Goal: Task Accomplishment & Management: Use online tool/utility

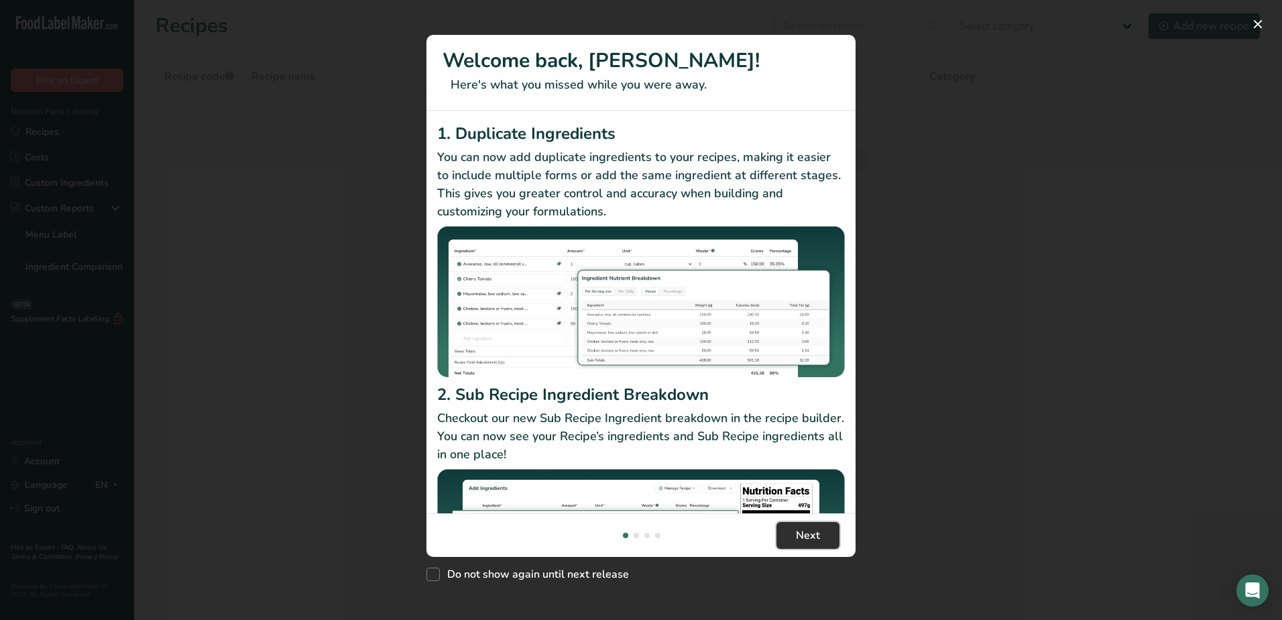
click at [828, 531] on button "Next" at bounding box center [808, 535] width 63 height 27
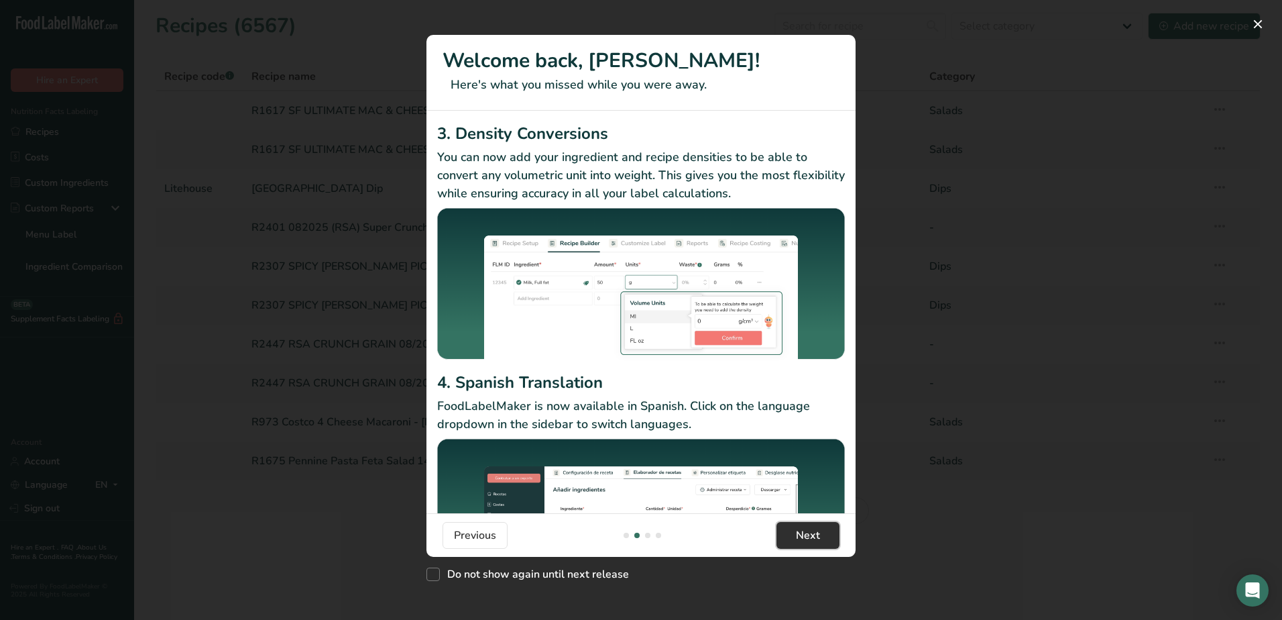
drag, startPoint x: 822, startPoint y: 531, endPoint x: 815, endPoint y: 539, distance: 10.0
click at [815, 539] on button "Next" at bounding box center [808, 535] width 63 height 27
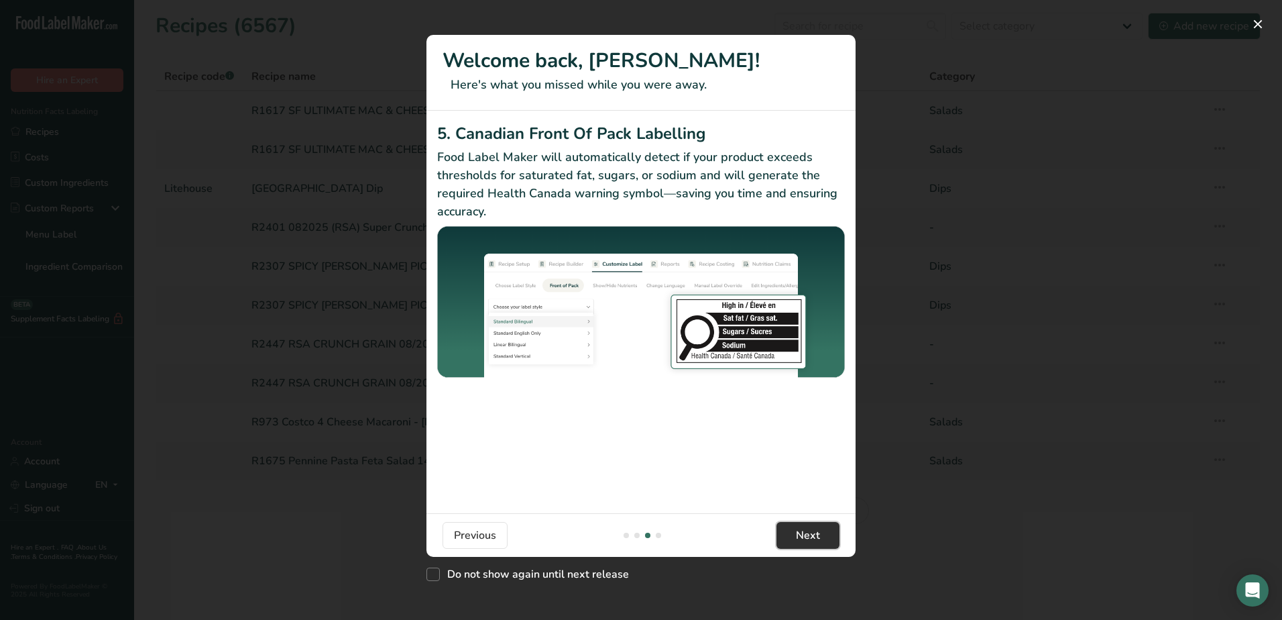
click at [815, 539] on span "Next" at bounding box center [808, 535] width 24 height 16
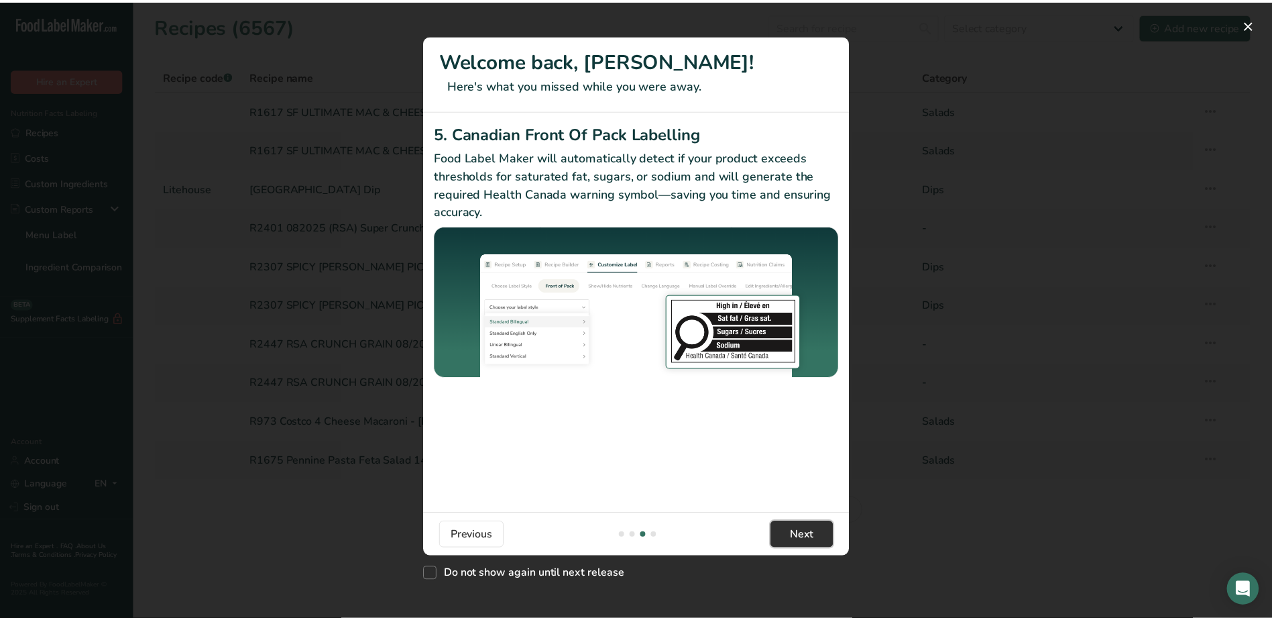
scroll to position [0, 1288]
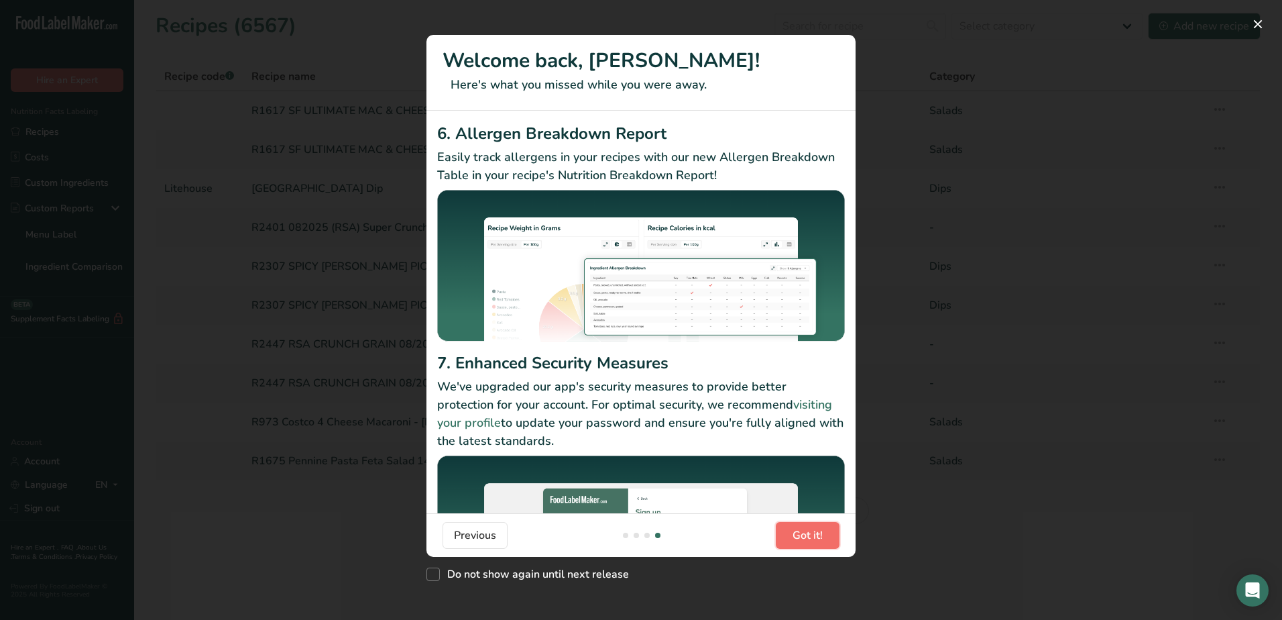
click at [815, 539] on span "Got it!" at bounding box center [808, 535] width 30 height 16
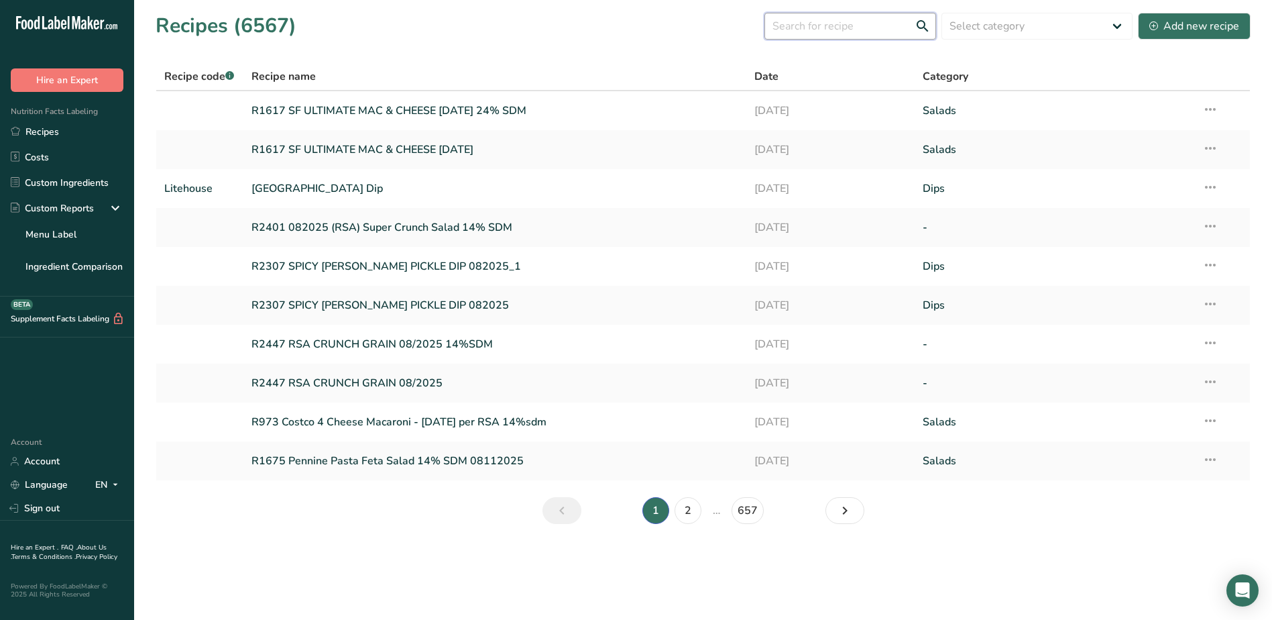
click at [862, 32] on input "text" at bounding box center [851, 26] width 172 height 27
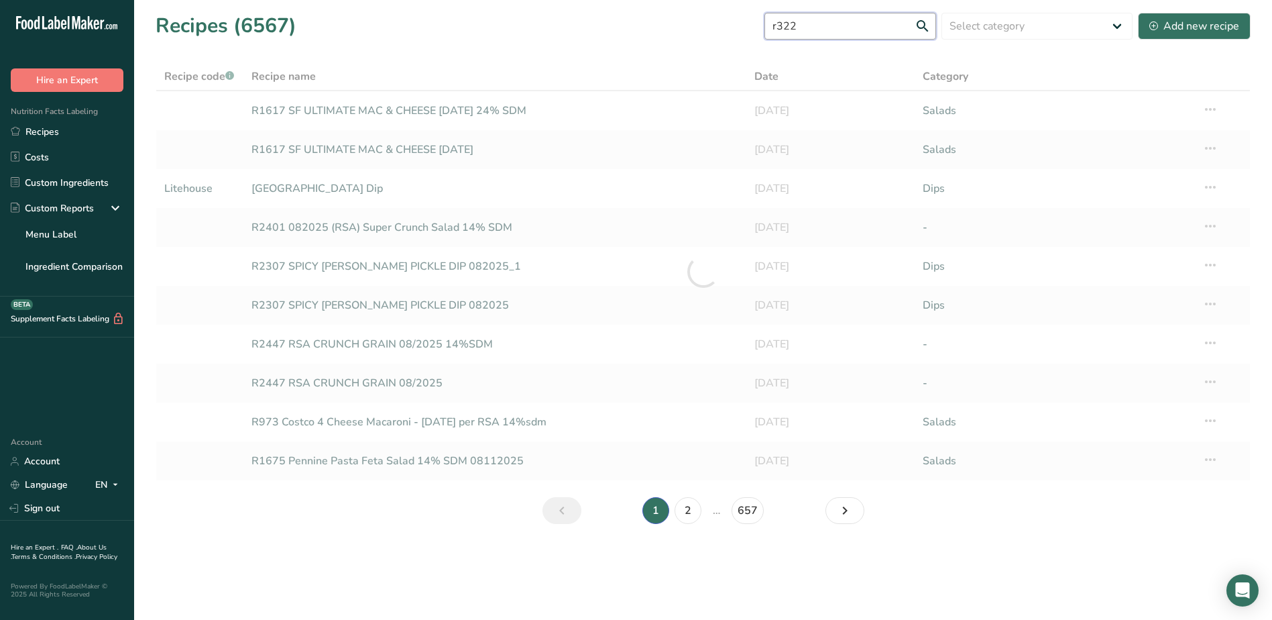
type input "r322"
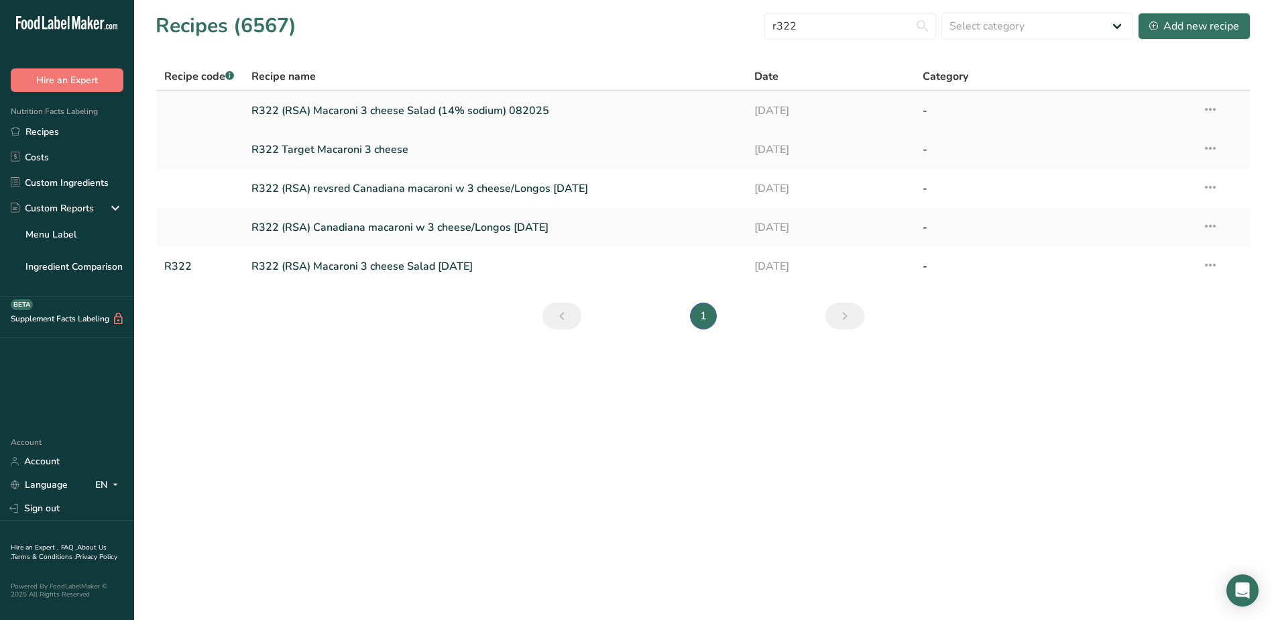
click at [437, 106] on link "R322 (RSA) Macaroni 3 cheese Salad (14% sodium) 082025" at bounding box center [495, 111] width 488 height 28
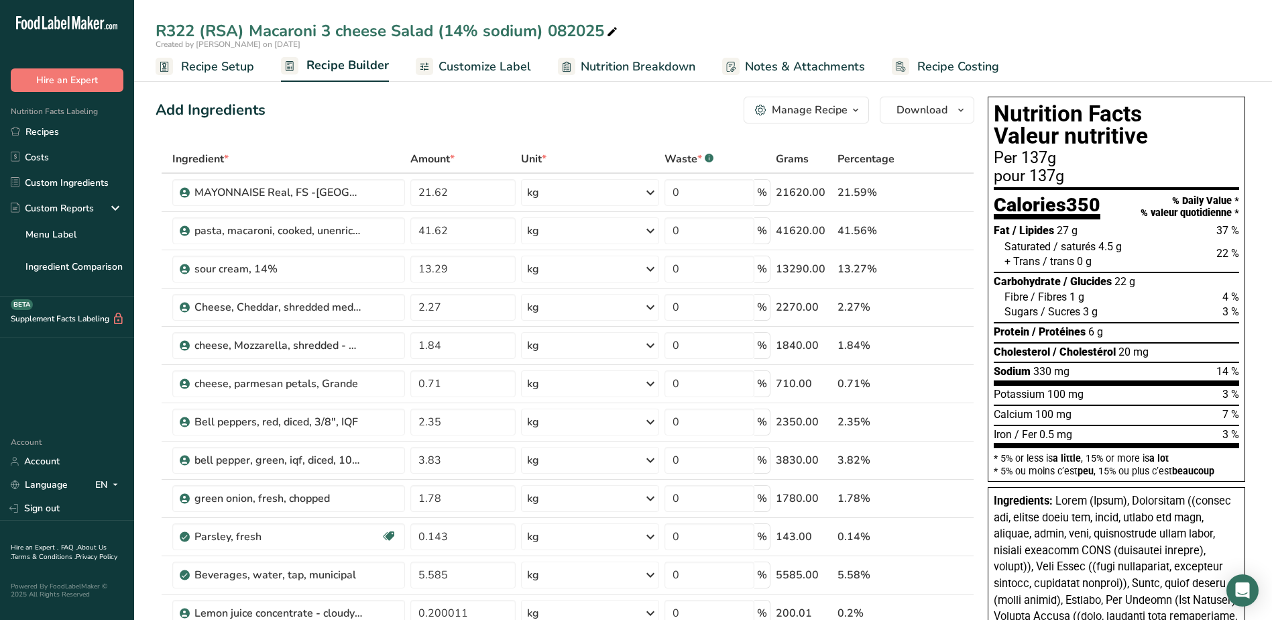
click at [504, 73] on span "Customize Label" at bounding box center [485, 67] width 93 height 18
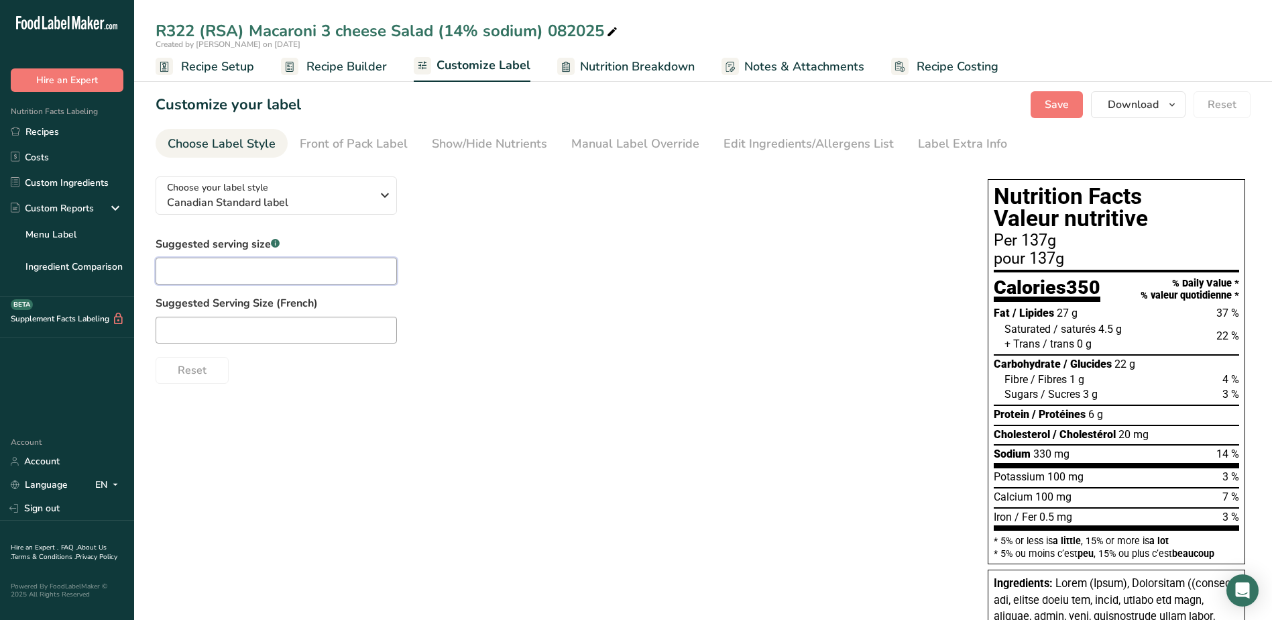
click at [262, 269] on input "text" at bounding box center [276, 271] width 241 height 27
click at [629, 334] on div at bounding box center [558, 330] width 805 height 27
click at [583, 261] on div "Suggested serving size .a-a{fill:#347362;}.b-a{fill:#fff;} 140 Suggested Servin…" at bounding box center [558, 310] width 805 height 148
click at [265, 265] on input "140" at bounding box center [276, 271] width 241 height 27
type input "1"
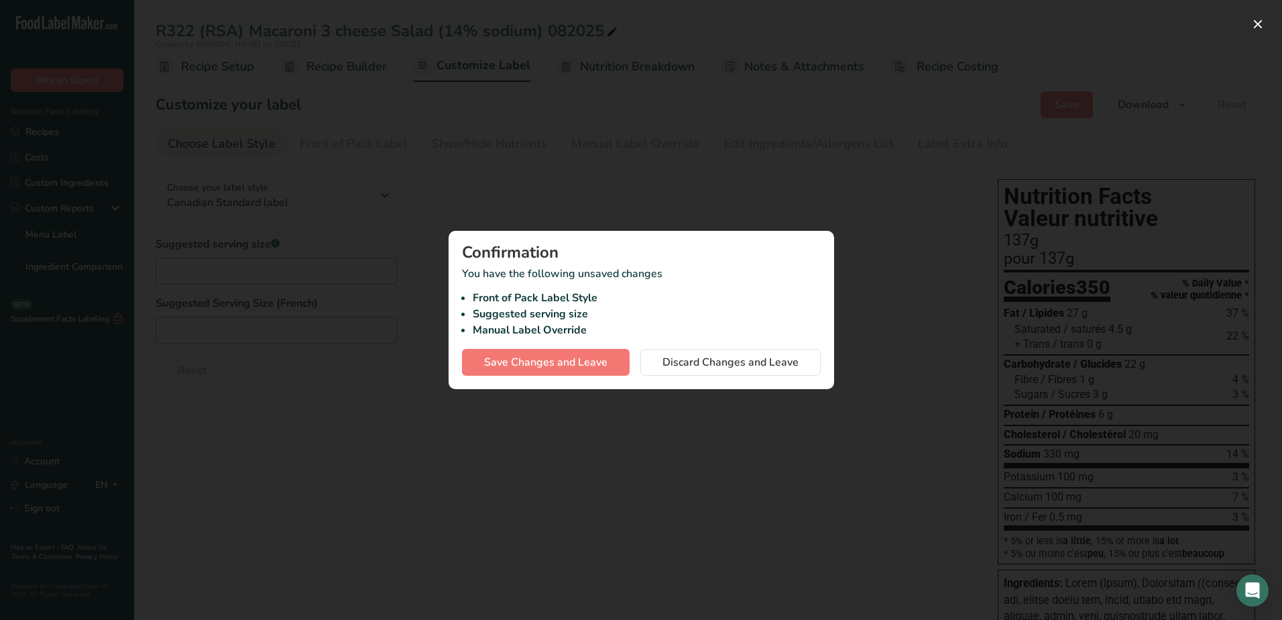
click at [692, 376] on div "Confirmation You have the following unsaved changes Front of Pack Label Style S…" at bounding box center [642, 310] width 386 height 158
click at [698, 363] on span "Discard Changes and Leave" at bounding box center [731, 362] width 136 height 16
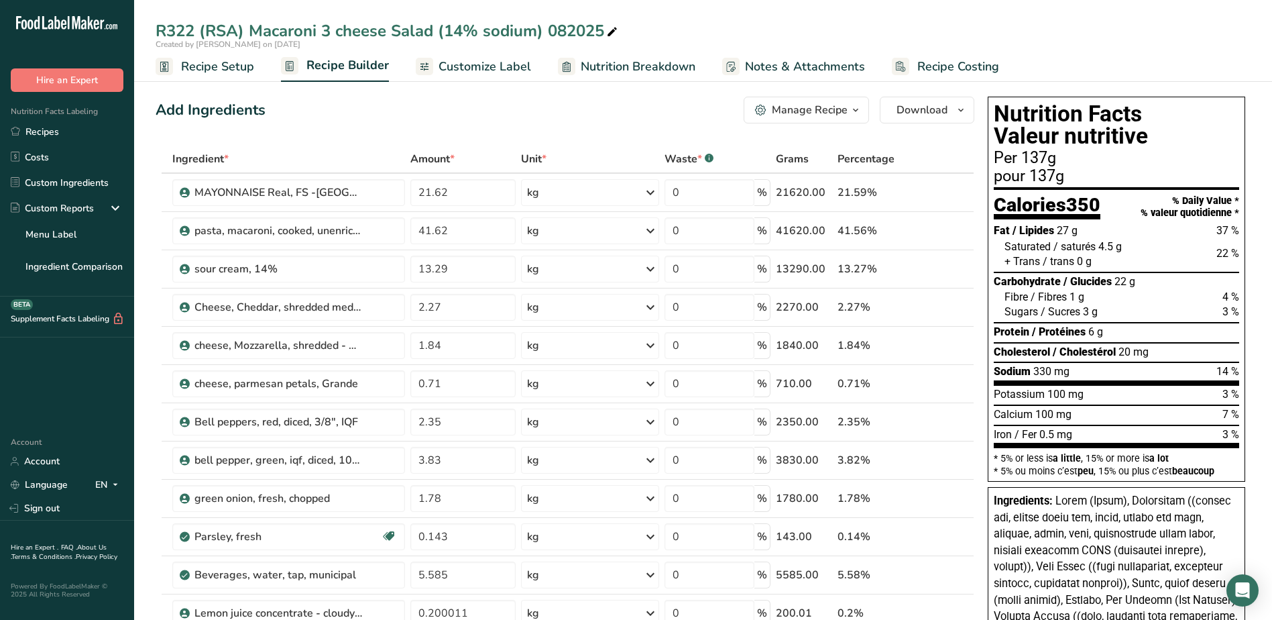
click at [1062, 170] on div "pour 137g" at bounding box center [1116, 176] width 245 height 16
drag, startPoint x: 485, startPoint y: 68, endPoint x: 463, endPoint y: 68, distance: 21.5
click at [485, 68] on span "Customize Label" at bounding box center [485, 67] width 93 height 18
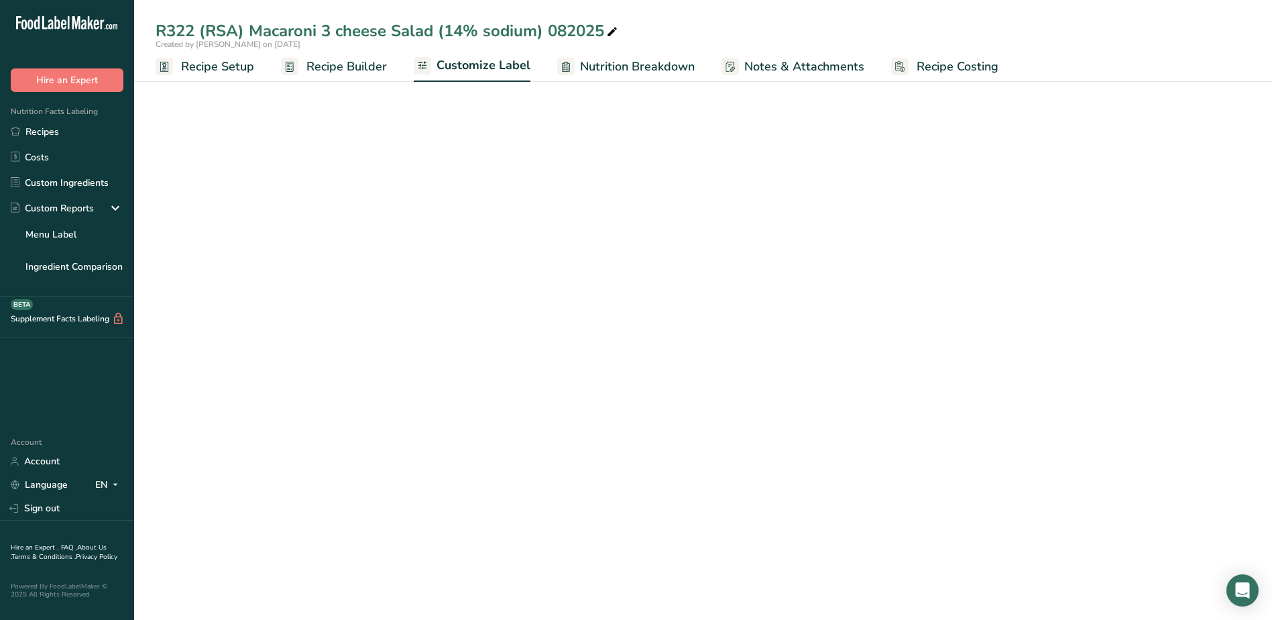
click at [463, 68] on span "Customize Label" at bounding box center [484, 65] width 94 height 18
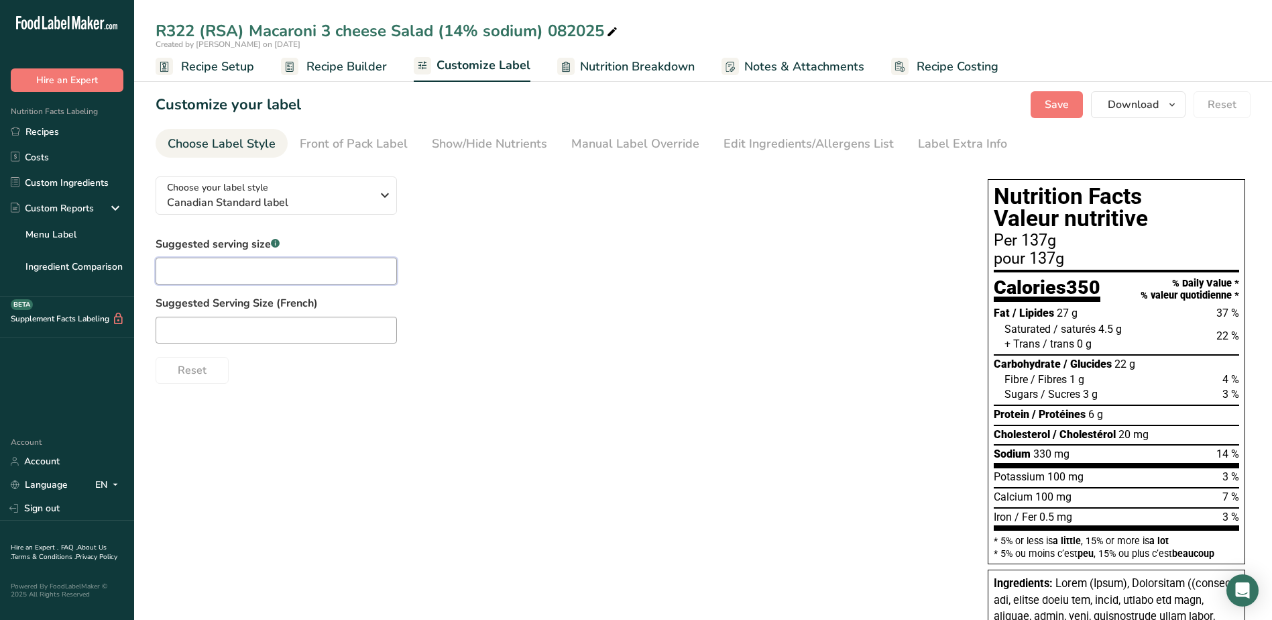
click at [195, 269] on input "text" at bounding box center [276, 271] width 241 height 27
type input "140"
click at [1056, 106] on span "Save" at bounding box center [1057, 105] width 24 height 16
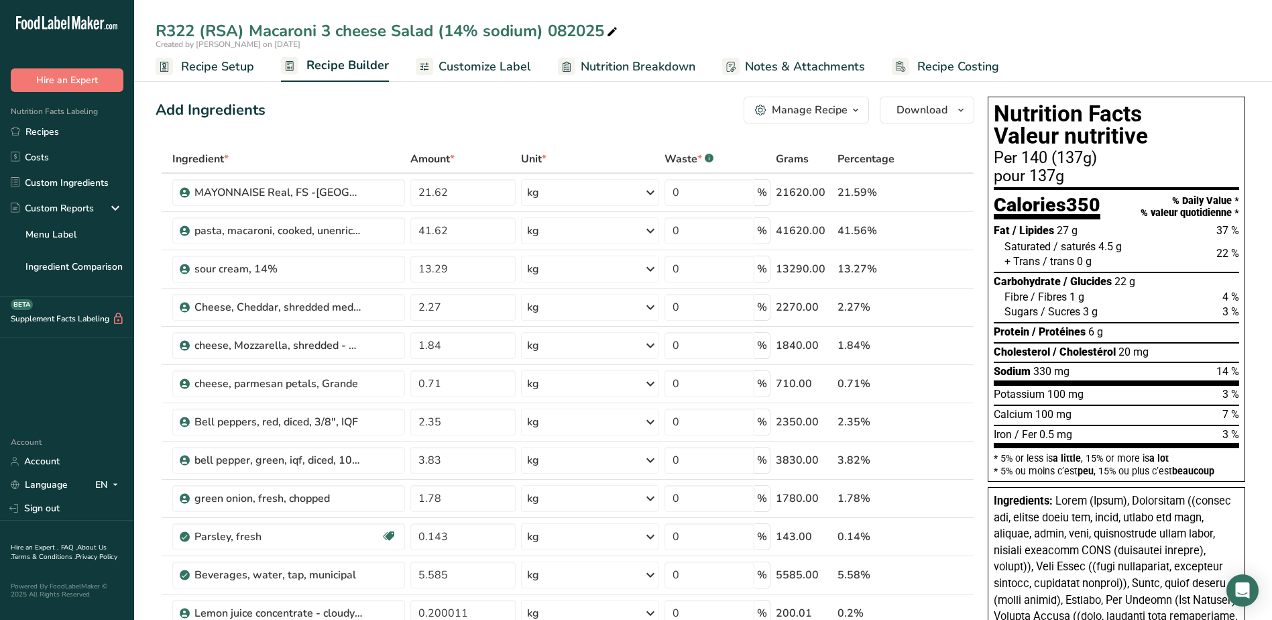
click at [453, 65] on span "Customize Label" at bounding box center [485, 67] width 93 height 18
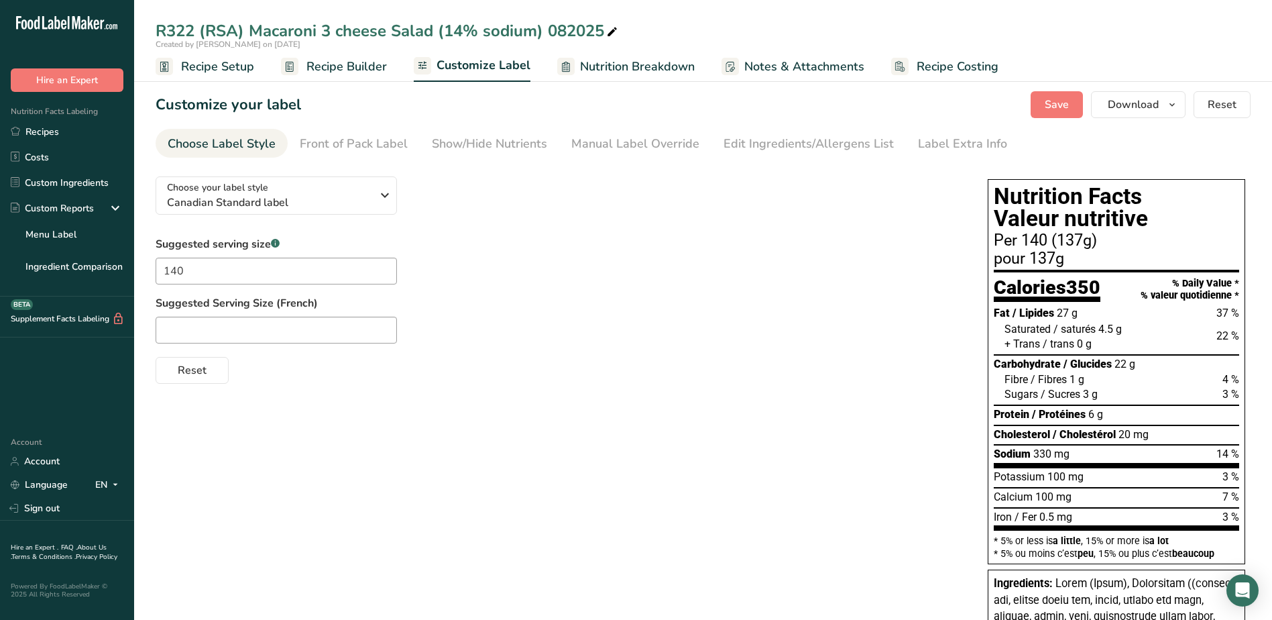
click at [580, 66] on span "Nutrition Breakdown" at bounding box center [637, 67] width 115 height 18
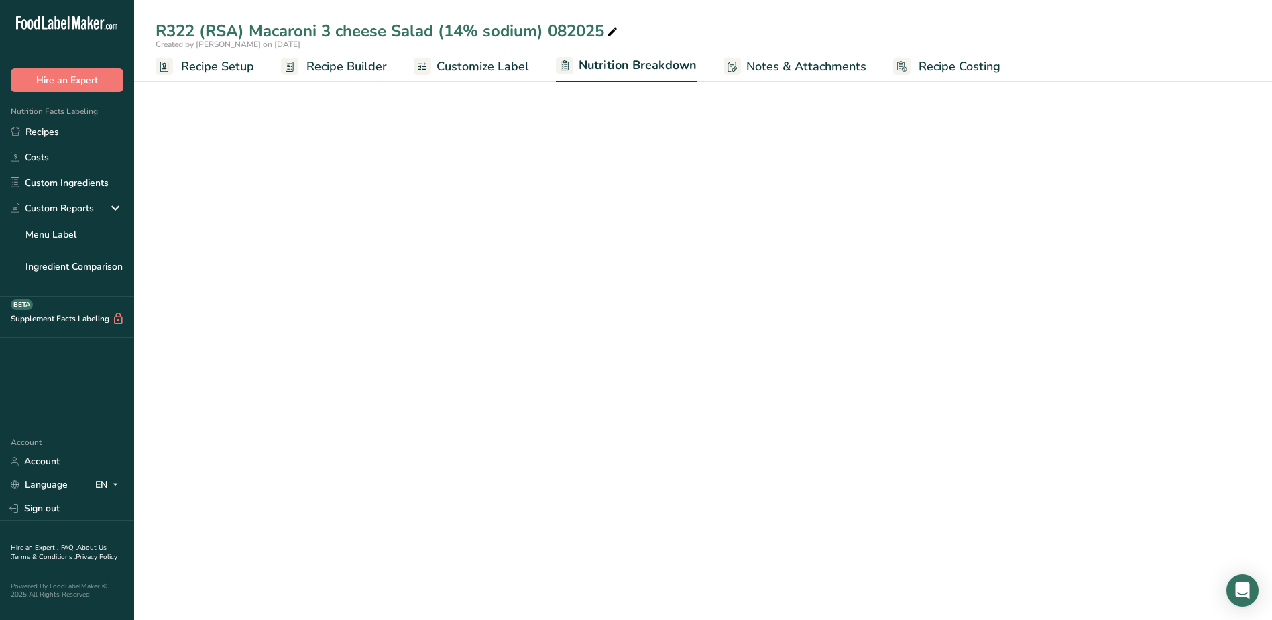
select select "Calories"
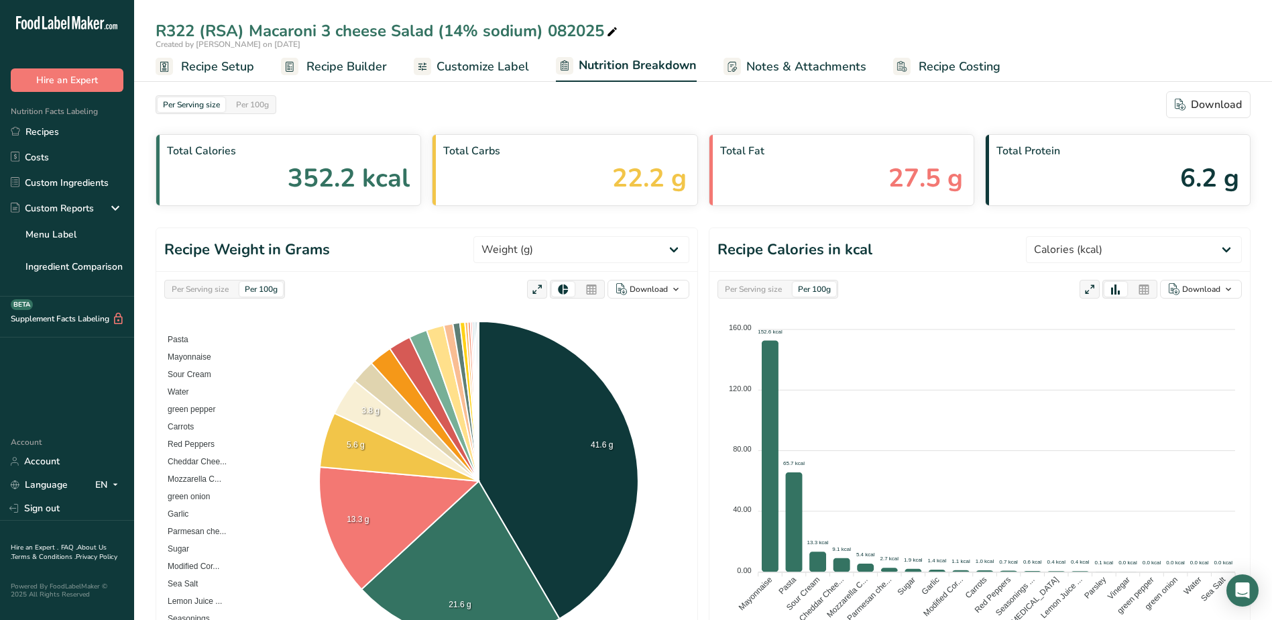
click at [773, 64] on span "Notes & Attachments" at bounding box center [806, 67] width 120 height 18
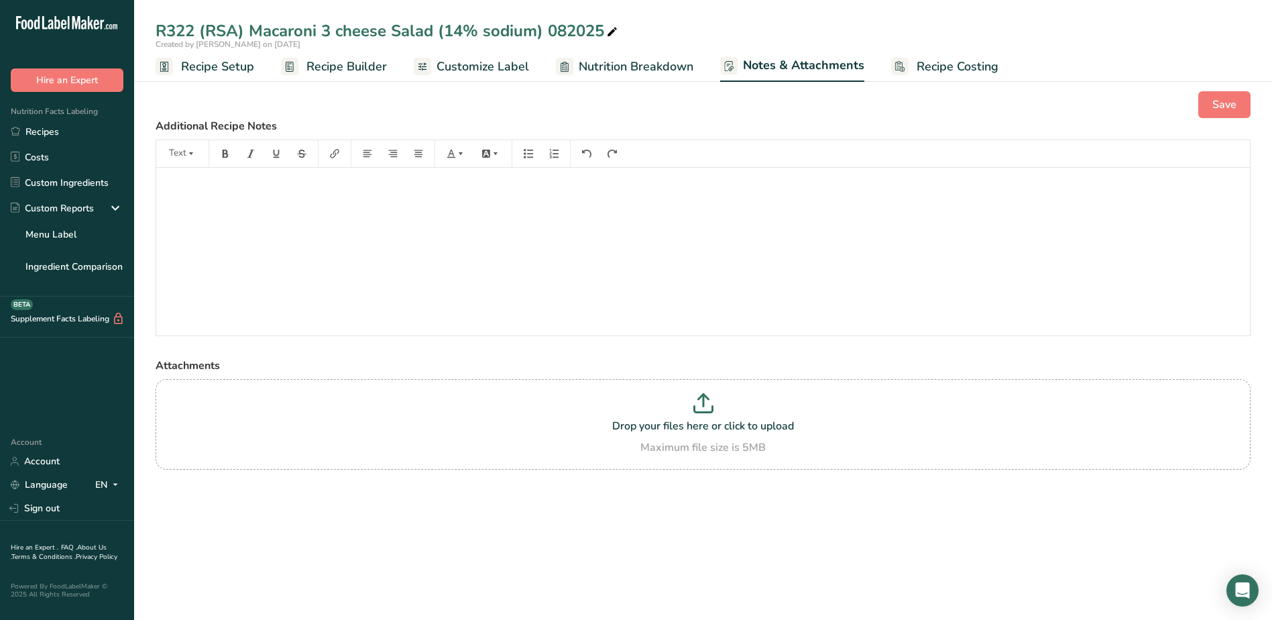
click at [960, 68] on span "Recipe Costing" at bounding box center [958, 67] width 82 height 18
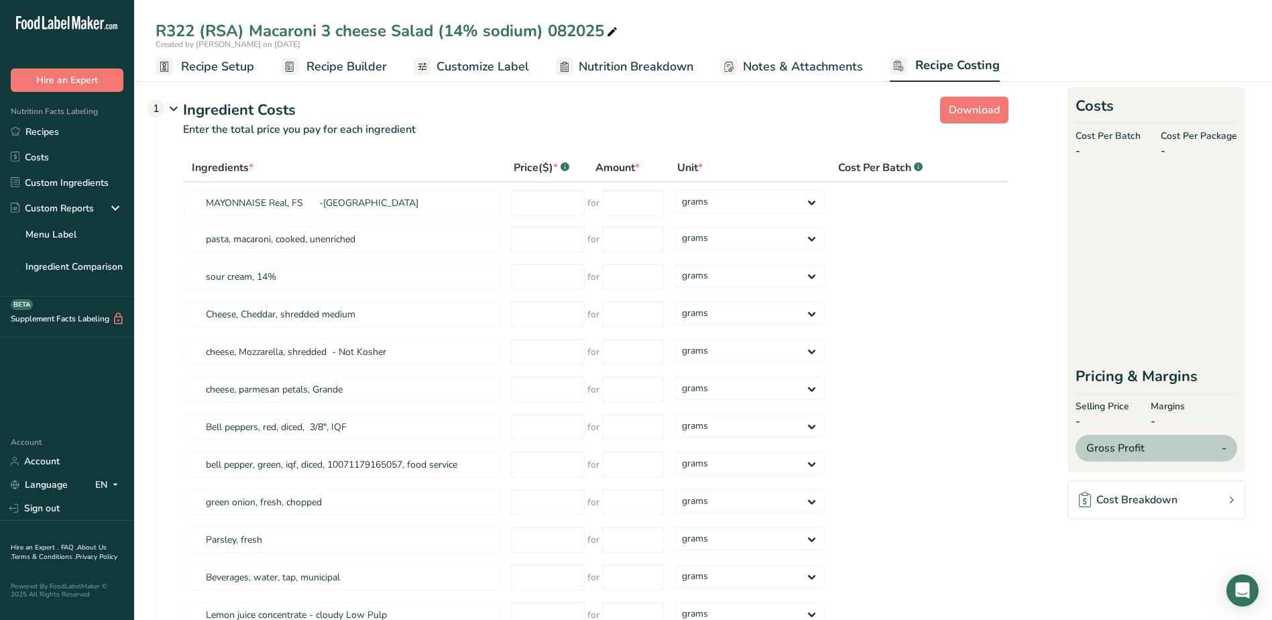
click at [323, 66] on span "Recipe Builder" at bounding box center [346, 67] width 80 height 18
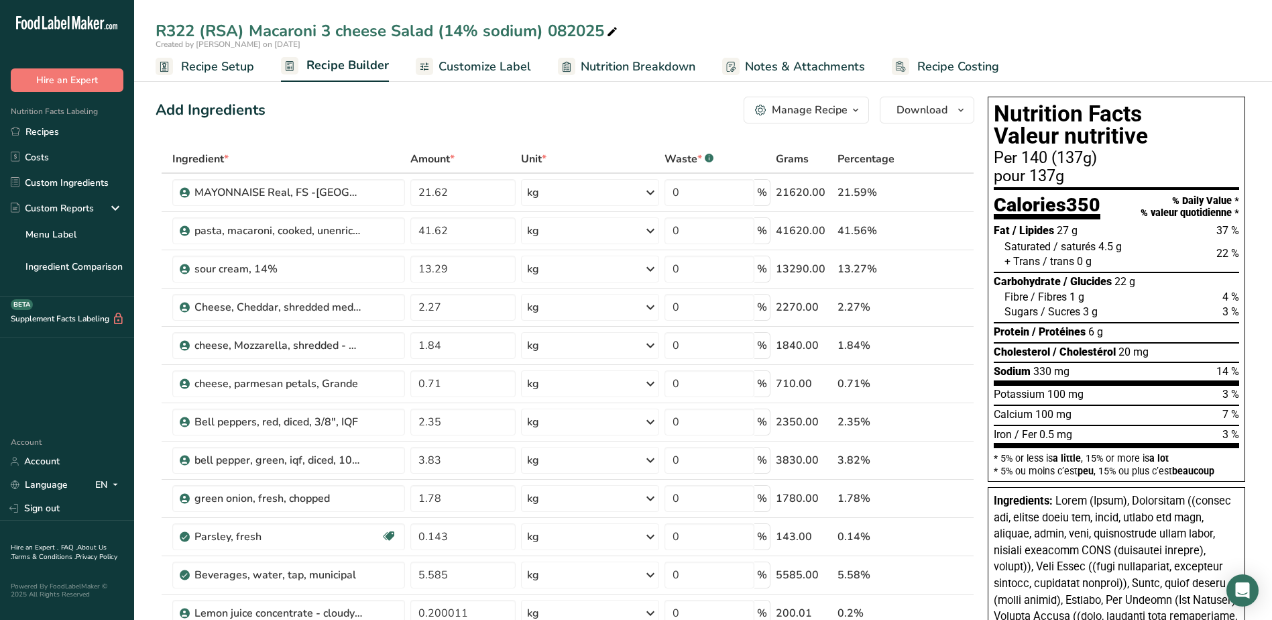
click at [800, 118] on button "Manage Recipe" at bounding box center [806, 110] width 125 height 27
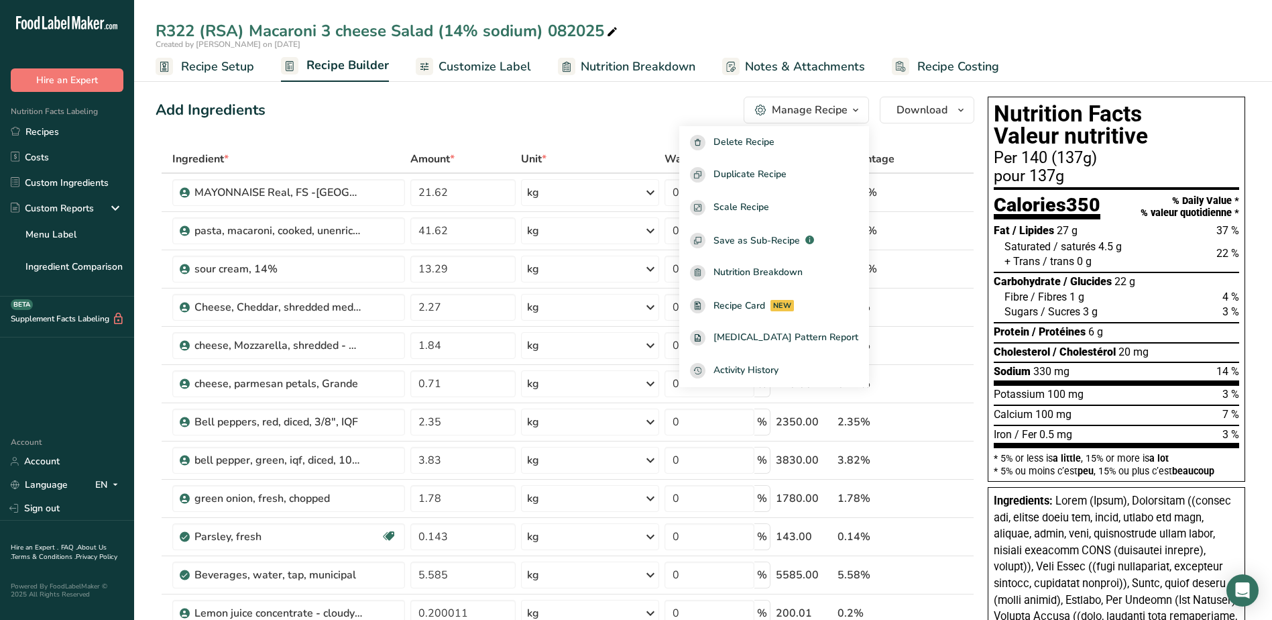
click at [506, 77] on link "Customize Label" at bounding box center [473, 67] width 115 height 30
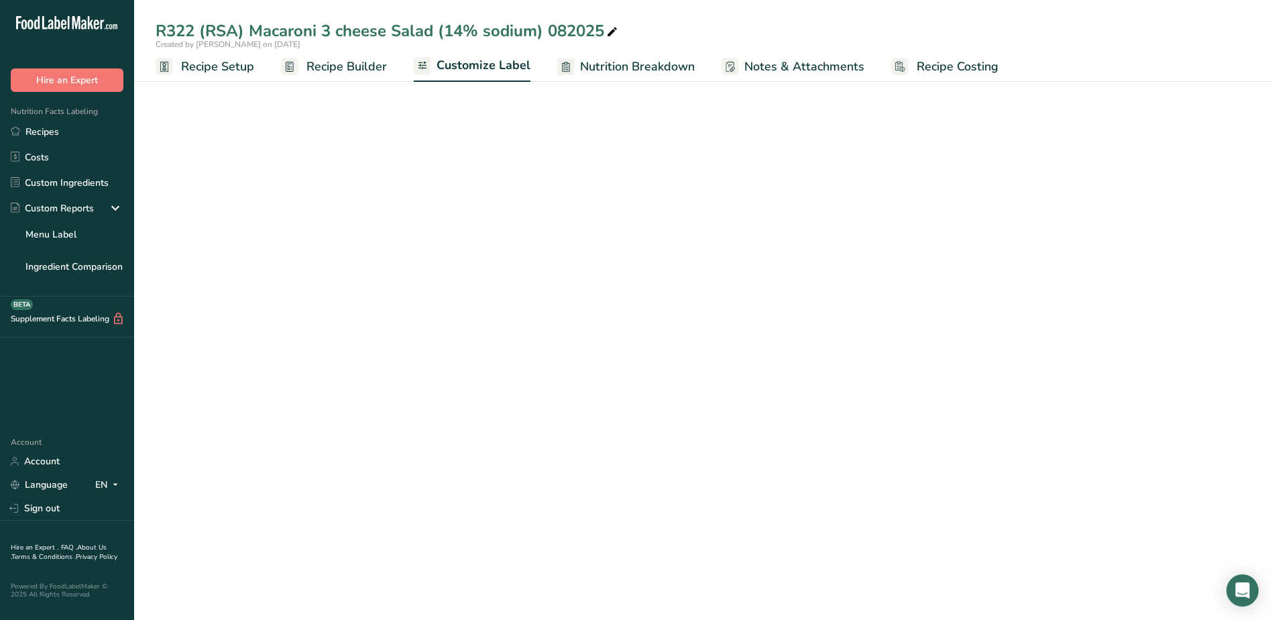
click at [506, 70] on span "Customize Label" at bounding box center [484, 65] width 94 height 18
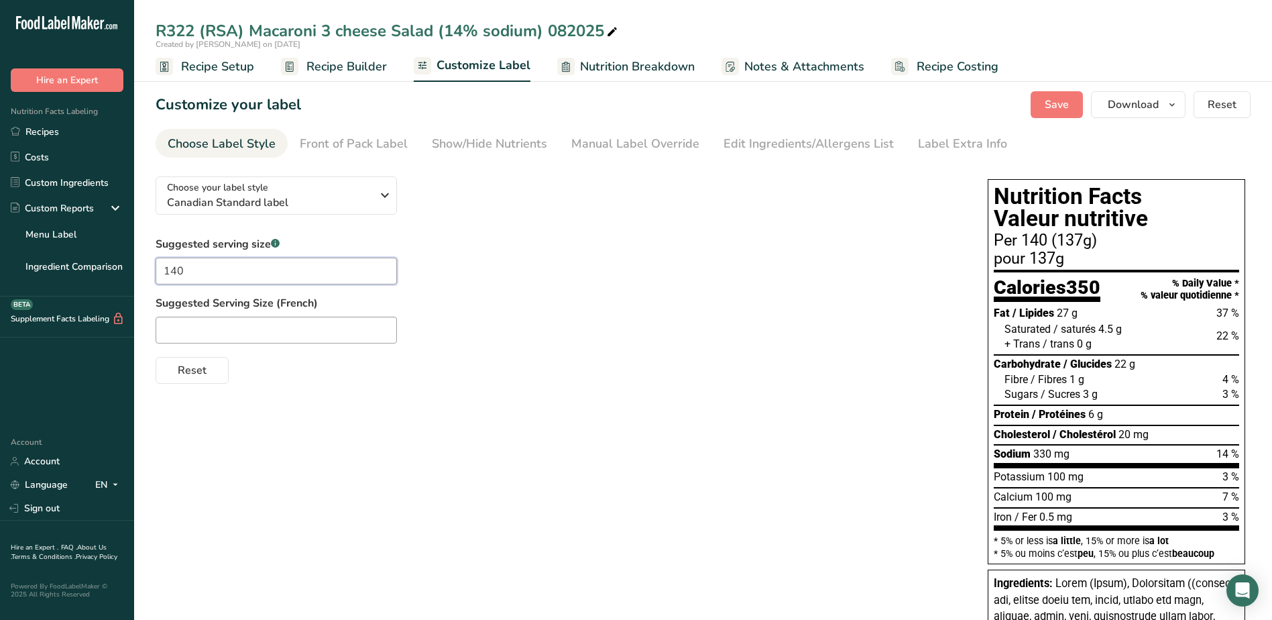
click at [264, 274] on input "140" at bounding box center [276, 271] width 241 height 27
type input "1"
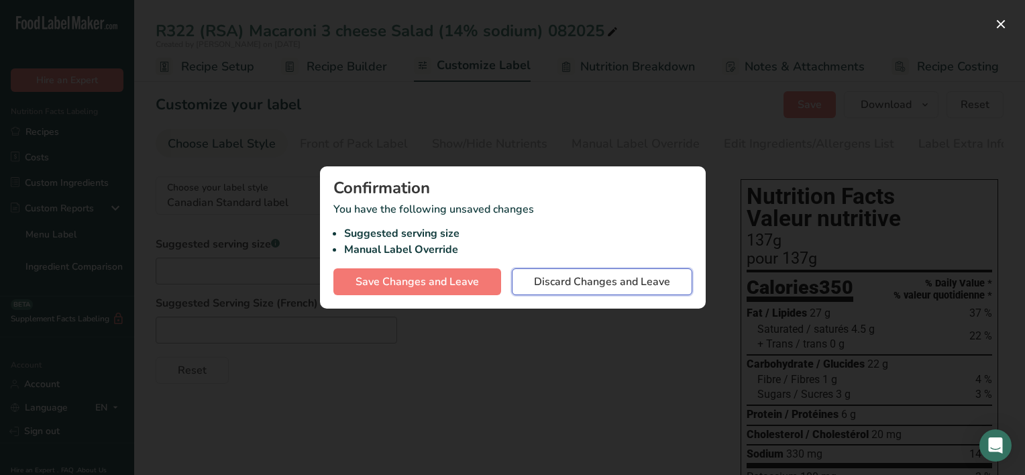
click at [561, 281] on span "Discard Changes and Leave" at bounding box center [602, 282] width 136 height 16
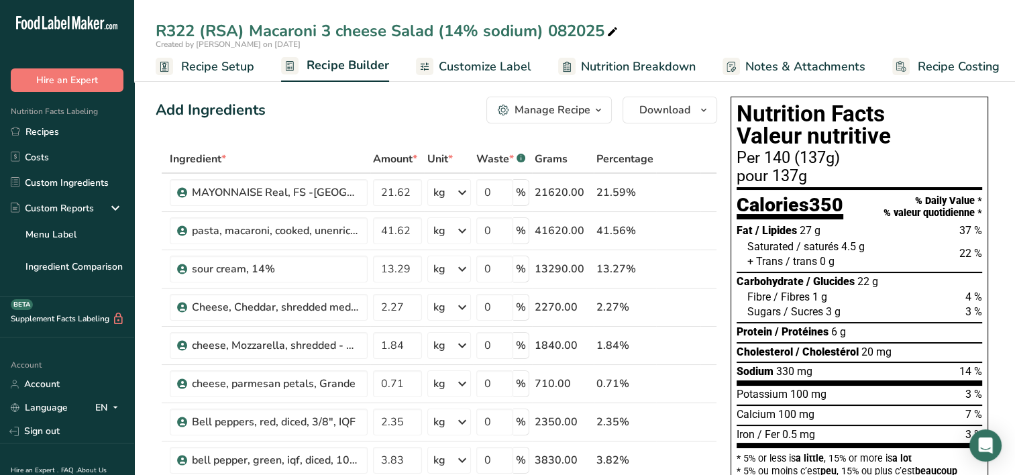
click at [493, 68] on span "Customize Label" at bounding box center [485, 67] width 93 height 18
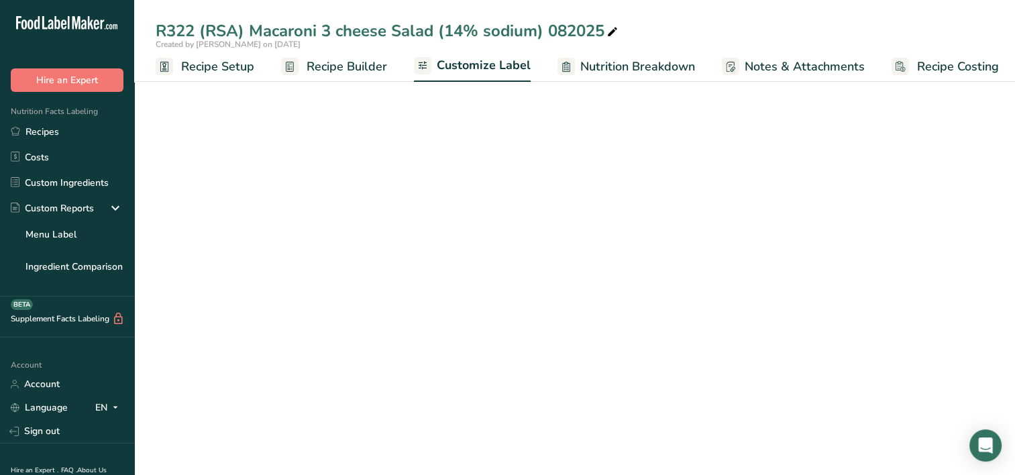
scroll to position [0, 5]
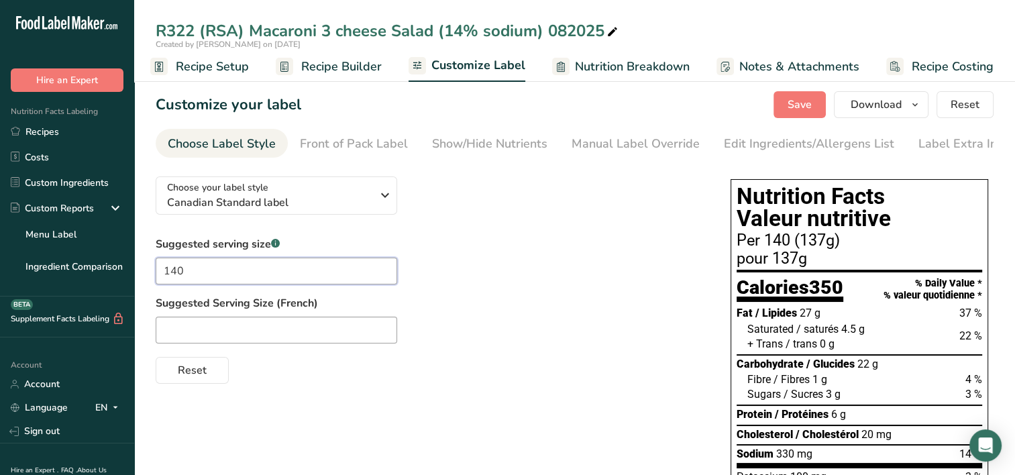
click at [230, 282] on input "140" at bounding box center [276, 271] width 241 height 27
type input "1"
type input "140"
click at [190, 378] on span "Reset" at bounding box center [192, 370] width 29 height 16
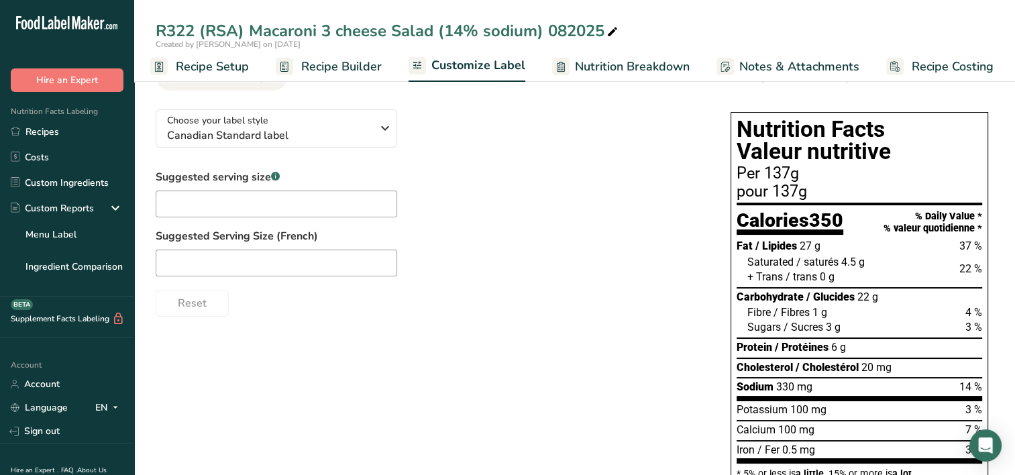
scroll to position [67, 0]
click at [282, 211] on input "text" at bounding box center [276, 203] width 241 height 27
type input "1"
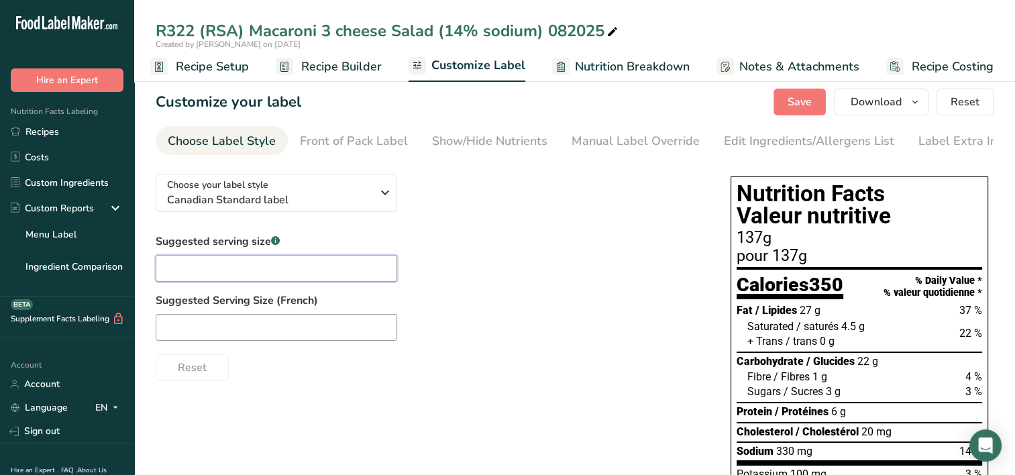
scroll to position [0, 0]
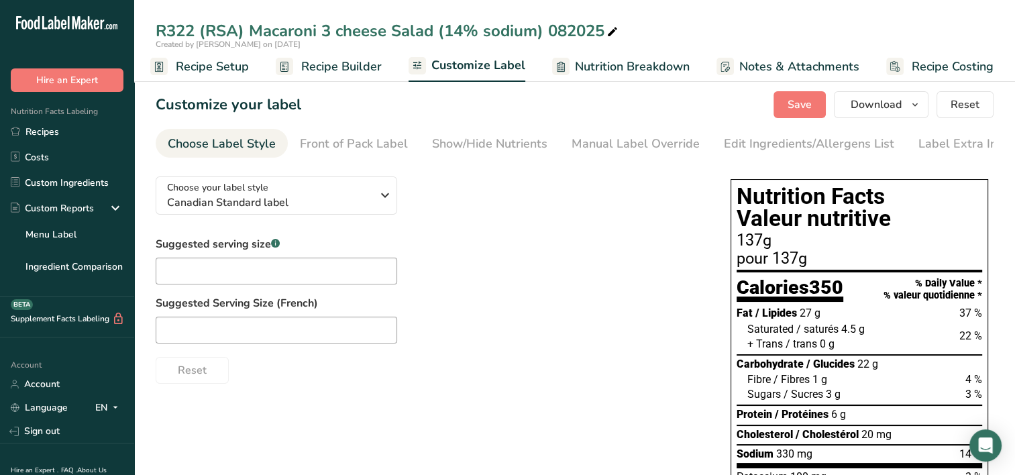
click at [617, 235] on div "Choose your label style Canadian Standard label USA (FDA) Standard FDA label Ta…" at bounding box center [430, 275] width 548 height 218
click at [368, 148] on div "Front of Pack Label" at bounding box center [354, 144] width 108 height 18
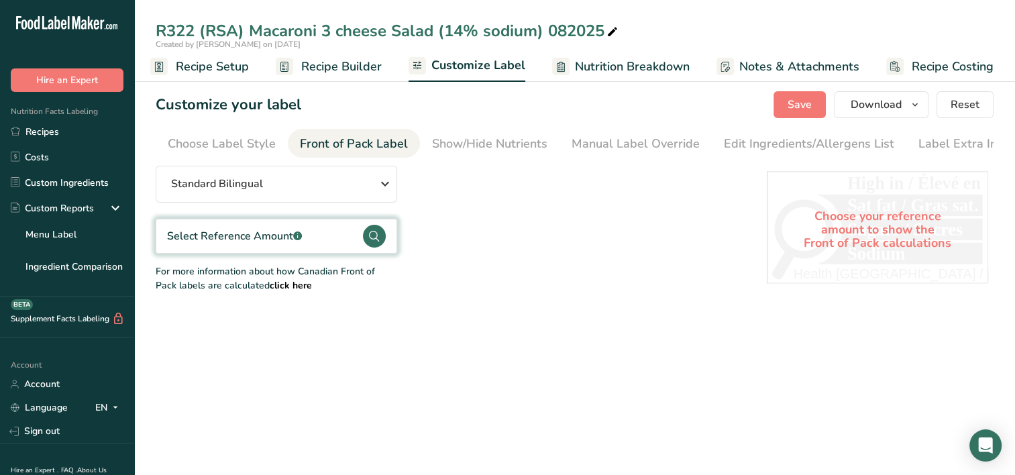
scroll to position [0, 13]
click at [235, 143] on div "Choose Label Style" at bounding box center [208, 144] width 108 height 18
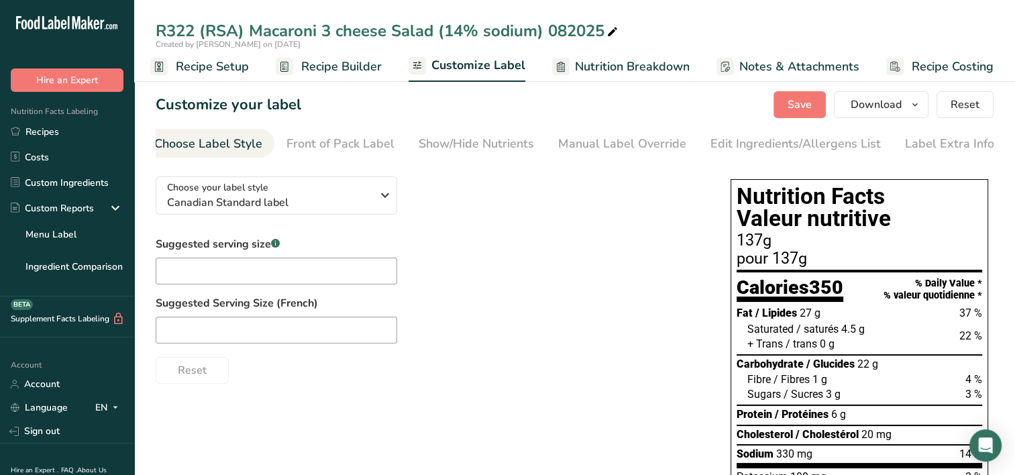
scroll to position [0, 0]
click at [607, 292] on div "Suggested serving size .a-a{fill:#347362;}.b-a{fill:#fff;} Suggested Serving Si…" at bounding box center [430, 310] width 548 height 148
click at [486, 146] on div "Show/Hide Nutrients" at bounding box center [489, 144] width 115 height 18
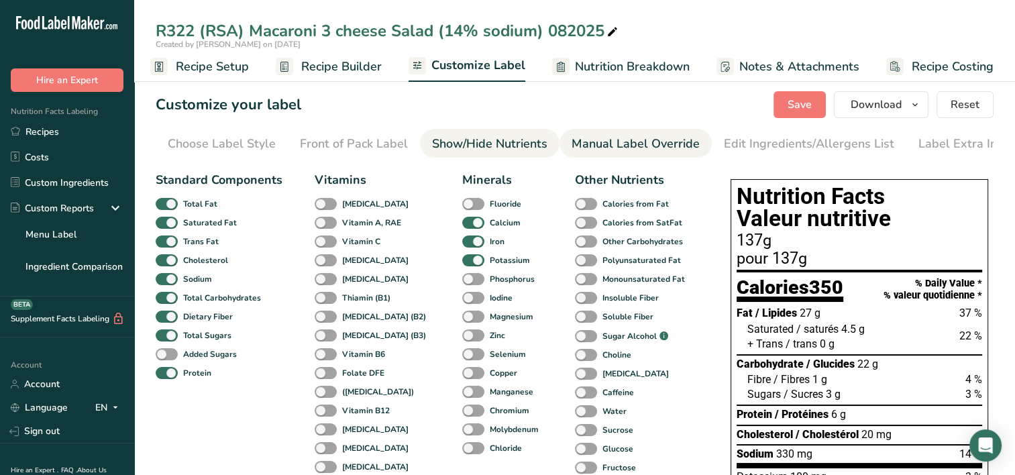
scroll to position [0, 13]
click at [655, 150] on div "Manual Label Override" at bounding box center [622, 144] width 128 height 18
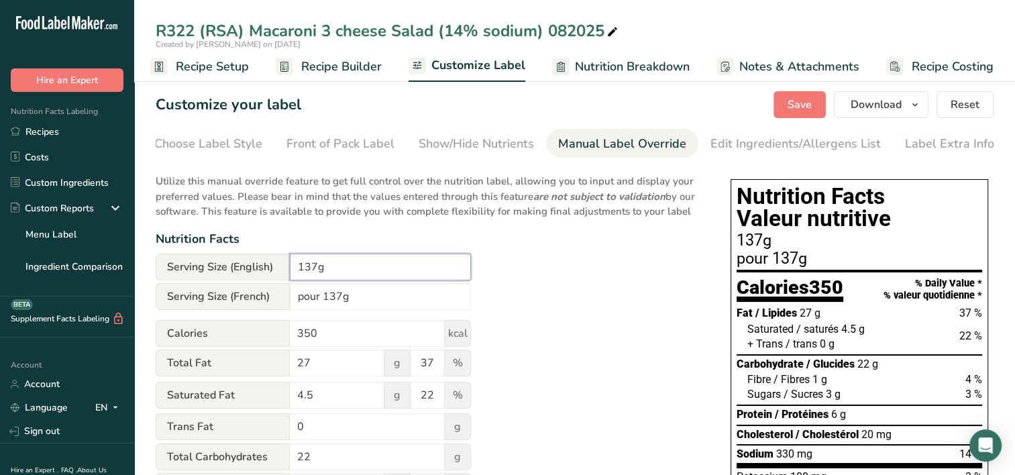
click at [353, 270] on input "137g" at bounding box center [380, 266] width 181 height 27
type input "1"
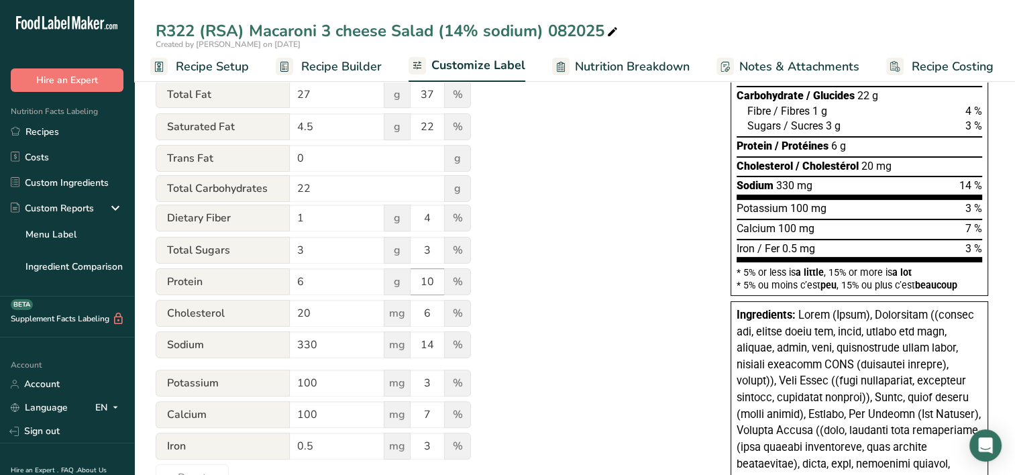
scroll to position [134, 0]
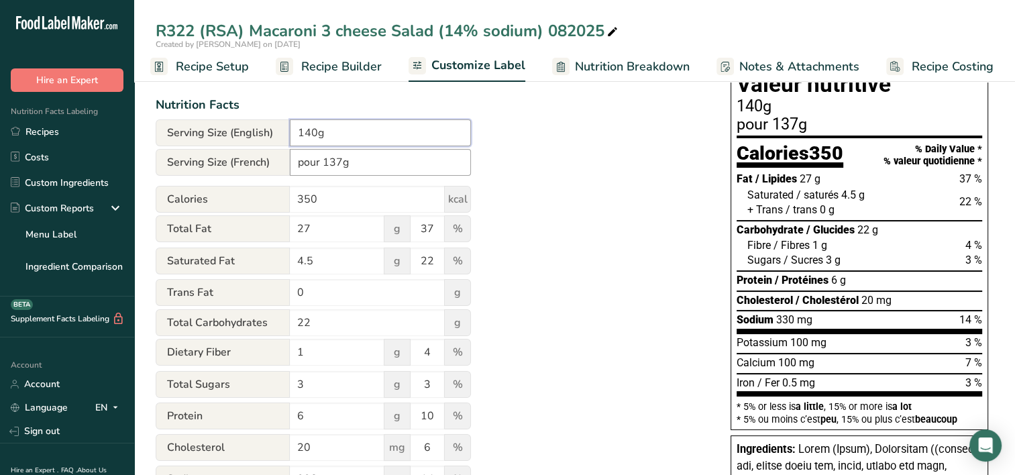
type input "140g"
click at [358, 163] on input "pour 137g" at bounding box center [380, 162] width 181 height 27
click at [341, 165] on input "pour 137g" at bounding box center [380, 162] width 181 height 27
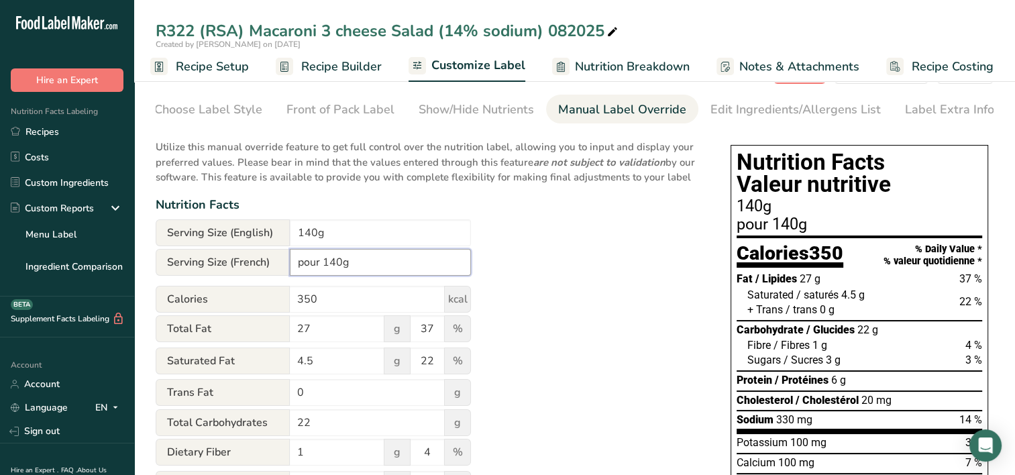
scroll to position [0, 0]
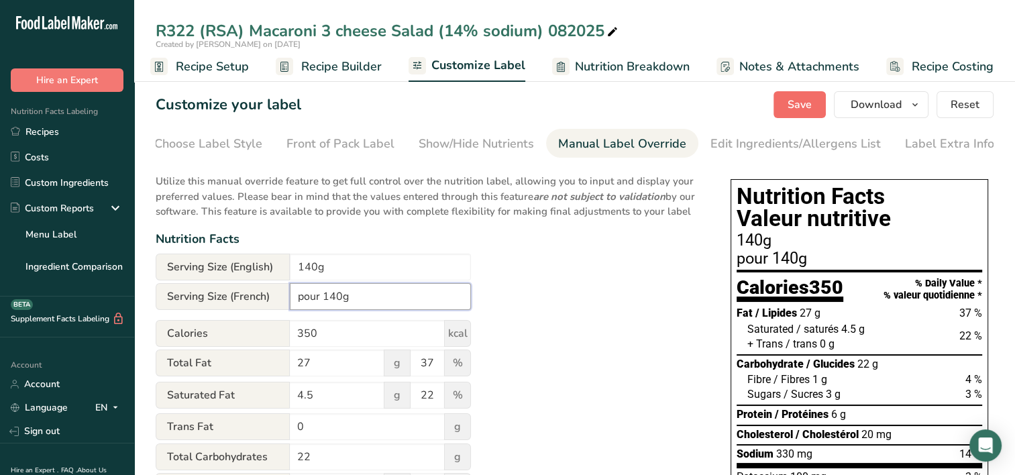
type input "pour 140g"
click at [796, 99] on span "Save" at bounding box center [799, 105] width 24 height 16
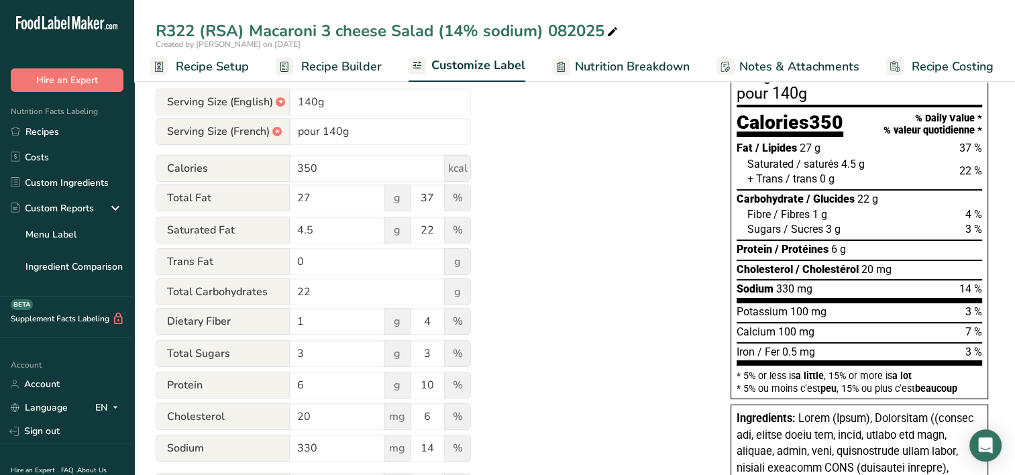
scroll to position [134, 0]
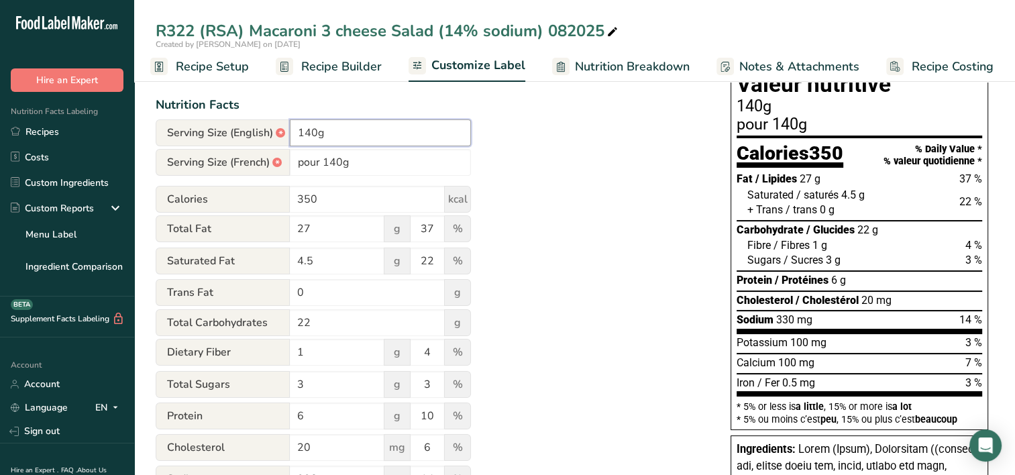
click at [317, 135] on input "140g" at bounding box center [380, 132] width 181 height 27
type input "137g"
click at [339, 165] on input "pour 140g" at bounding box center [380, 162] width 181 height 27
type input "pour 137g"
click at [628, 244] on div "Utilize this manual override feature to get full control over the nutrition lab…" at bounding box center [430, 328] width 548 height 593
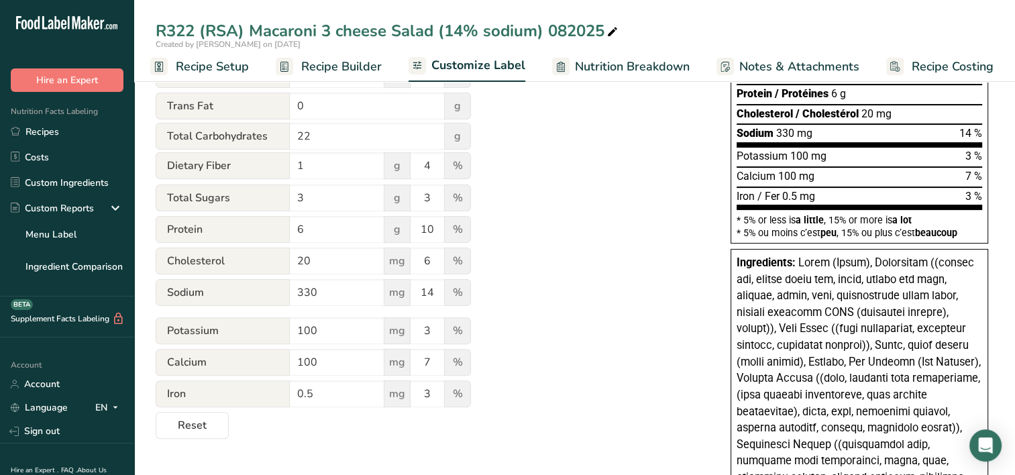
scroll to position [402, 0]
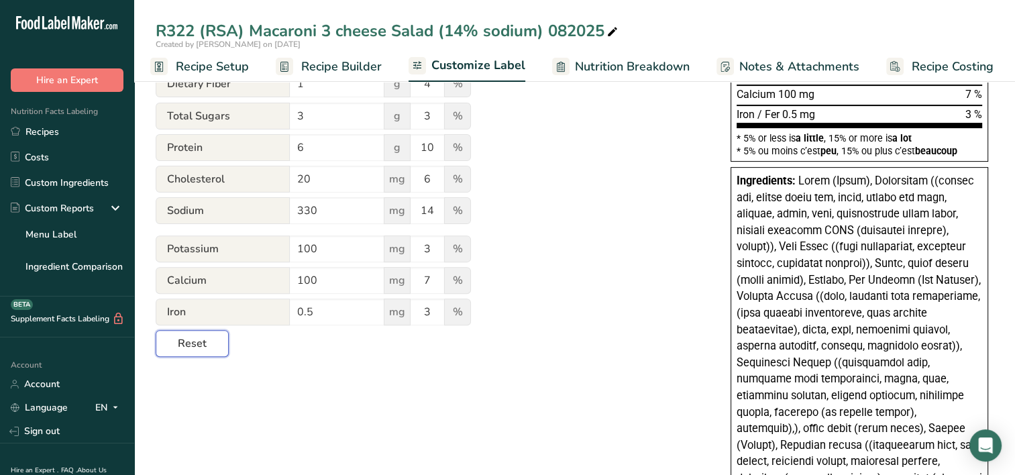
click at [192, 345] on span "Reset" at bounding box center [192, 343] width 29 height 16
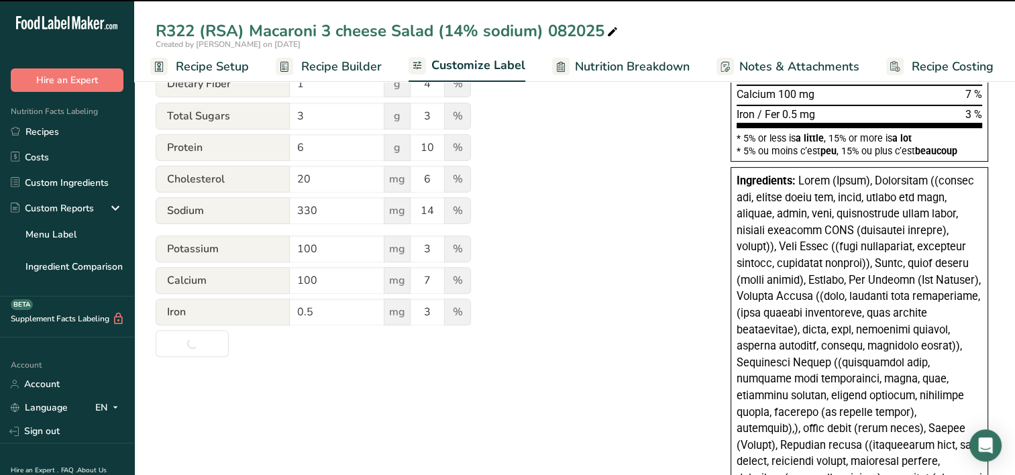
type input "Per 137g"
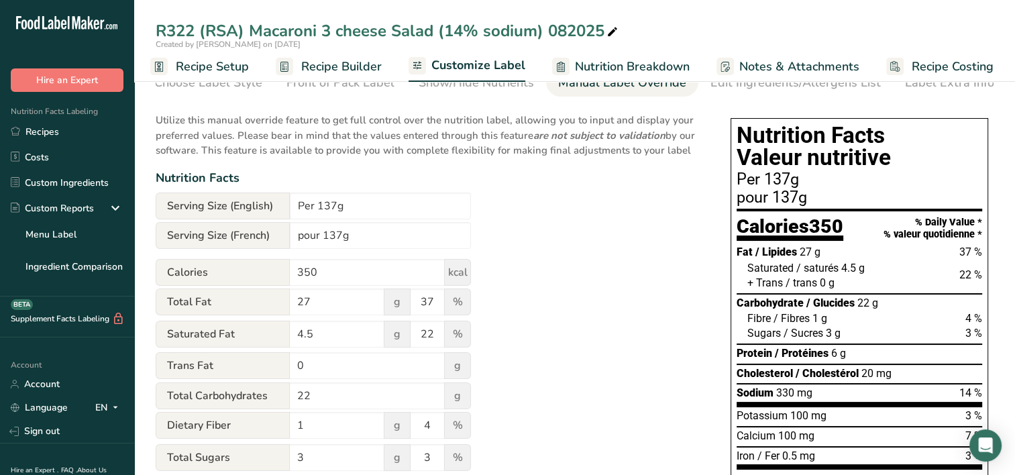
scroll to position [0, 0]
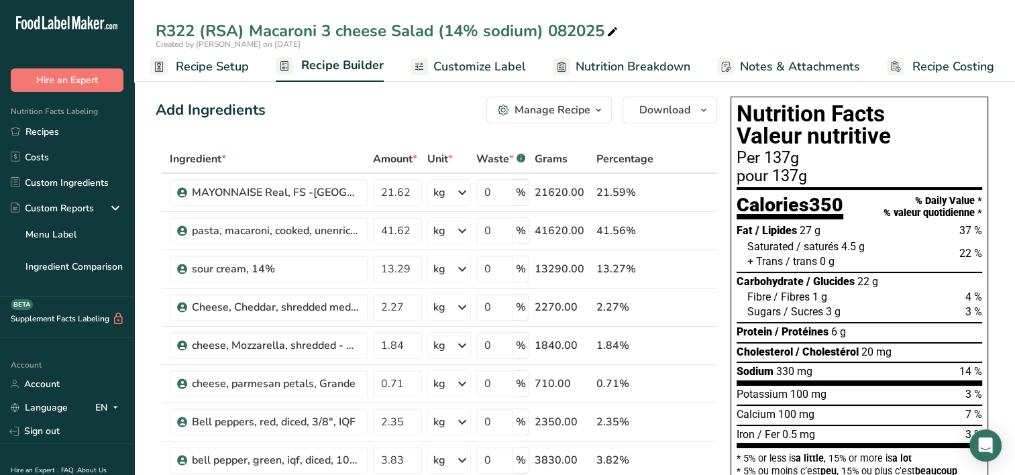
click at [463, 66] on span "Customize Label" at bounding box center [479, 67] width 93 height 18
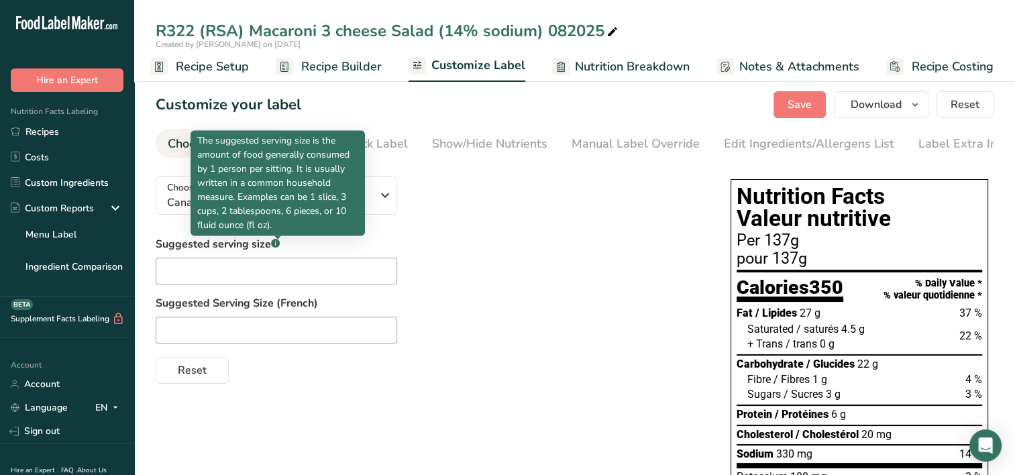
click at [274, 243] on rect at bounding box center [275, 243] width 9 height 9
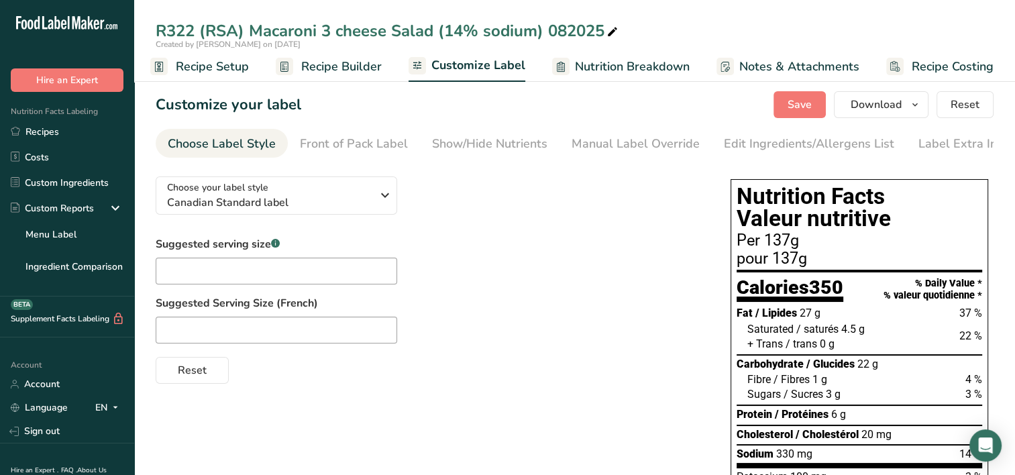
click at [276, 247] on rect at bounding box center [275, 243] width 9 height 9
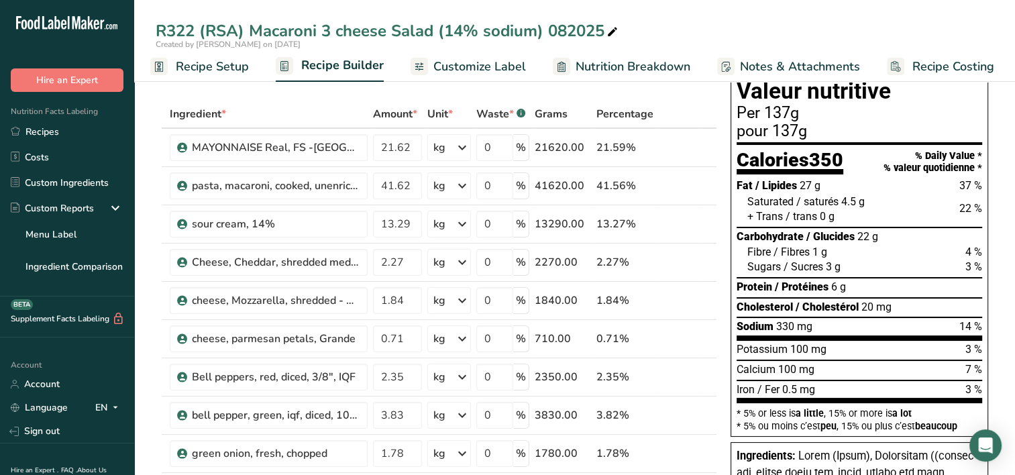
scroll to position [134, 0]
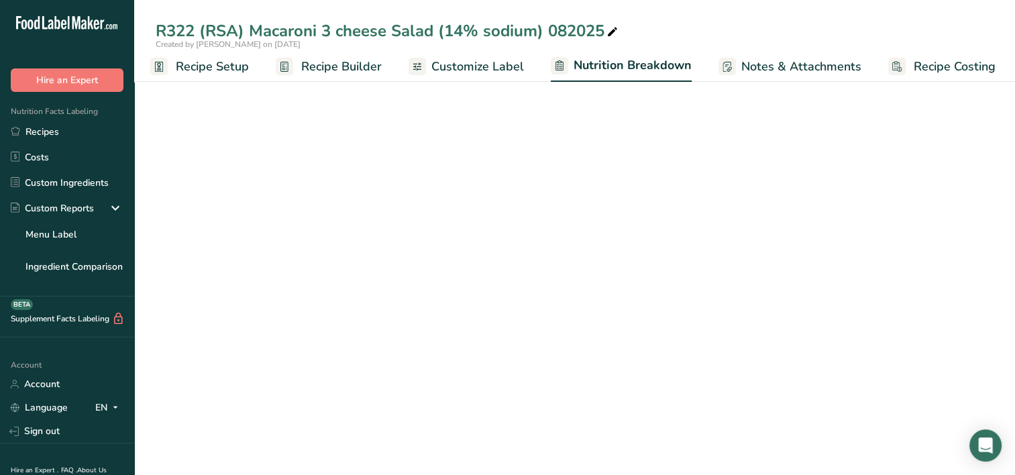
select select "Calories"
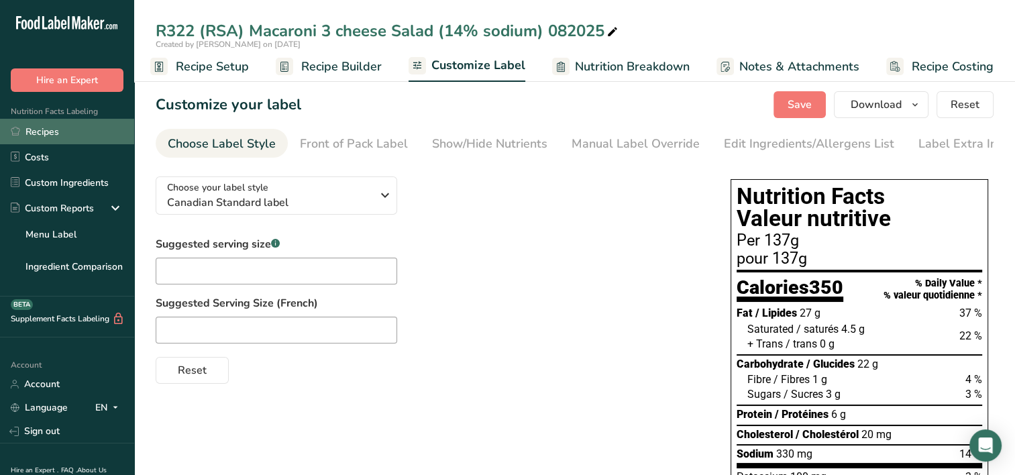
click at [40, 133] on link "Recipes" at bounding box center [67, 131] width 134 height 25
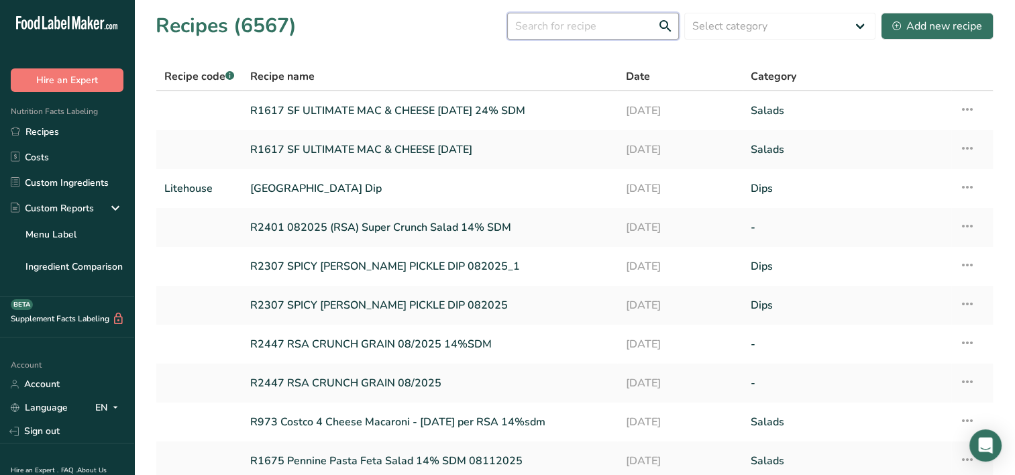
click at [569, 27] on input "text" at bounding box center [593, 26] width 172 height 27
click at [555, 42] on section "Recipes (6567) Select category All Baked Goods [GEOGRAPHIC_DATA] Confectionery …" at bounding box center [574, 272] width 881 height 545
click at [553, 35] on input "text" at bounding box center [593, 26] width 172 height 27
drag, startPoint x: 522, startPoint y: 27, endPoint x: 603, endPoint y: 19, distance: 80.9
click at [603, 19] on input "text" at bounding box center [593, 26] width 172 height 27
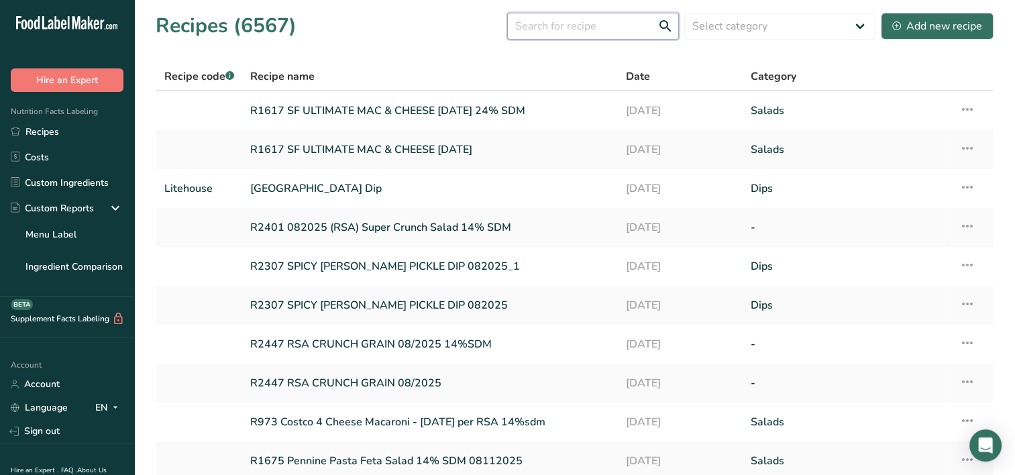
click at [590, 32] on input "text" at bounding box center [593, 26] width 172 height 27
drag, startPoint x: 569, startPoint y: 30, endPoint x: 528, endPoint y: 30, distance: 40.9
click at [528, 30] on input "text" at bounding box center [593, 26] width 172 height 27
drag, startPoint x: 520, startPoint y: 25, endPoint x: 569, endPoint y: 22, distance: 48.4
click at [569, 22] on input "text" at bounding box center [593, 26] width 172 height 27
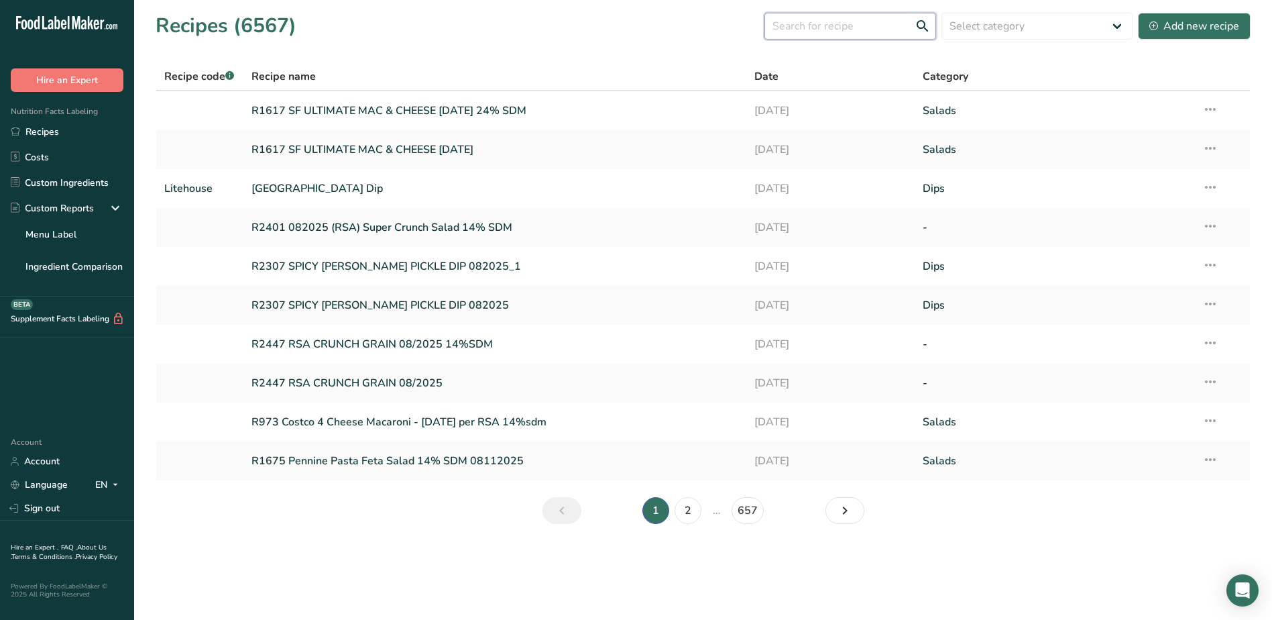
click at [855, 25] on input "text" at bounding box center [851, 26] width 172 height 27
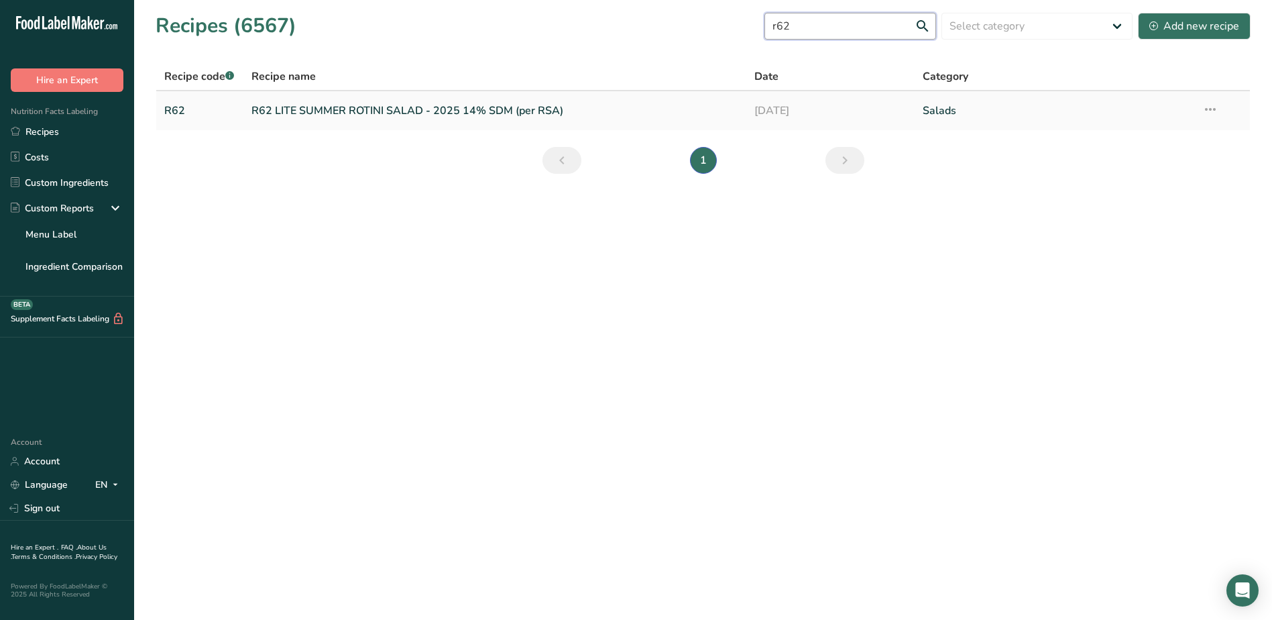
type input "r62"
click at [418, 111] on link "R62 LITE SUMMER ROTINI SALAD - 2025 14% SDM (per RSA)" at bounding box center [495, 111] width 488 height 28
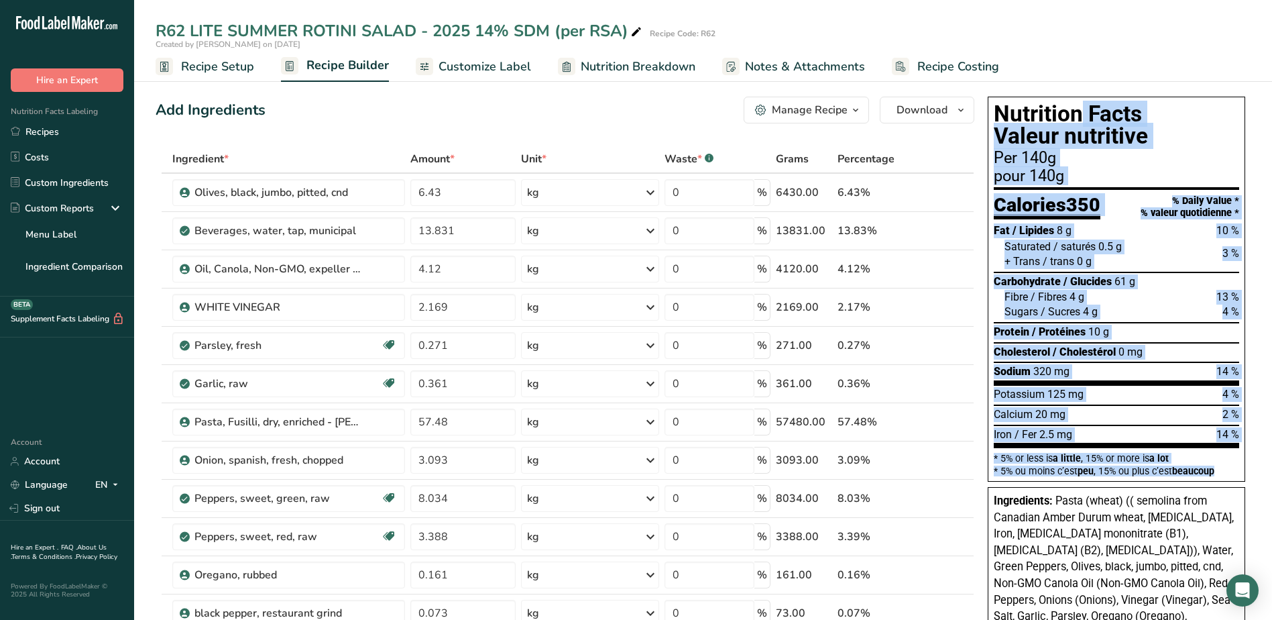
drag, startPoint x: 997, startPoint y: 111, endPoint x: 1225, endPoint y: 461, distance: 417.2
click at [1225, 461] on div "Nutrition Facts Valeur nutritive Per 140g pour 140g Calories 350 % Daily Value …" at bounding box center [1117, 289] width 258 height 385
click at [1099, 50] on ul "Recipe Setup Recipe Builder Customize Label Nutrition Breakdown Notes & Attachm…" at bounding box center [703, 66] width 1138 height 32
click at [1239, 459] on section "* 5% or less is a little , 15% or more is a lot * 5% ou moins c’est peu , 15% o…" at bounding box center [1116, 461] width 245 height 27
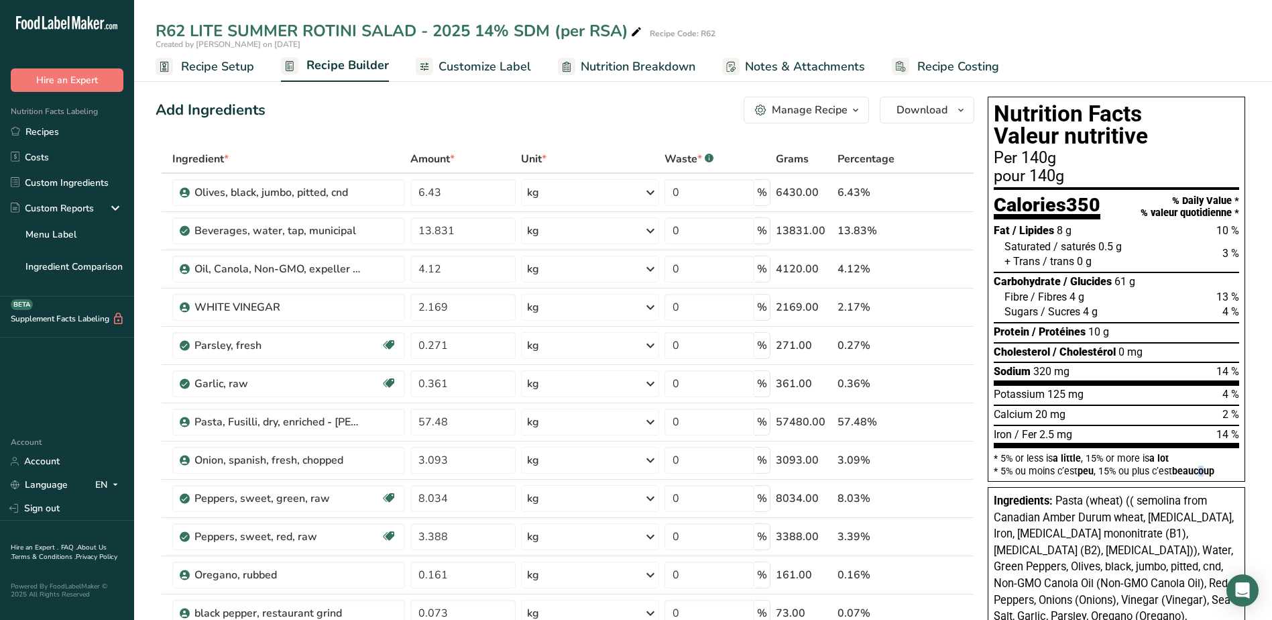
click at [1206, 482] on div "Nutrition Facts Valeur nutritive Per 140g pour 140g Calories 350 % Daily Value …" at bounding box center [1116, 456] width 268 height 730
drag, startPoint x: 1206, startPoint y: 482, endPoint x: 1223, endPoint y: 474, distance: 18.6
click at [1223, 474] on div "* 5% ou moins c’est peu , 15% ou plus c’est beaucoup" at bounding box center [1116, 470] width 245 height 9
click at [495, 105] on div "Add Ingredients Manage Recipe Delete Recipe Duplicate Recipe Scale Recipe Save …" at bounding box center [565, 110] width 819 height 27
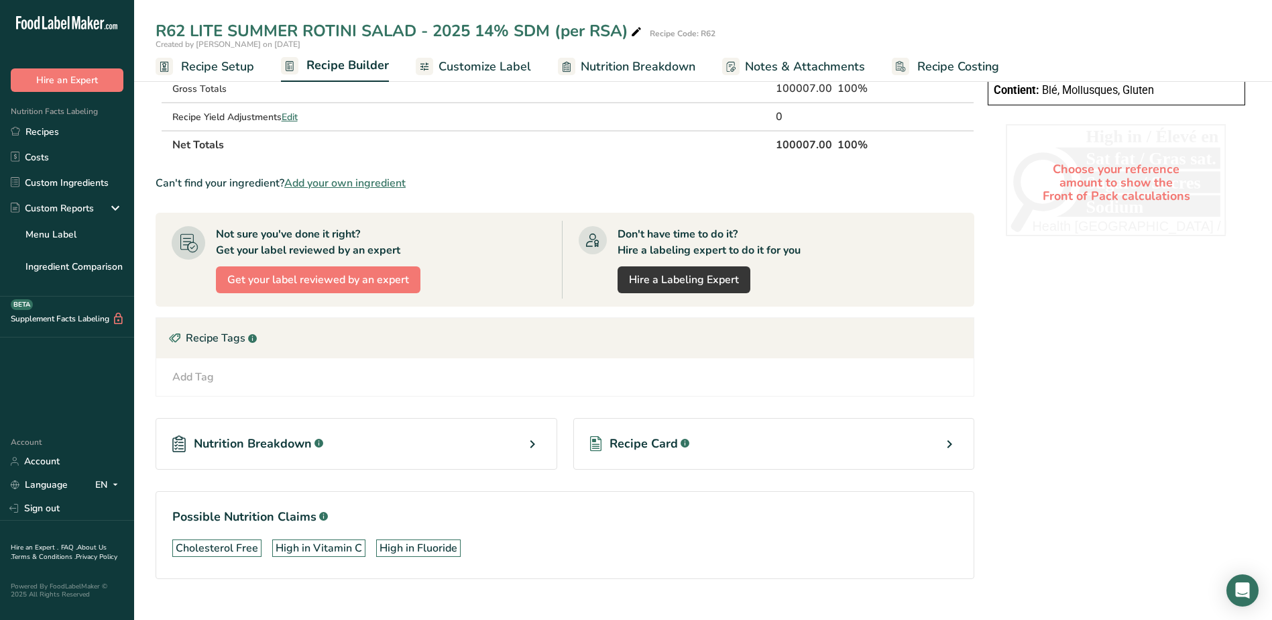
scroll to position [734, 0]
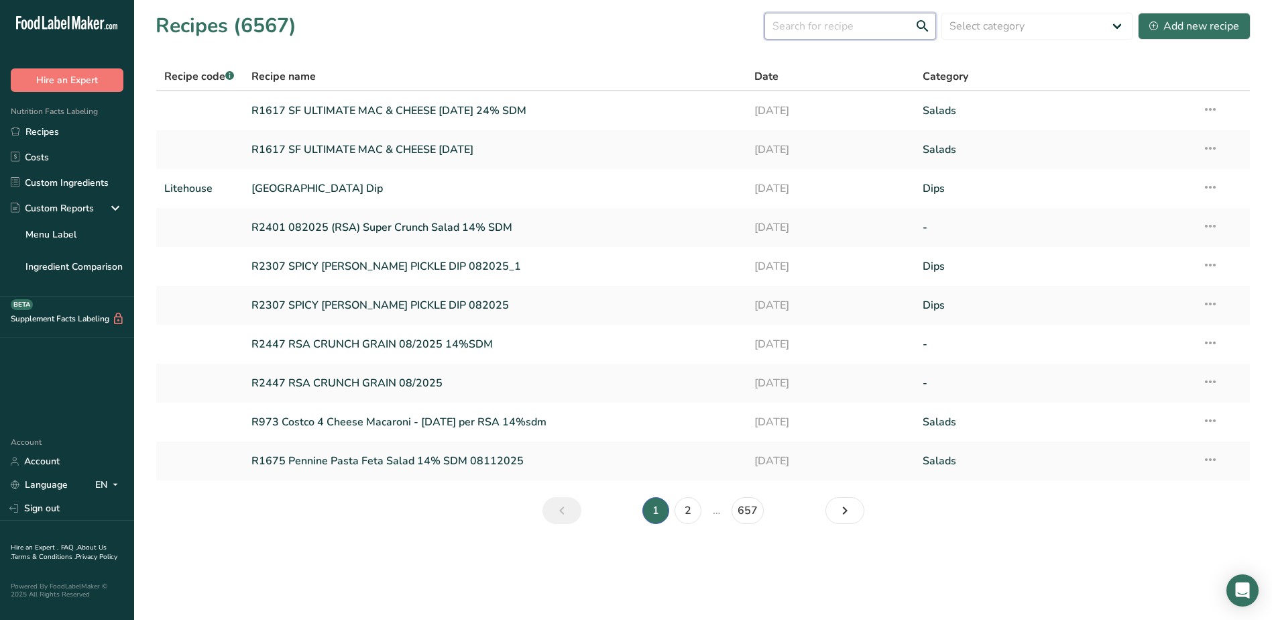
click at [802, 28] on input "text" at bounding box center [851, 26] width 172 height 27
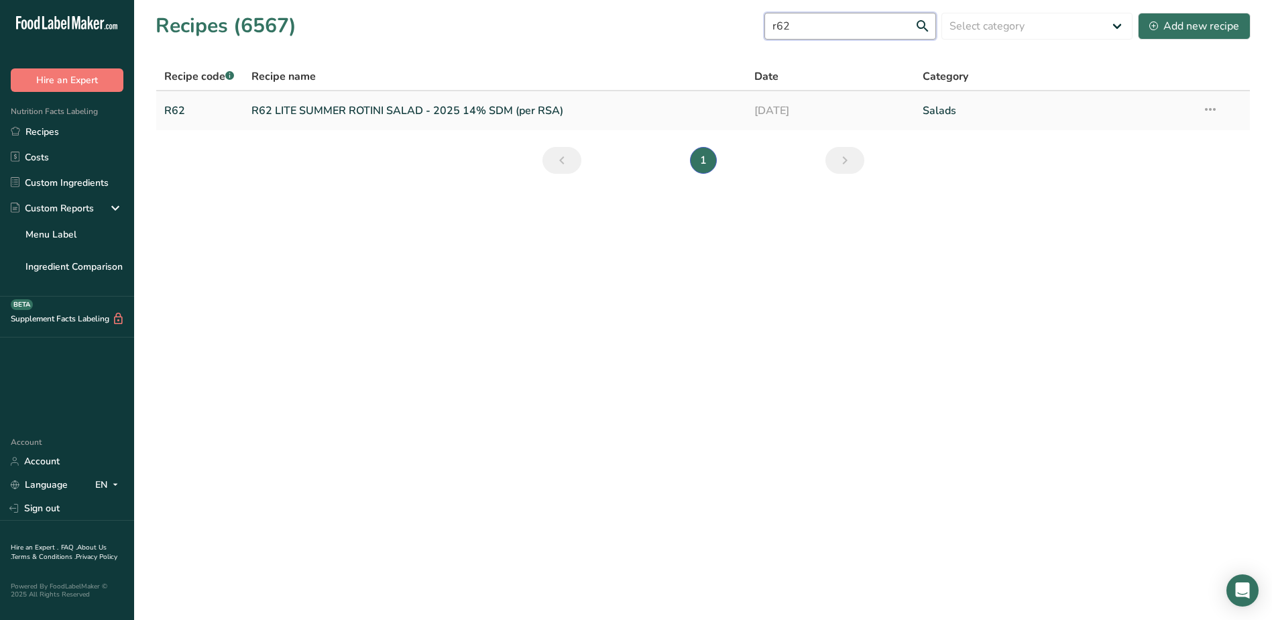
type input "r62"
click at [522, 110] on link "R62 LITE SUMMER ROTINI SALAD - 2025 14% SDM (per RSA)" at bounding box center [495, 111] width 488 height 28
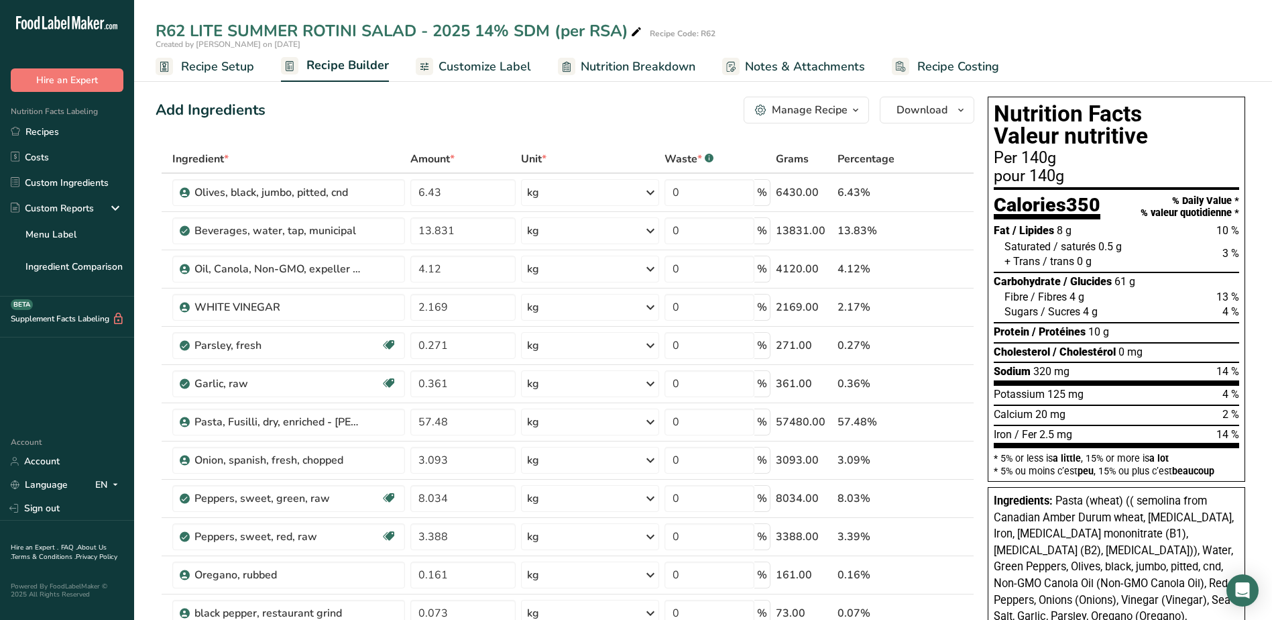
click at [1080, 165] on div "Per 140g" at bounding box center [1116, 158] width 245 height 16
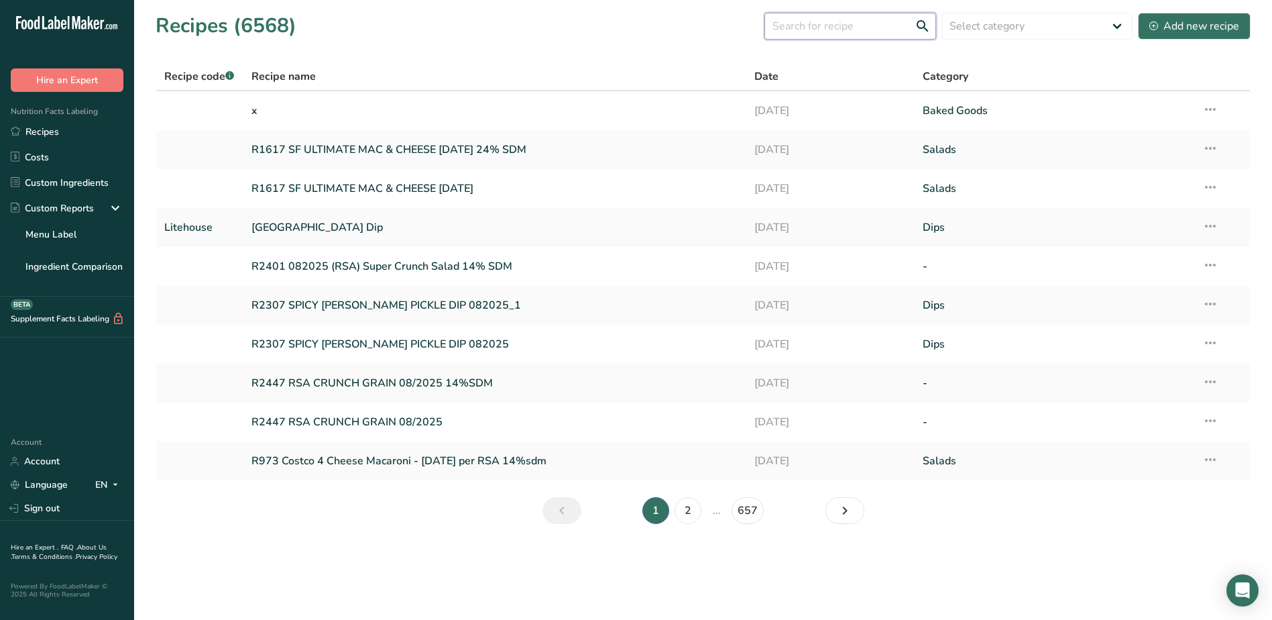
click at [836, 32] on input "text" at bounding box center [851, 26] width 172 height 27
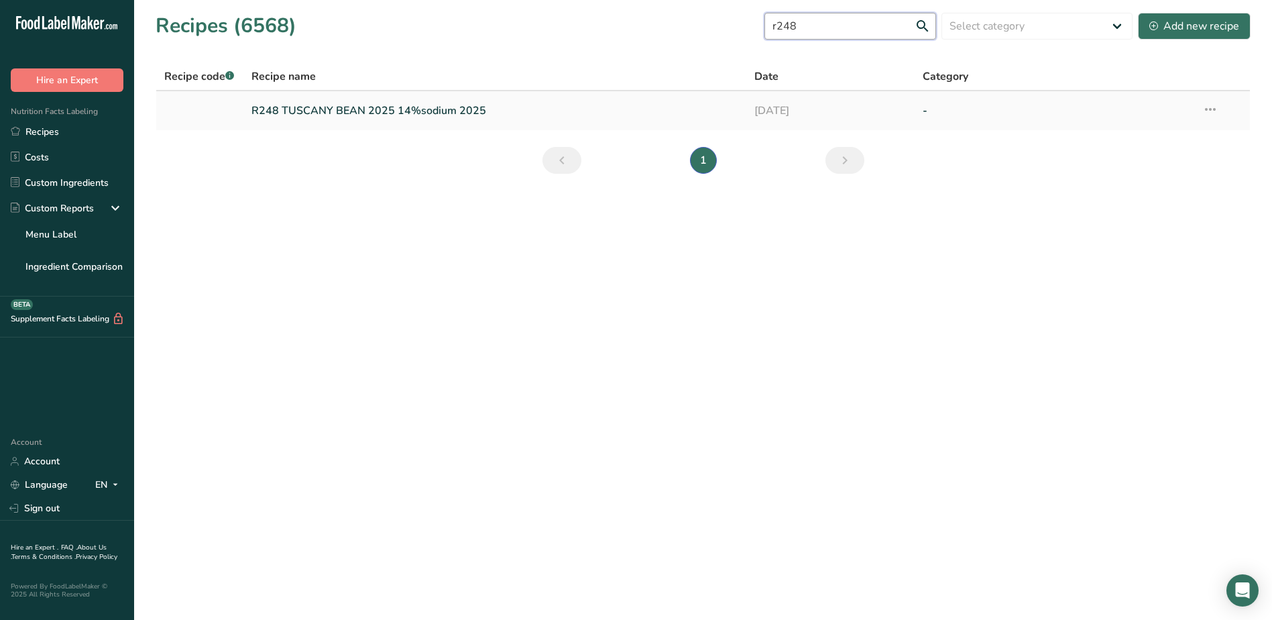
type input "r248"
click at [416, 108] on link "R248 TUSCANY BEAN 2025 14%sodium 2025" at bounding box center [495, 111] width 488 height 28
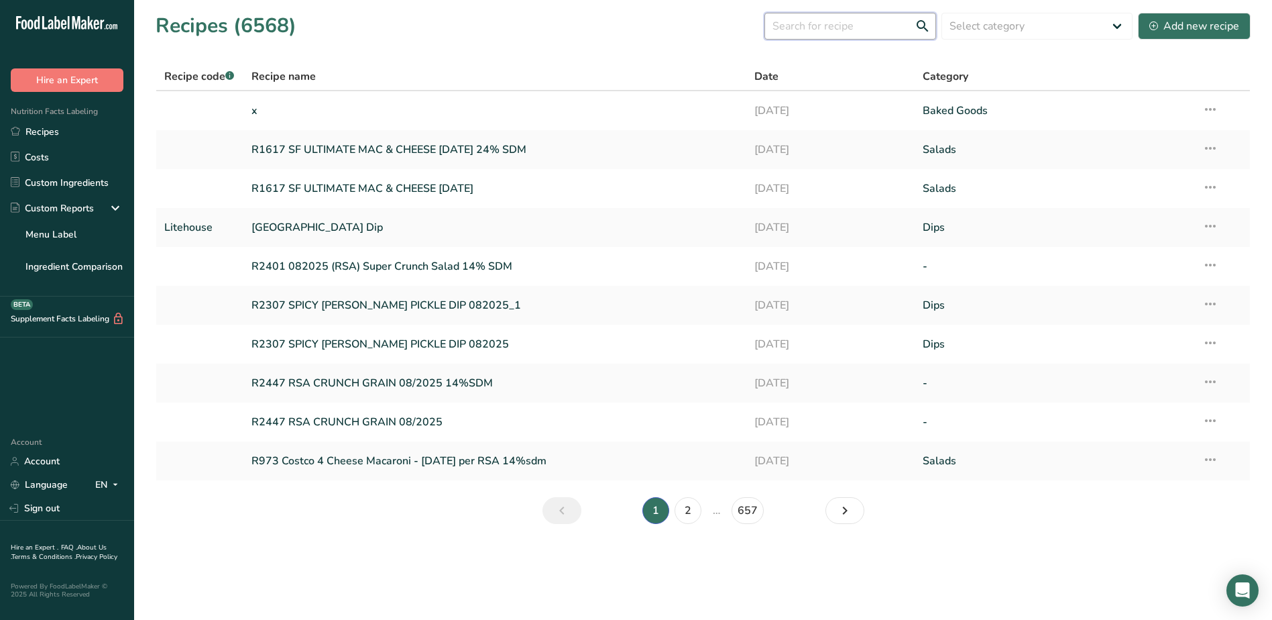
click at [807, 30] on input "text" at bounding box center [851, 26] width 172 height 27
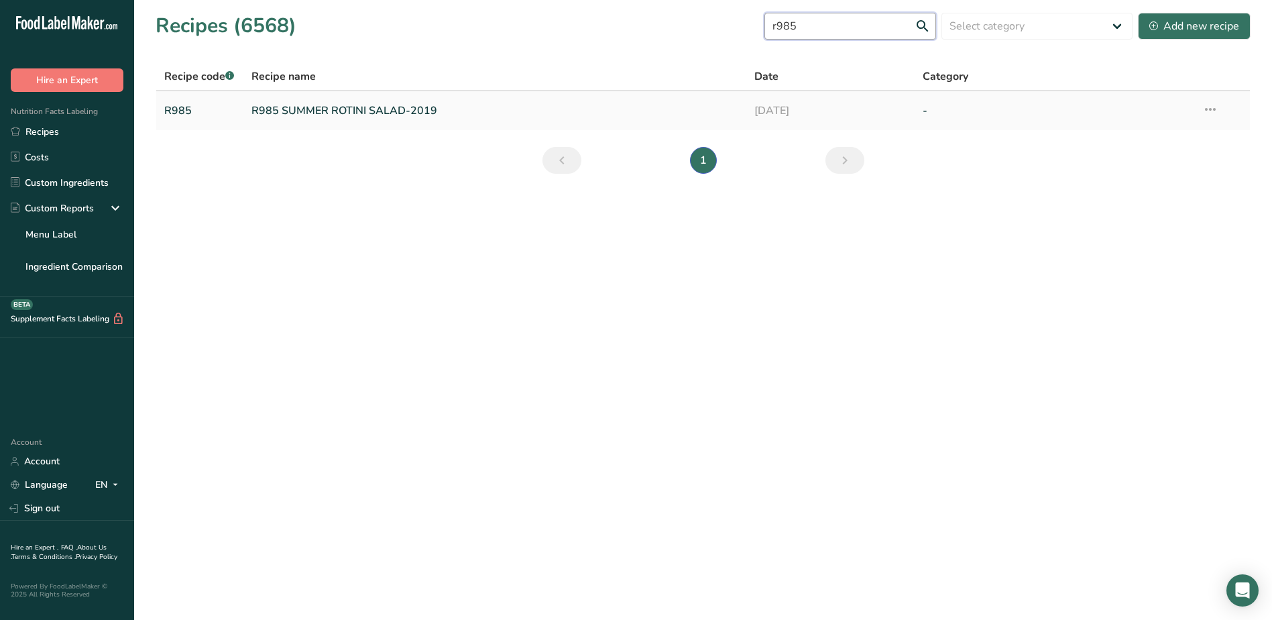
type input "r985"
click at [382, 114] on link "R985 SUMMER ROTINI SALAD-2019" at bounding box center [495, 111] width 488 height 28
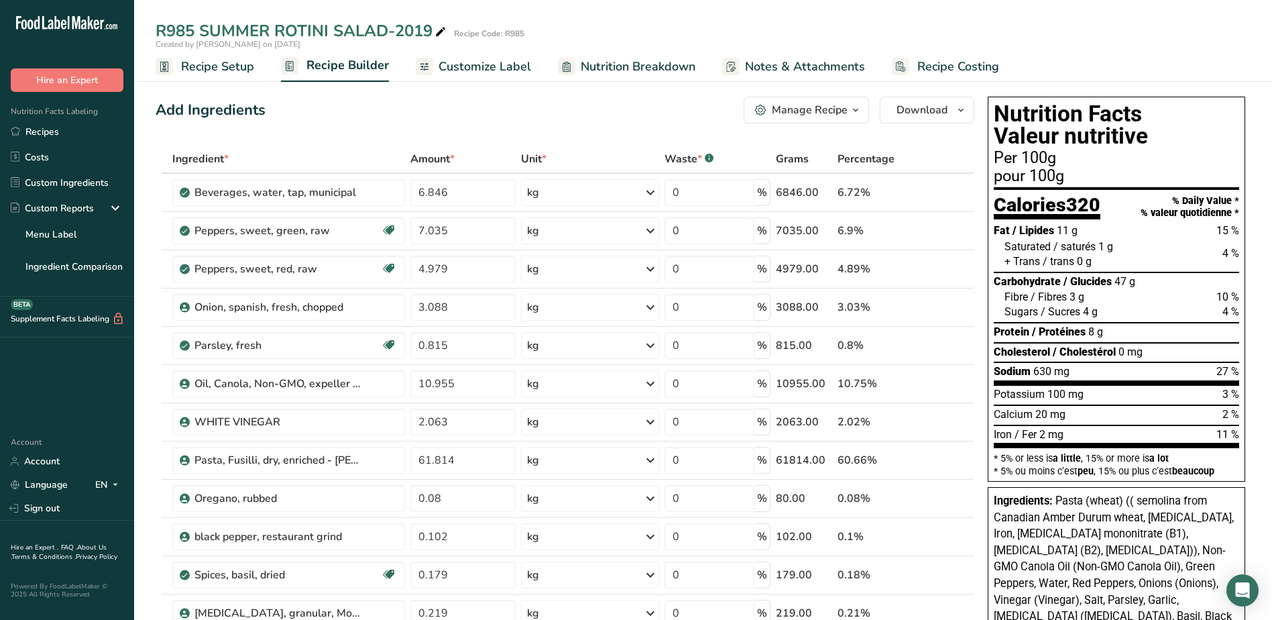
drag, startPoint x: 557, startPoint y: 110, endPoint x: 586, endPoint y: 110, distance: 28.8
click at [557, 110] on div "Add Ingredients Manage Recipe Delete Recipe Duplicate Recipe Scale Recipe Save …" at bounding box center [565, 110] width 819 height 27
drag, startPoint x: 475, startPoint y: 73, endPoint x: 476, endPoint y: 66, distance: 6.7
click at [475, 73] on span "Customize Label" at bounding box center [485, 67] width 93 height 18
click at [476, 66] on span "Customize Label" at bounding box center [485, 67] width 93 height 18
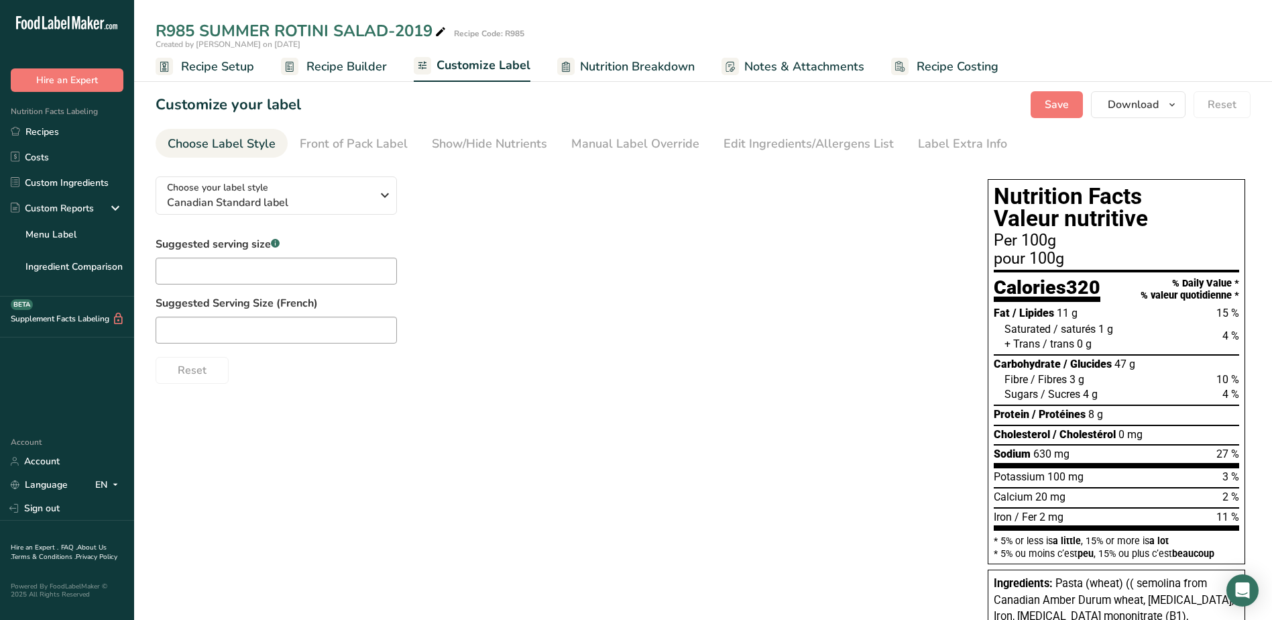
click at [347, 68] on span "Recipe Builder" at bounding box center [346, 67] width 80 height 18
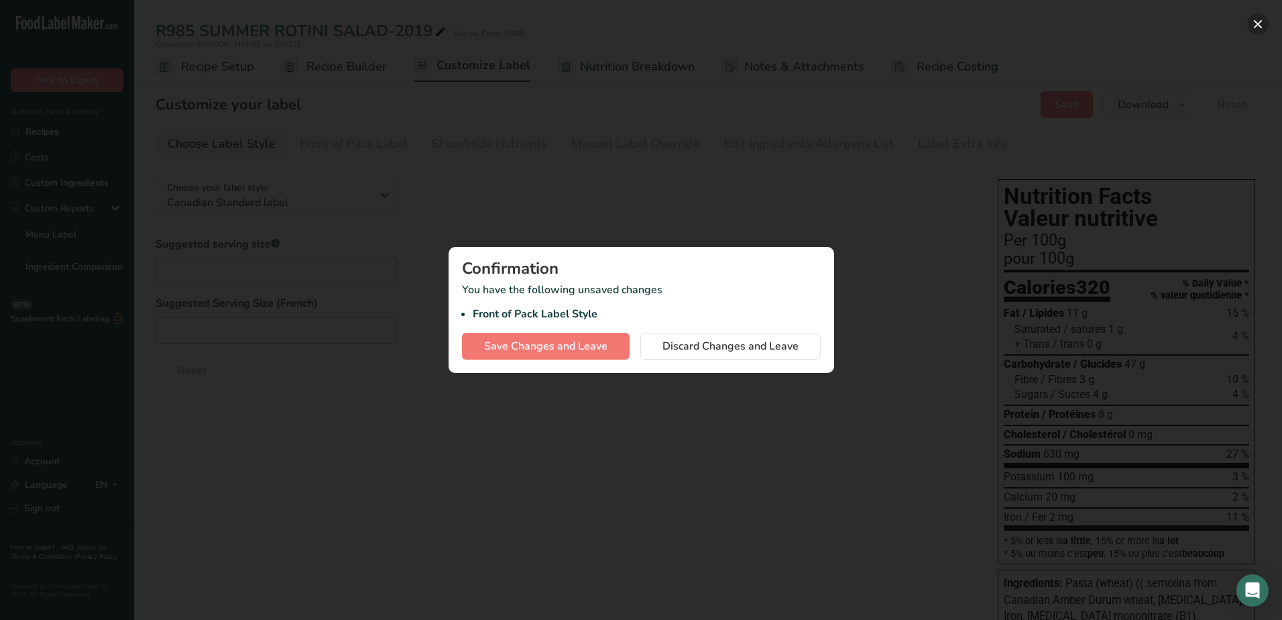
click at [1258, 25] on button "button" at bounding box center [1257, 23] width 21 height 21
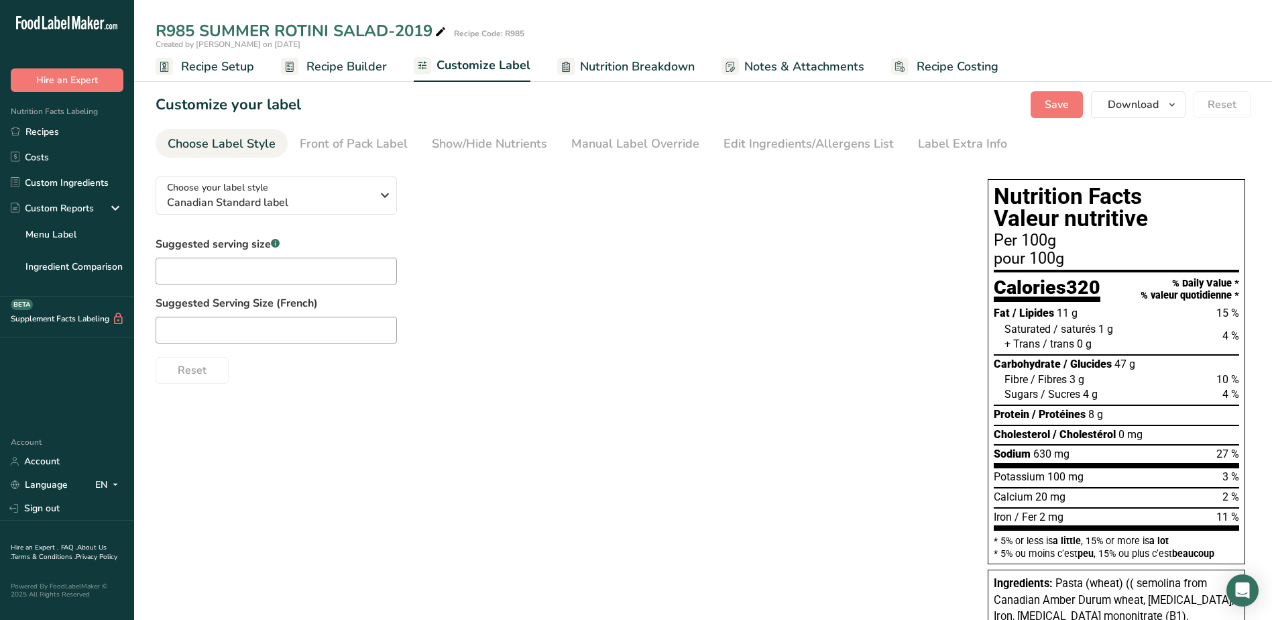
click at [1058, 241] on div "Per 100g" at bounding box center [1116, 241] width 245 height 16
click at [683, 289] on div "Suggested serving size .a-a{fill:#347362;}.b-a{fill:#fff;} Suggested Serving Si…" at bounding box center [558, 310] width 805 height 148
click at [630, 333] on div at bounding box center [558, 330] width 805 height 27
click at [502, 71] on span "Customize Label" at bounding box center [484, 65] width 94 height 18
click at [641, 62] on span "Nutrition Breakdown" at bounding box center [637, 67] width 115 height 18
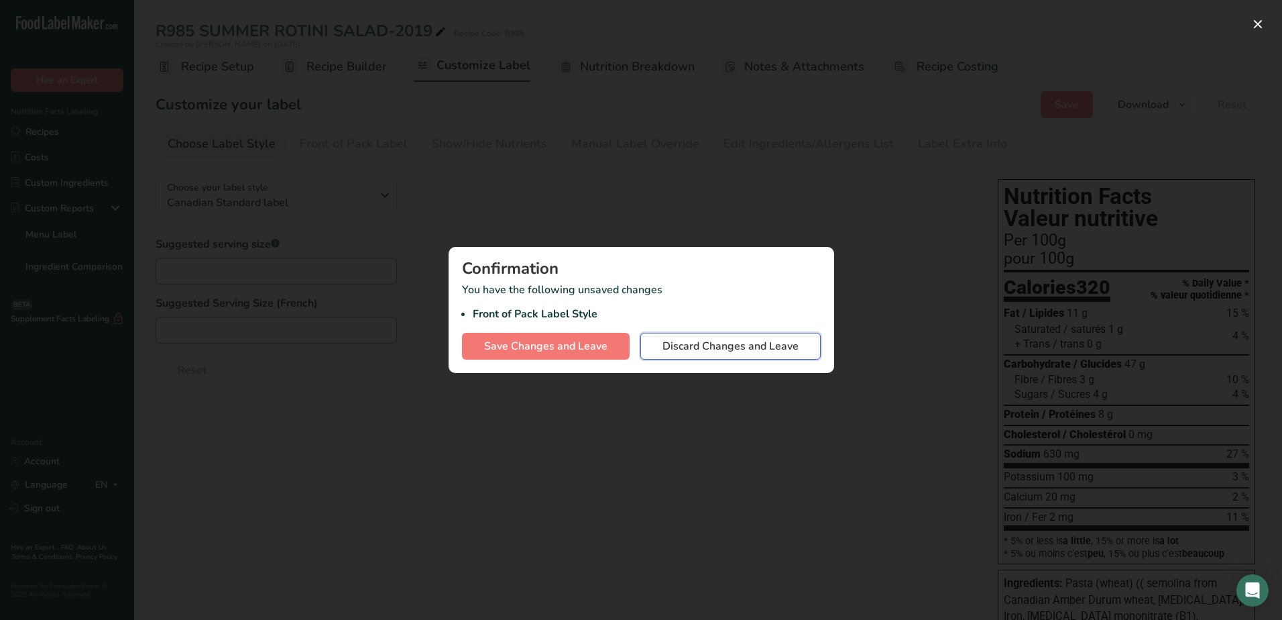
click at [729, 348] on span "Discard Changes and Leave" at bounding box center [731, 346] width 136 height 16
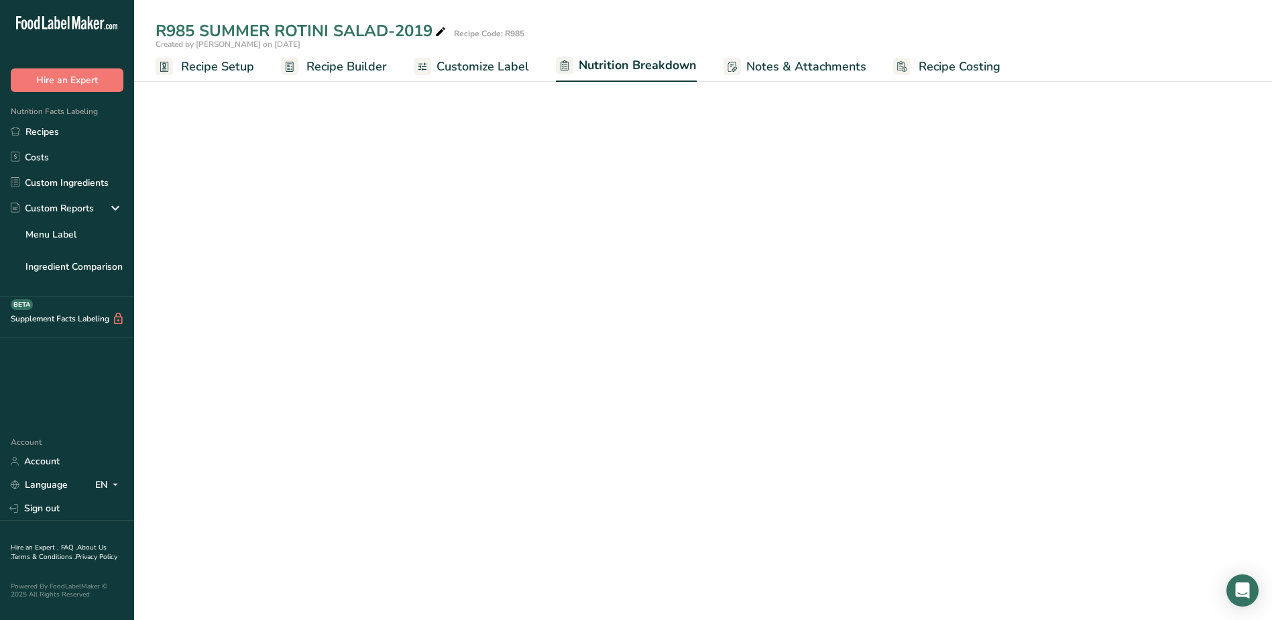
select select "Calories"
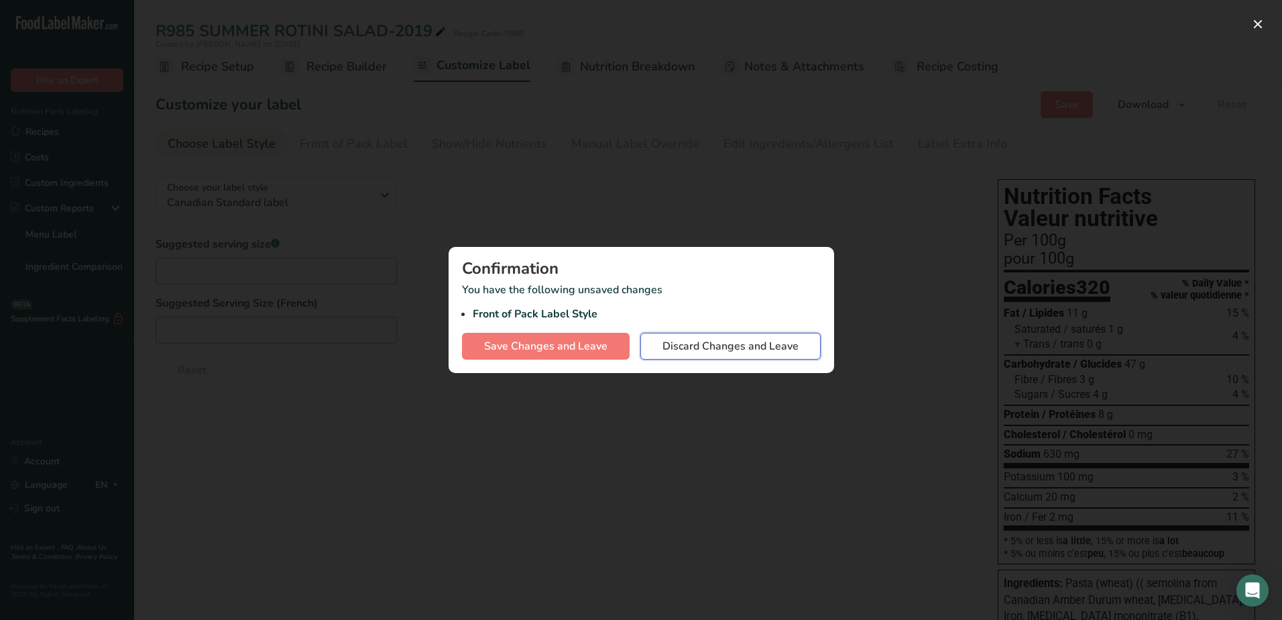
click at [699, 347] on span "Discard Changes and Leave" at bounding box center [731, 346] width 136 height 16
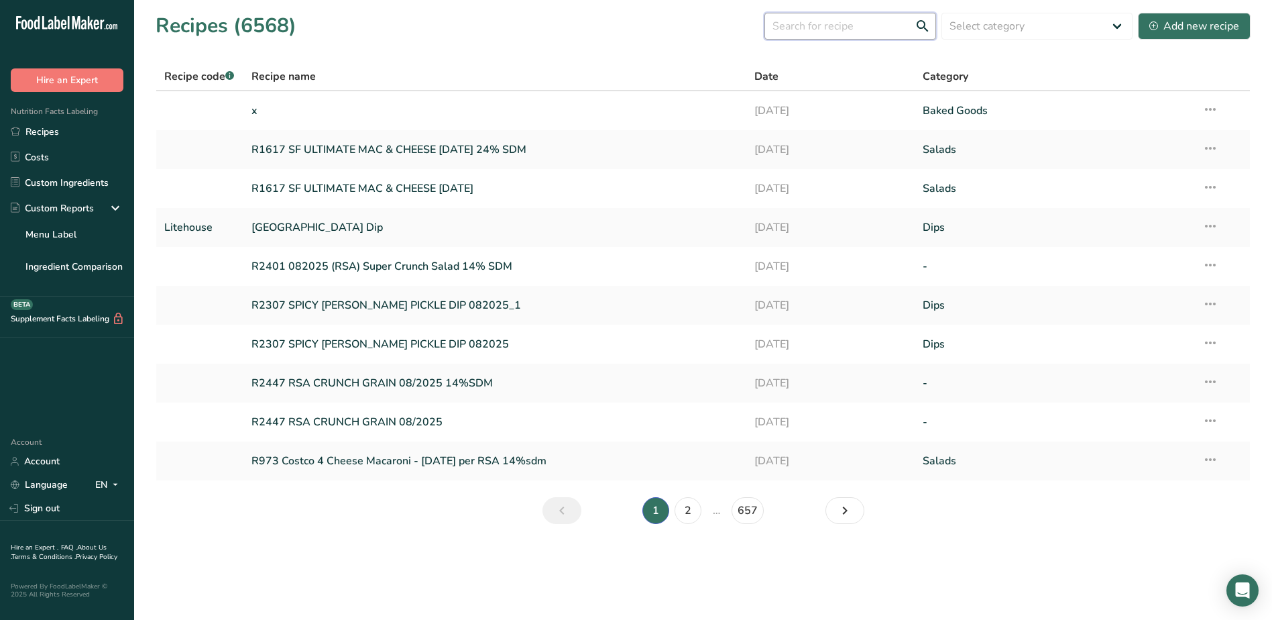
click at [826, 20] on input "text" at bounding box center [851, 26] width 172 height 27
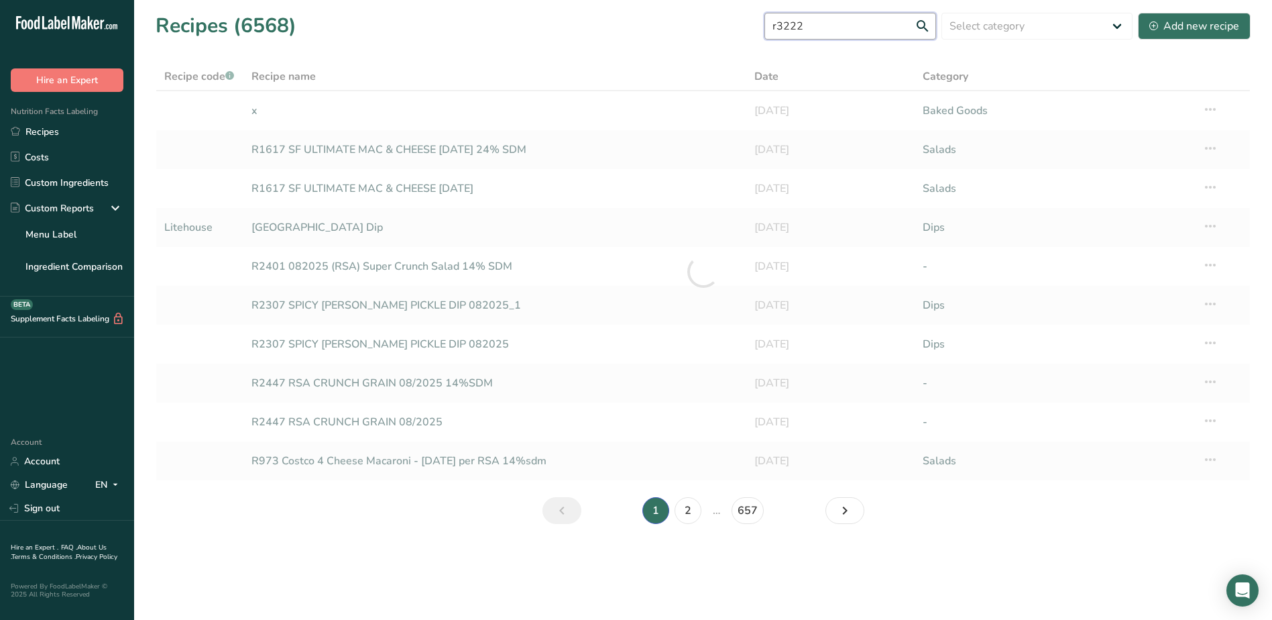
click at [828, 25] on input "r3222" at bounding box center [851, 26] width 172 height 27
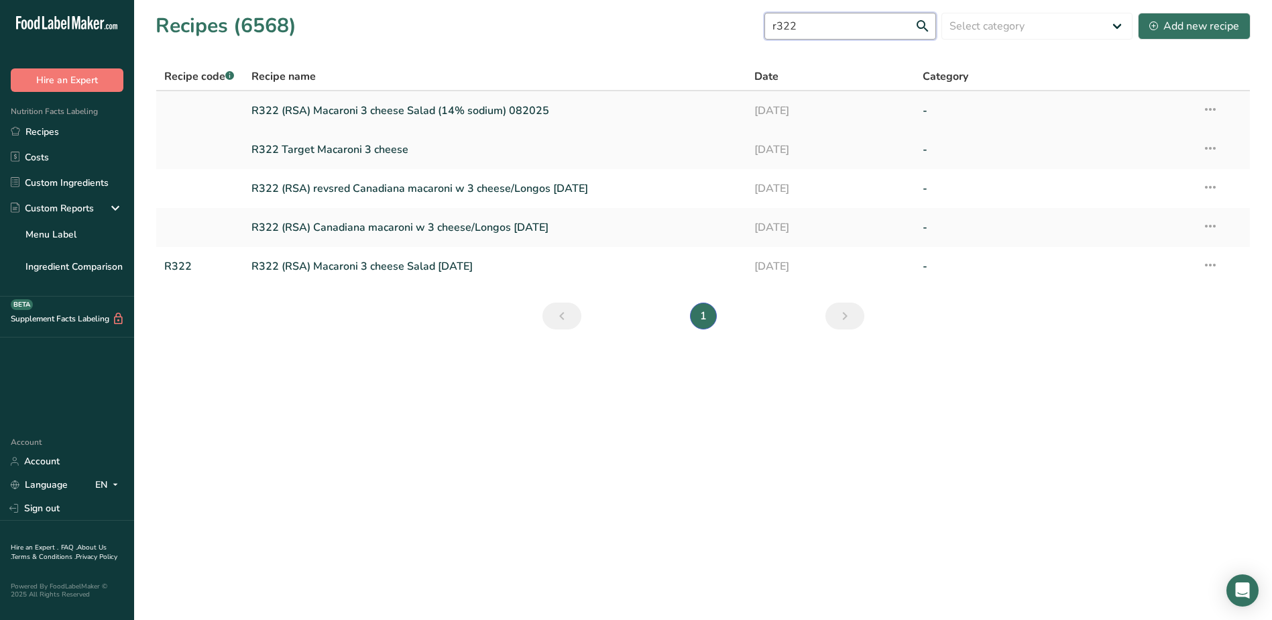
type input "r322"
click at [454, 111] on link "R322 (RSA) Macaroni 3 cheese Salad (14% sodium) 082025" at bounding box center [495, 111] width 488 height 28
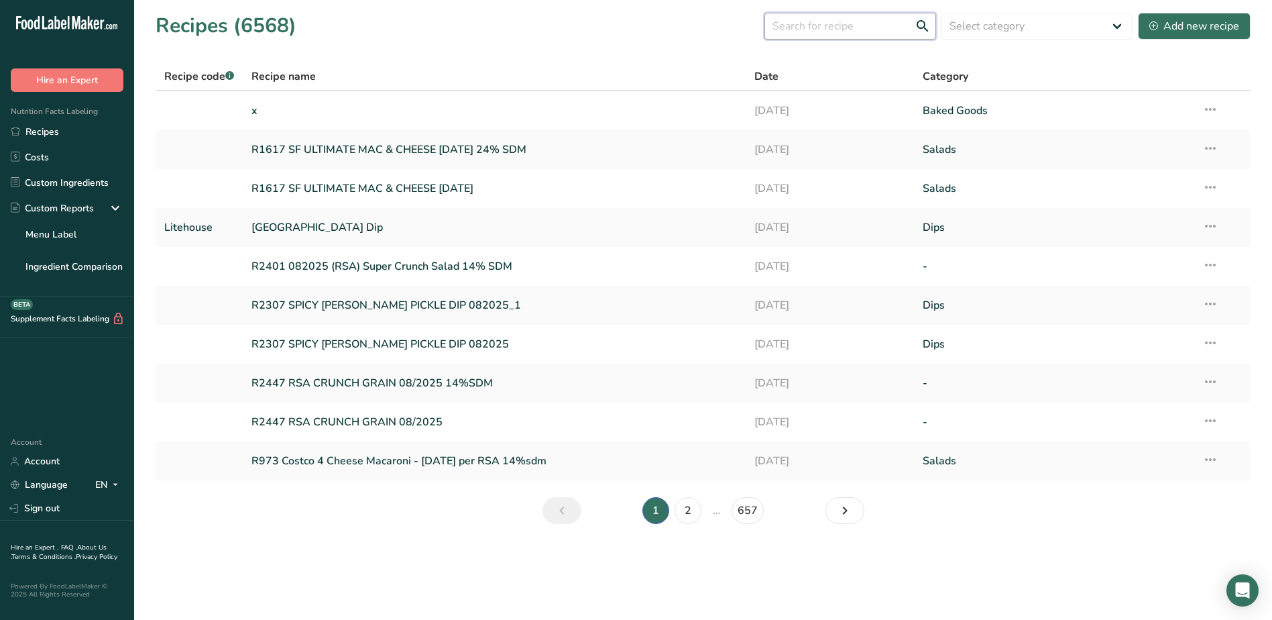
click at [820, 27] on input "text" at bounding box center [851, 26] width 172 height 27
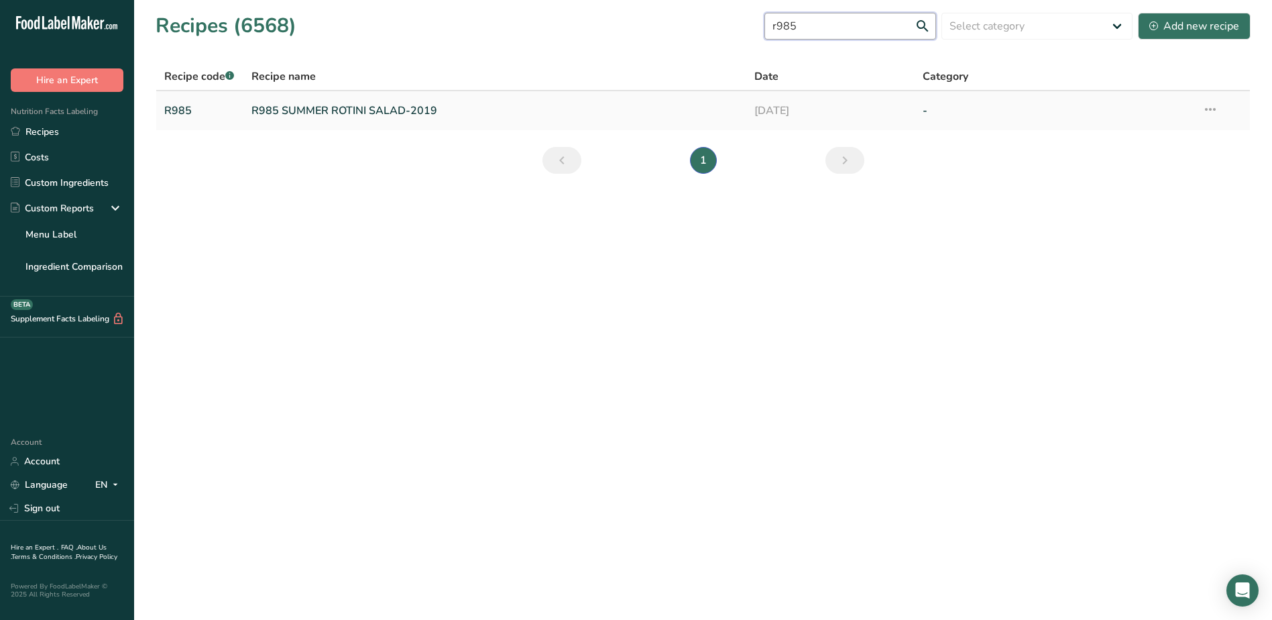
type input "r985"
click at [396, 115] on link "R985 SUMMER ROTINI SALAD-2019" at bounding box center [495, 111] width 488 height 28
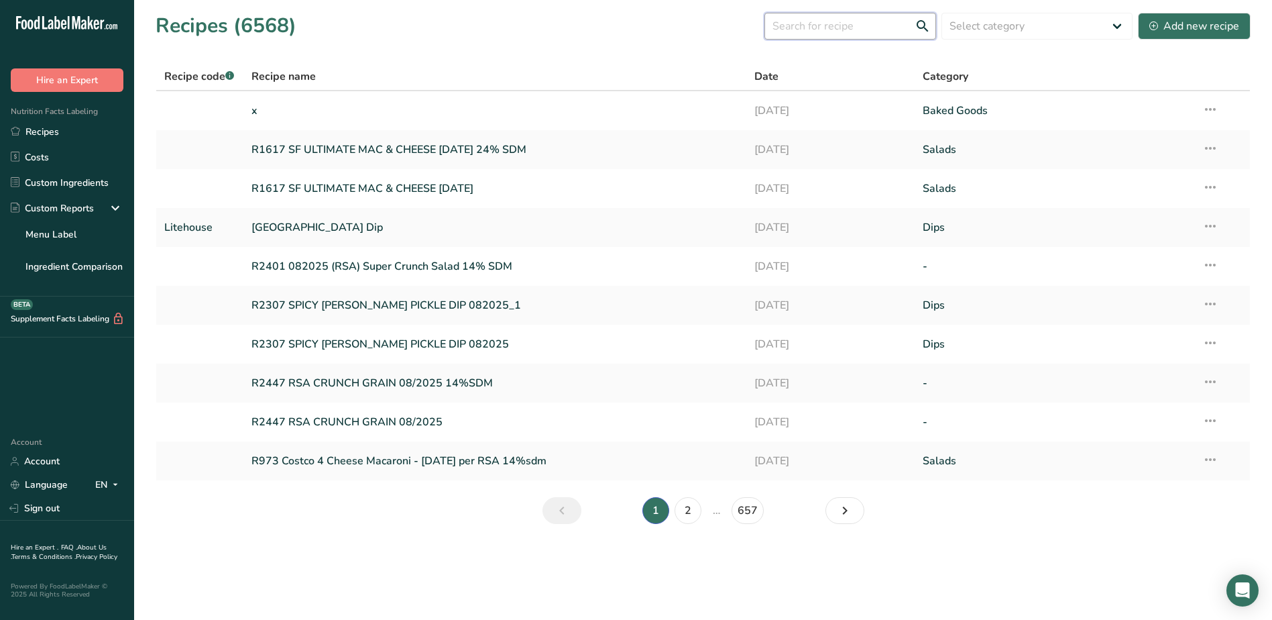
click at [864, 27] on input "text" at bounding box center [851, 26] width 172 height 27
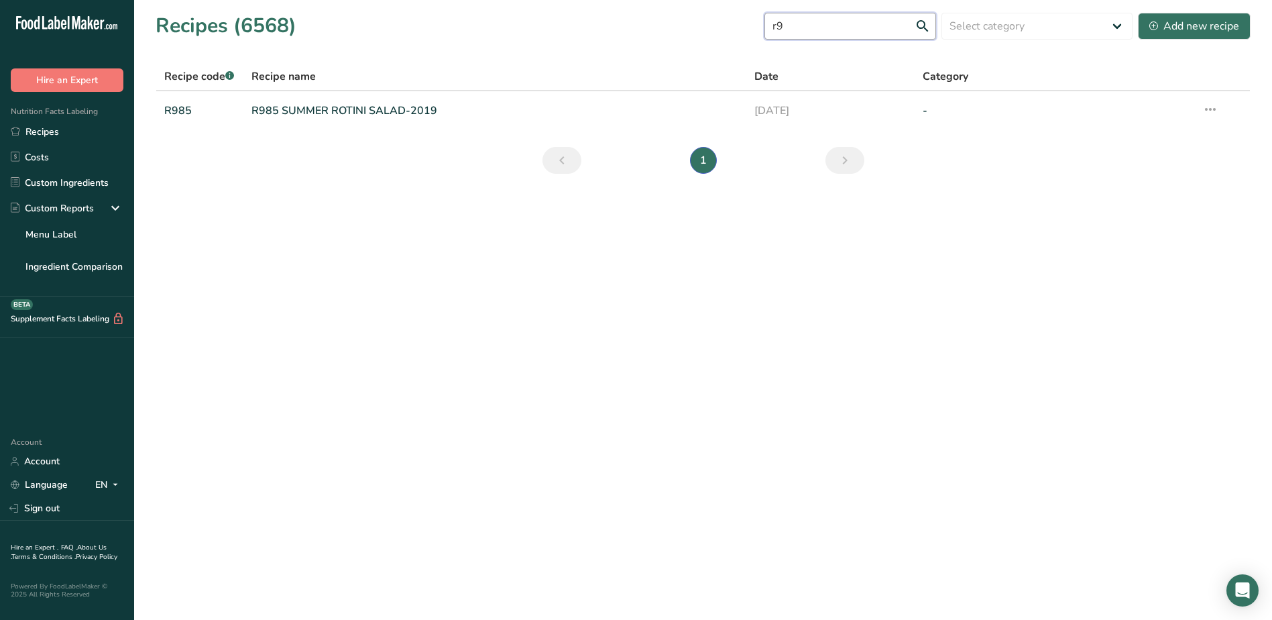
type input "r"
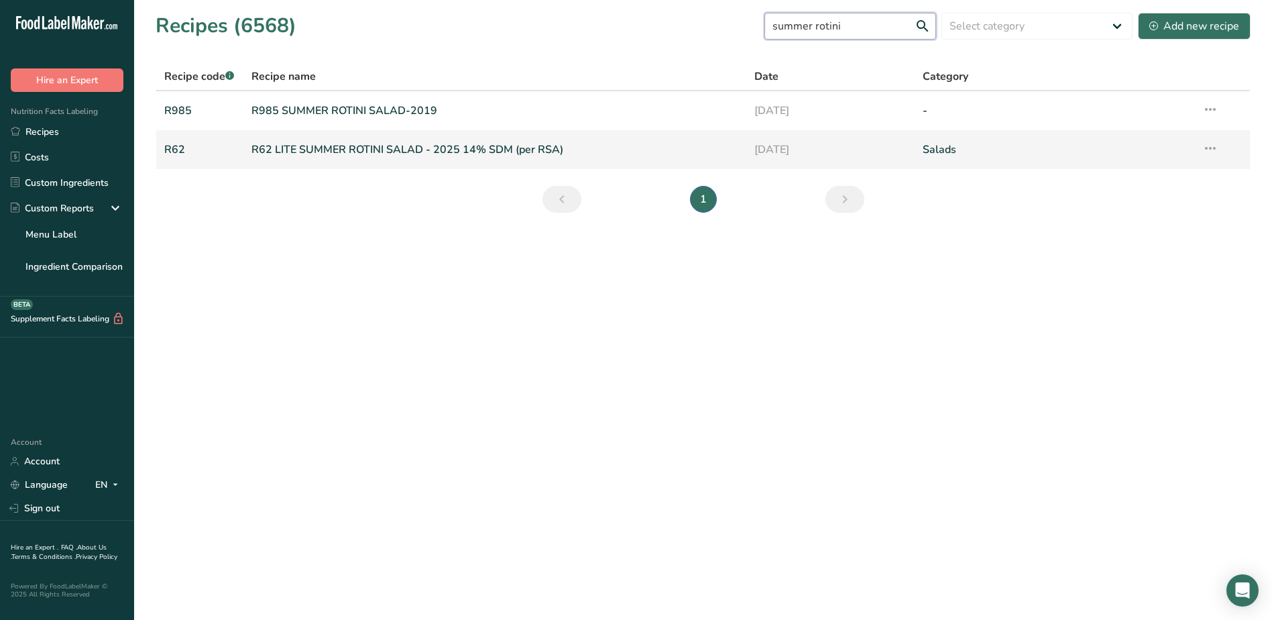
type input "summer rotini"
click at [337, 156] on link "R62 LITE SUMMER ROTINI SALAD - 2025 14% SDM (per RSA)" at bounding box center [495, 149] width 488 height 28
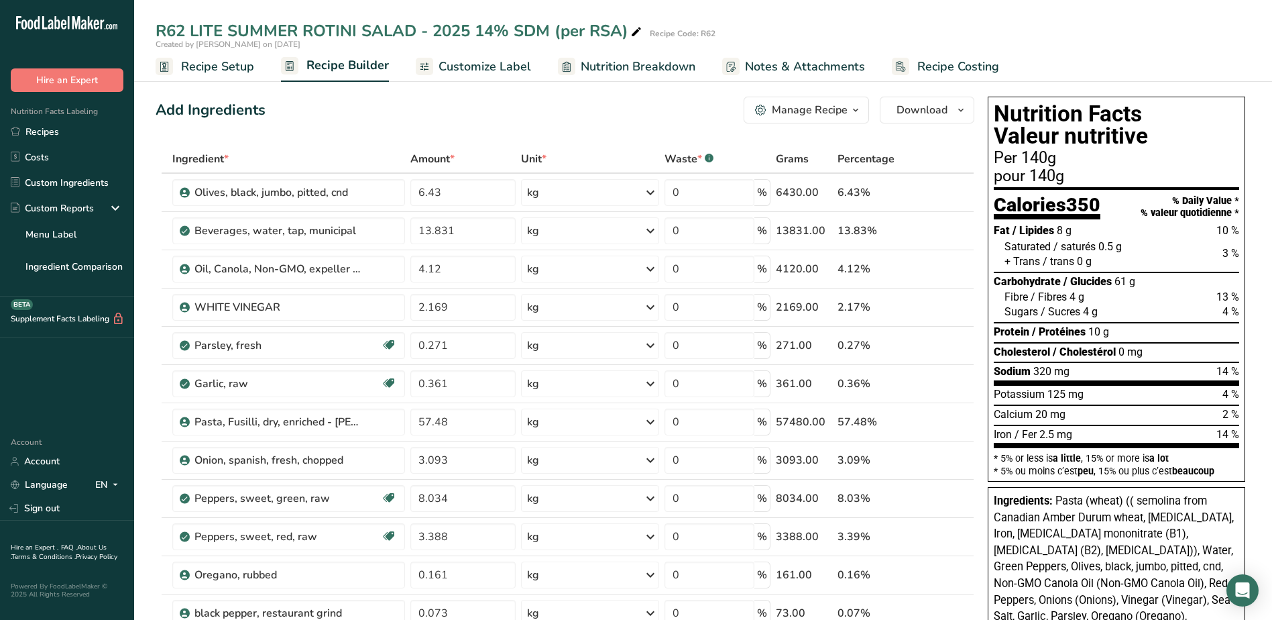
click at [524, 121] on div "Add Ingredients Manage Recipe Delete Recipe Duplicate Recipe Scale Recipe Save …" at bounding box center [565, 110] width 819 height 27
click at [470, 68] on span "Customize Label" at bounding box center [485, 67] width 93 height 18
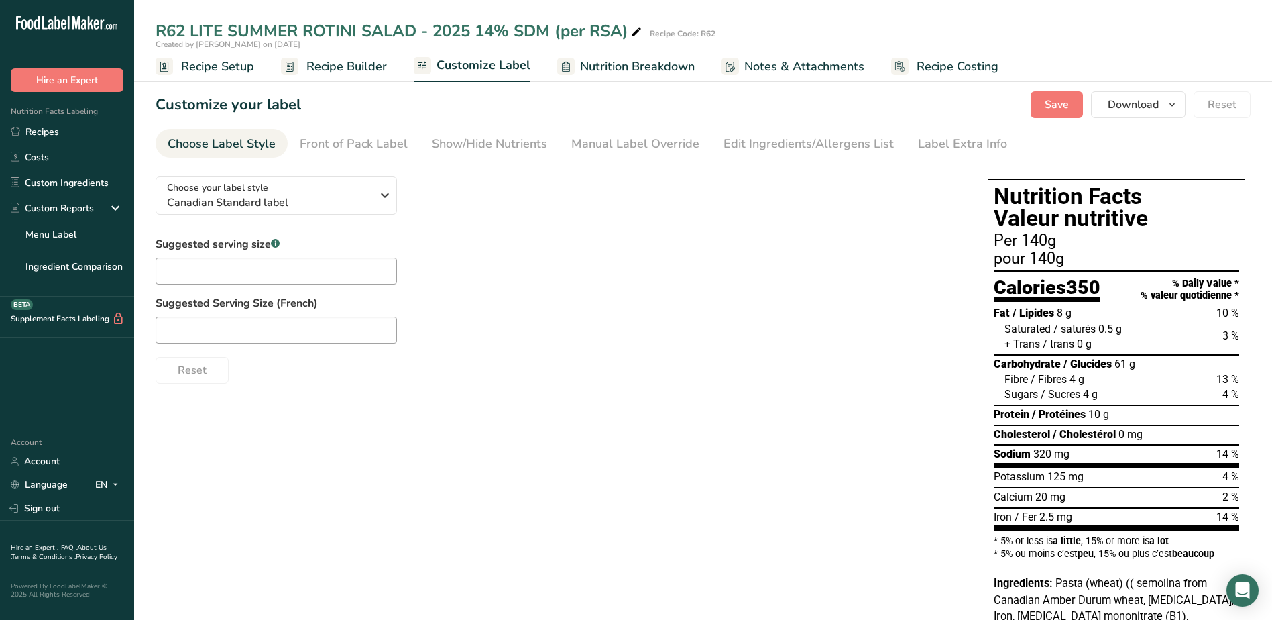
click at [784, 338] on div at bounding box center [558, 330] width 805 height 27
click at [651, 278] on div "Suggested serving size .a-a{fill:#347362;}.b-a{fill:#fff;} Suggested Serving Si…" at bounding box center [558, 310] width 805 height 148
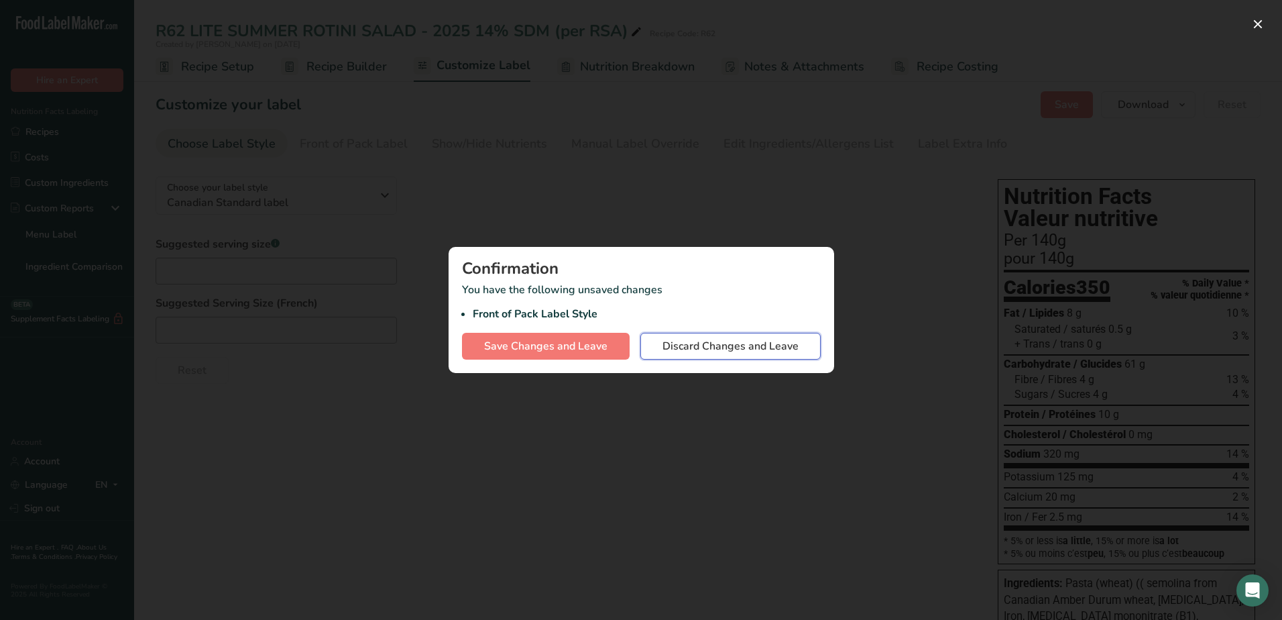
drag, startPoint x: 686, startPoint y: 348, endPoint x: 689, endPoint y: 386, distance: 38.4
click at [686, 348] on span "Discard Changes and Leave" at bounding box center [731, 346] width 136 height 16
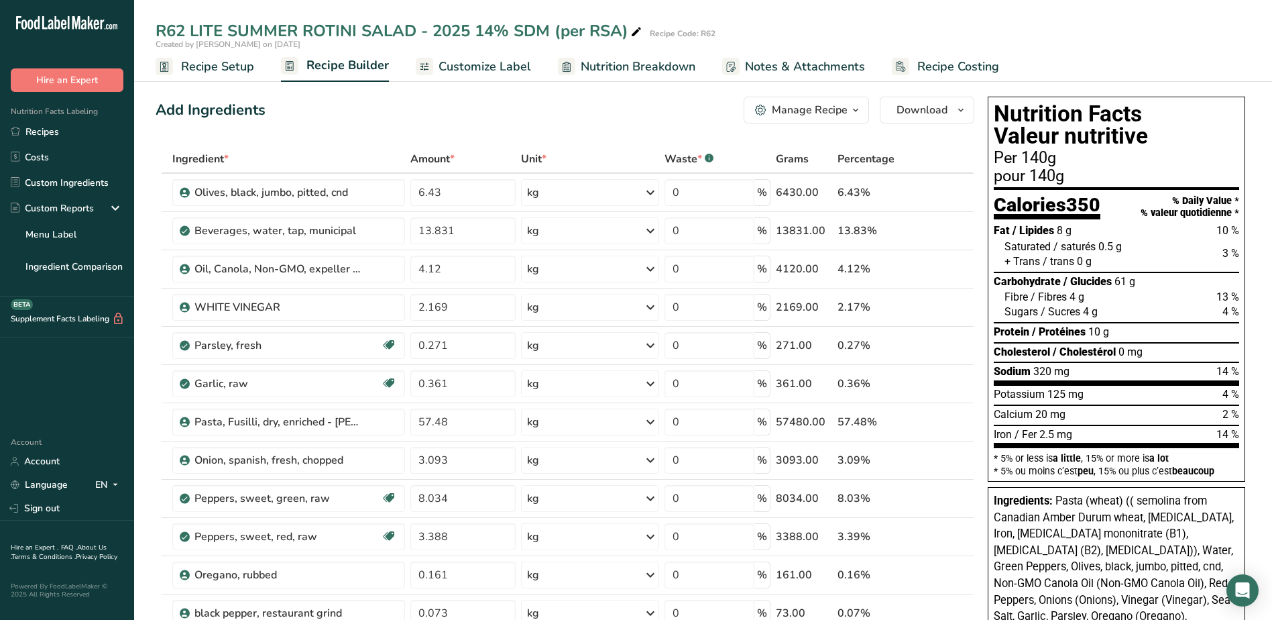
click at [425, 66] on icon at bounding box center [424, 66] width 11 height 17
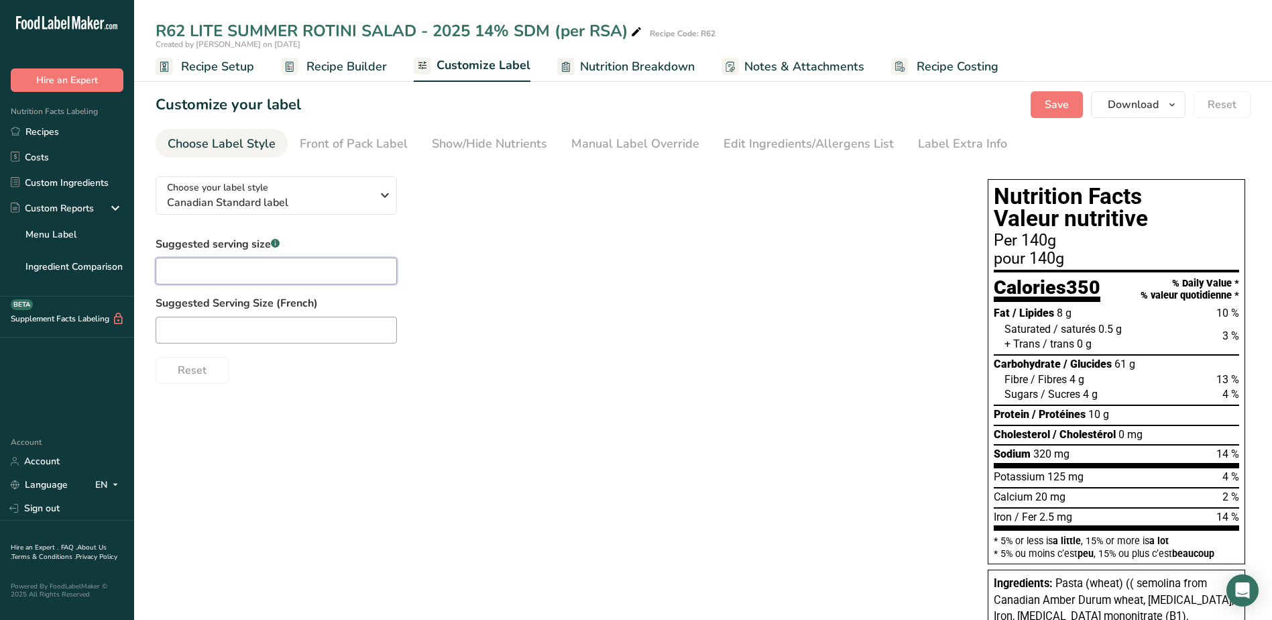
click at [294, 275] on input "text" at bounding box center [276, 271] width 241 height 27
drag, startPoint x: 213, startPoint y: 50, endPoint x: 762, endPoint y: 410, distance: 656.8
click at [772, 414] on div "Choose your label style Canadian Standard label USA (FDA) Standard FDA label Ta…" at bounding box center [703, 539] width 1095 height 746
click at [471, 64] on span "Customize Label" at bounding box center [484, 65] width 94 height 18
click at [616, 68] on span "Nutrition Breakdown" at bounding box center [637, 67] width 115 height 18
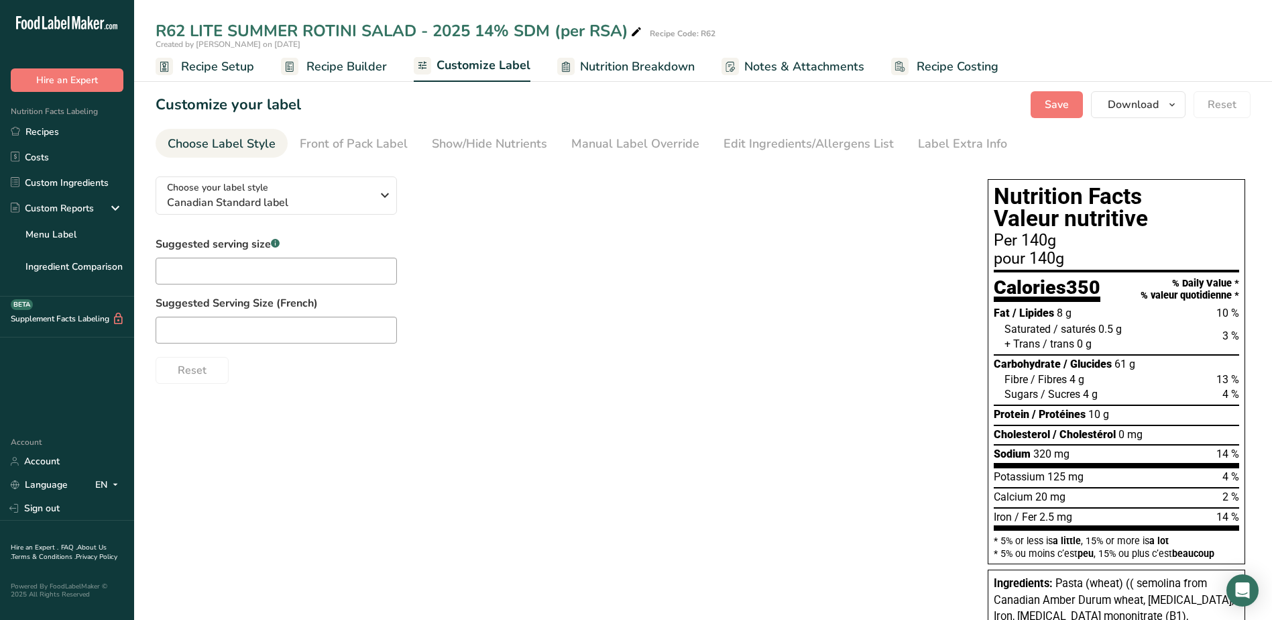
click at [337, 74] on span "Recipe Builder" at bounding box center [346, 67] width 80 height 18
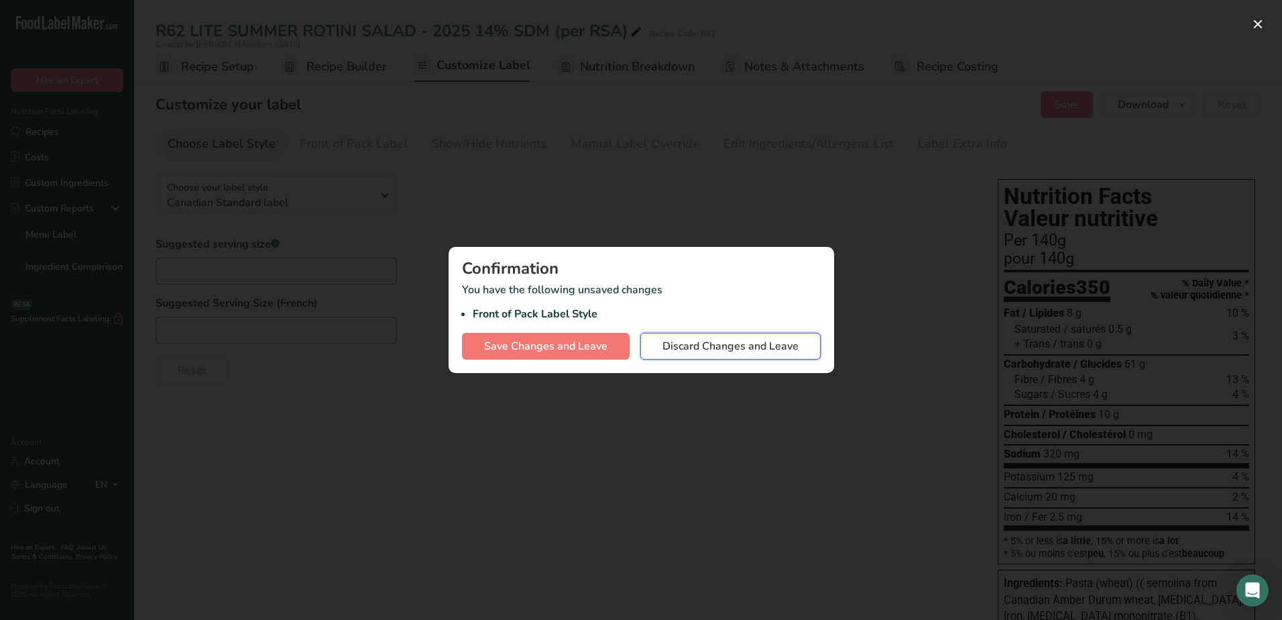
click at [731, 347] on span "Discard Changes and Leave" at bounding box center [731, 346] width 136 height 16
click at [695, 355] on button "Discard Changes and Leave" at bounding box center [730, 346] width 180 height 27
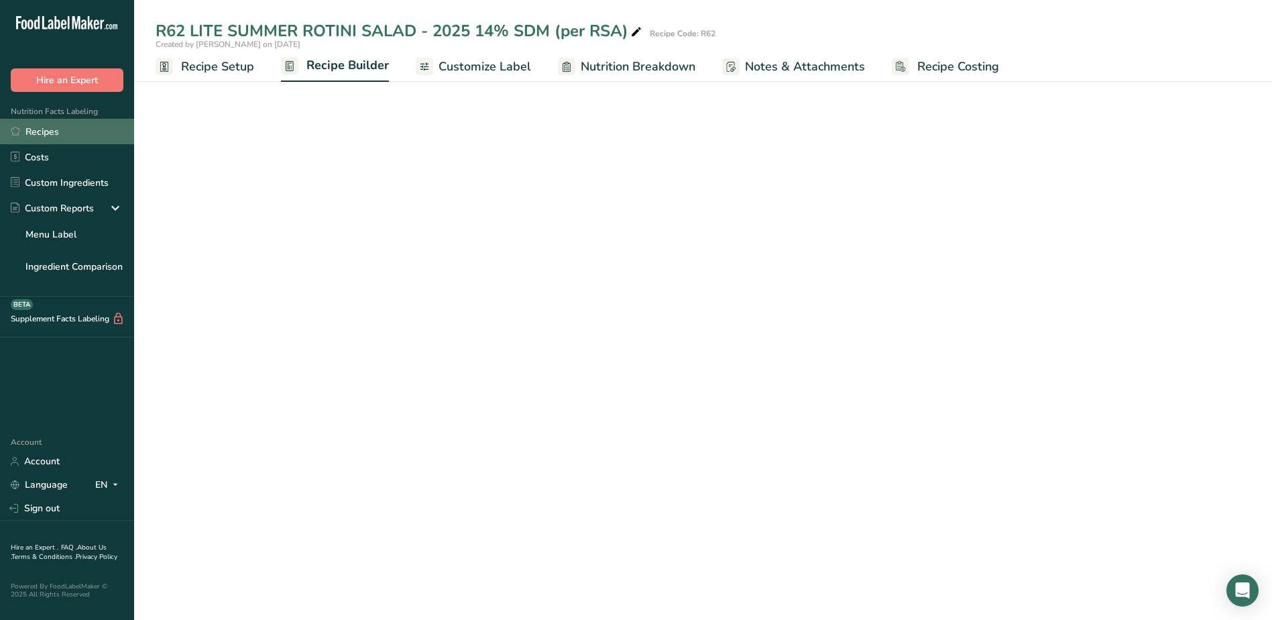
click at [45, 134] on link "Recipes" at bounding box center [67, 131] width 134 height 25
click at [38, 129] on link "Recipes" at bounding box center [67, 131] width 134 height 25
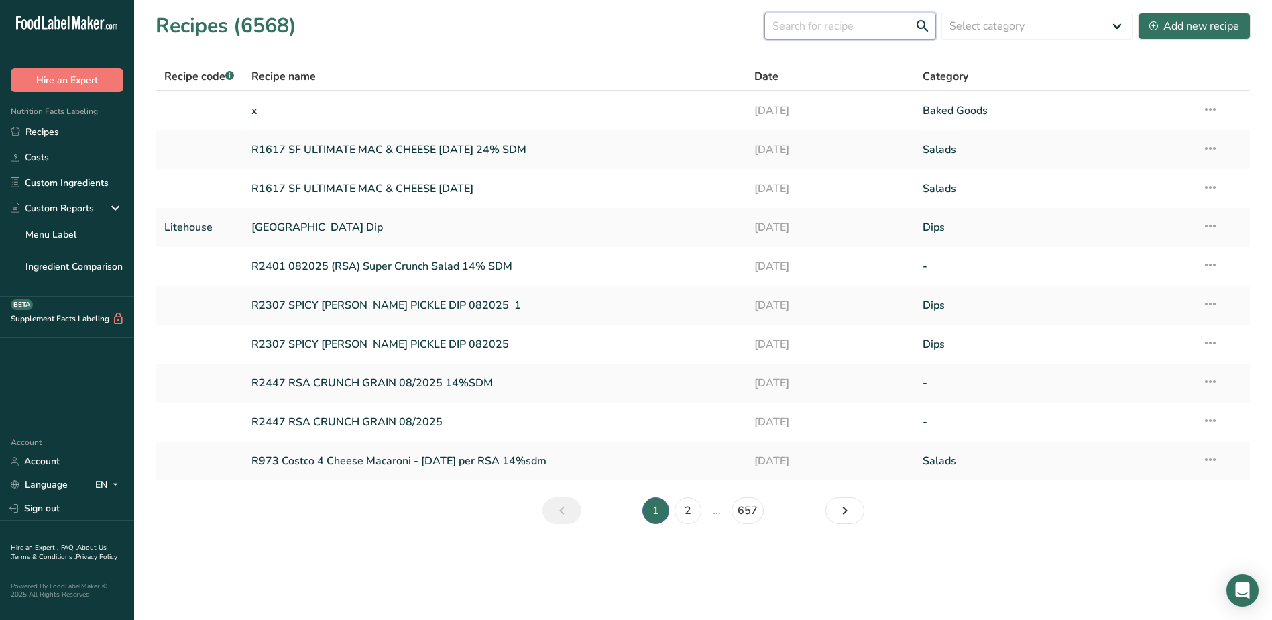
click at [815, 32] on input "text" at bounding box center [851, 26] width 172 height 27
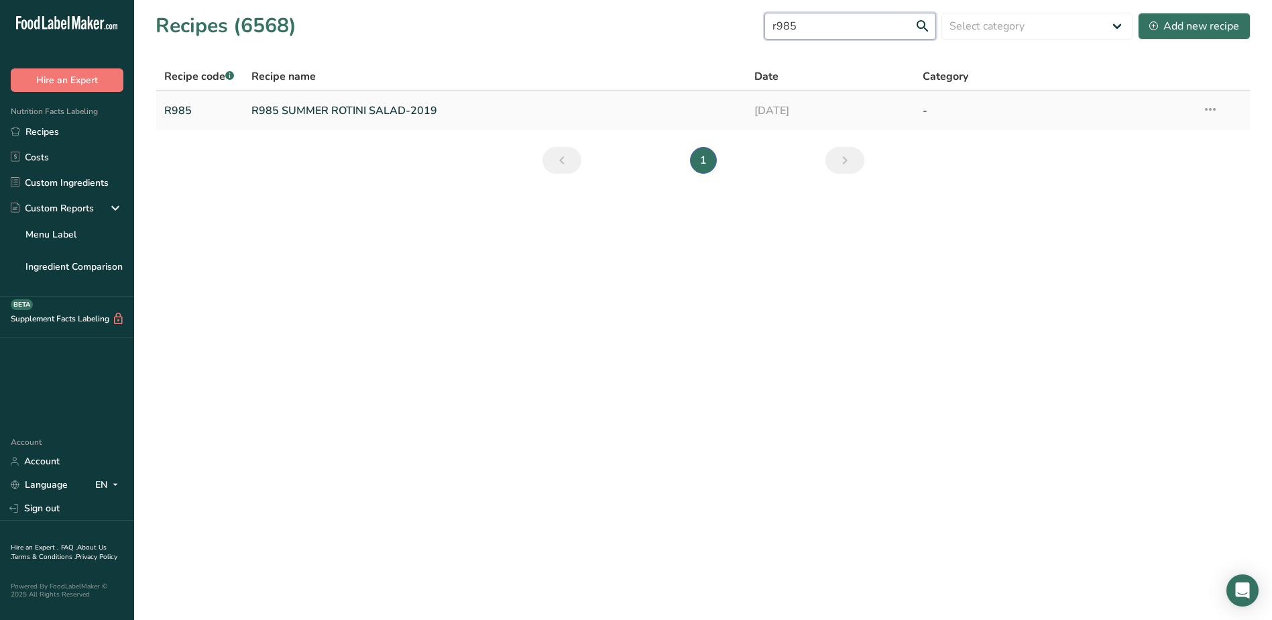
type input "r985"
click at [325, 118] on link "R985 SUMMER ROTINI SALAD-2019" at bounding box center [495, 111] width 488 height 28
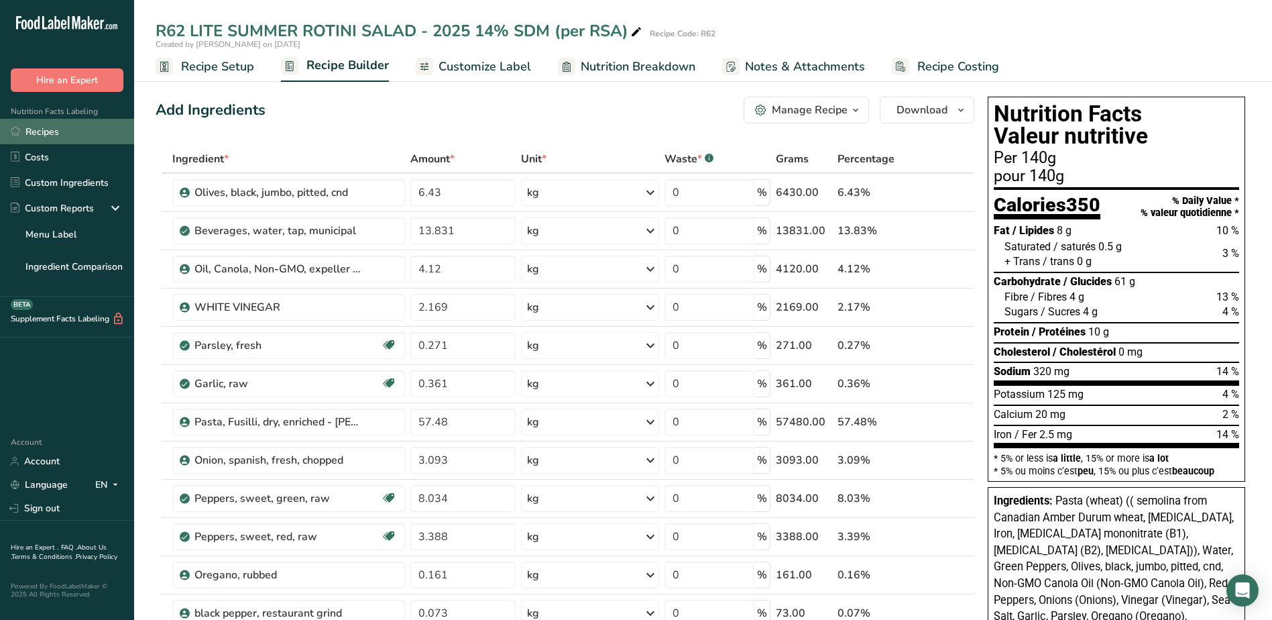
click at [43, 127] on link "Recipes" at bounding box center [67, 131] width 134 height 25
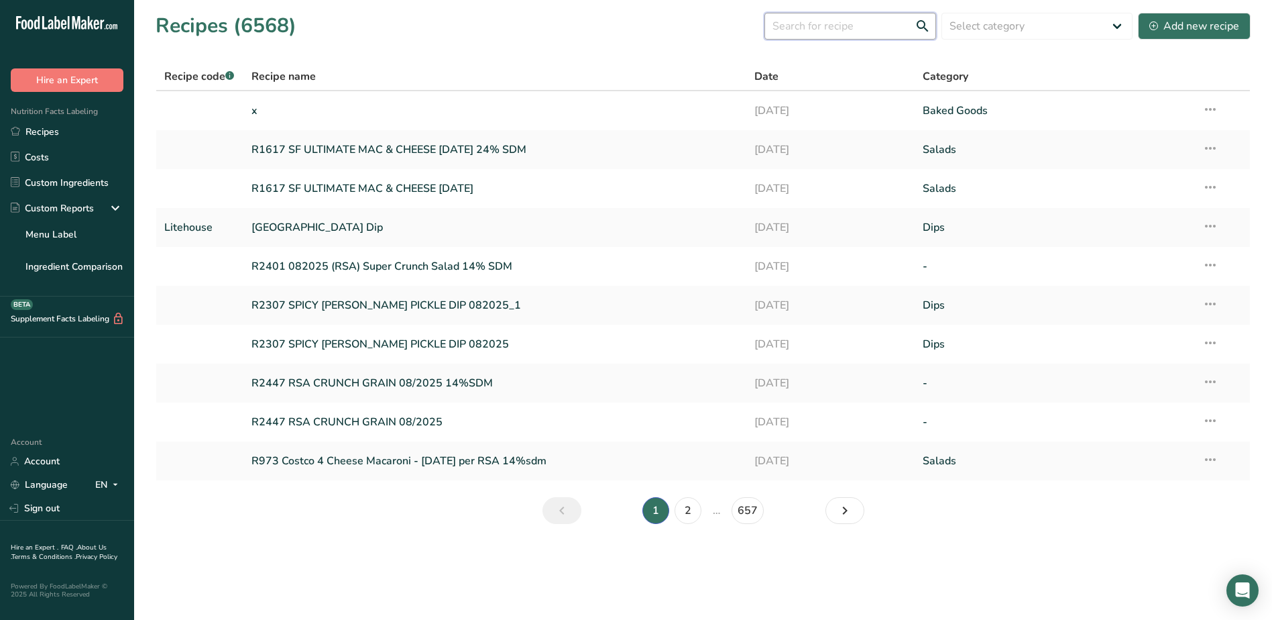
click at [841, 32] on input "text" at bounding box center [851, 26] width 172 height 27
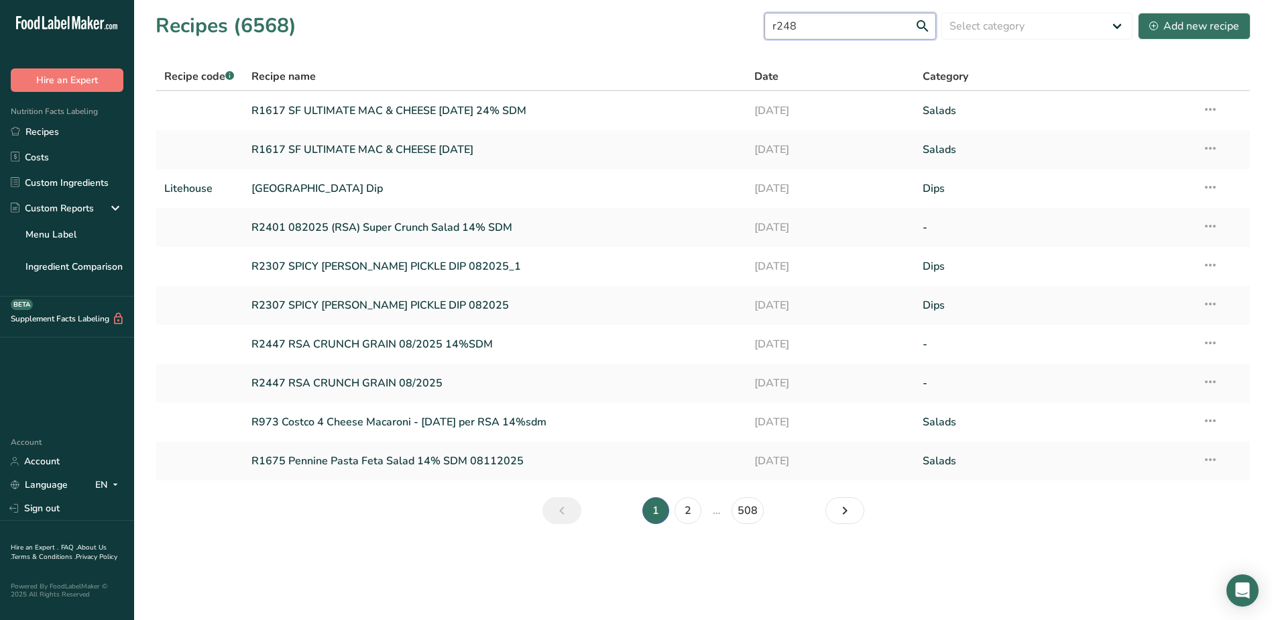
click at [824, 25] on input "r248" at bounding box center [851, 26] width 172 height 27
type input "r"
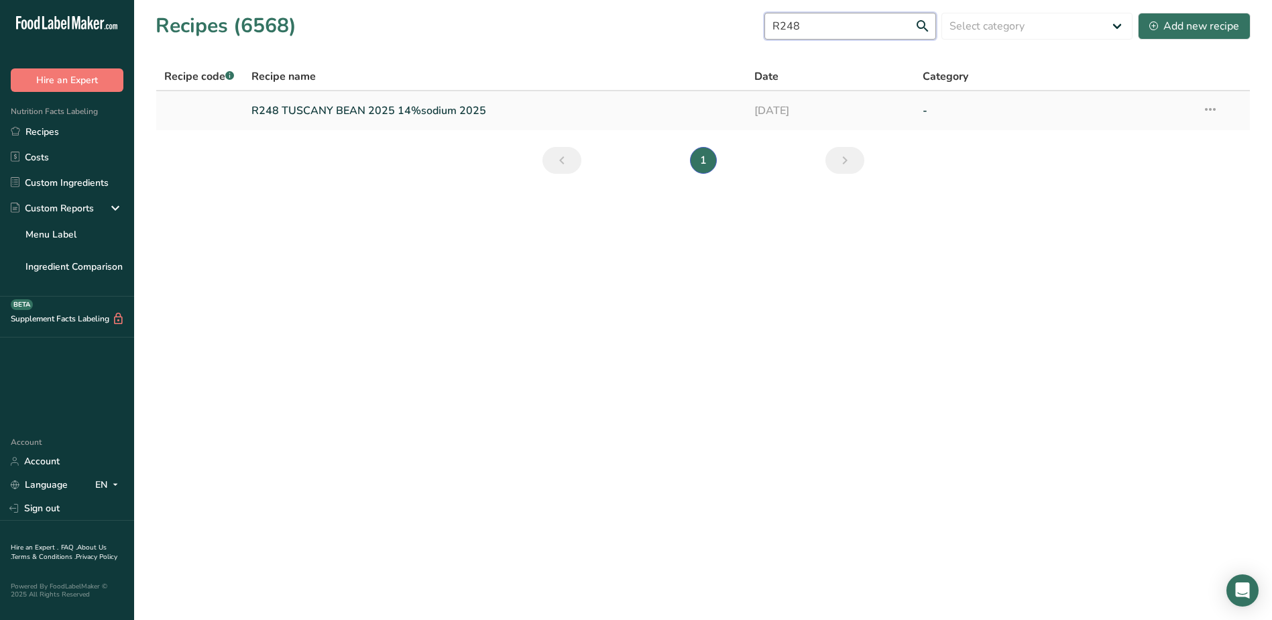
type input "R248"
click at [378, 113] on link "R248 TUSCANY BEAN 2025 14%sodium 2025" at bounding box center [495, 111] width 488 height 28
